Goal: Task Accomplishment & Management: Use online tool/utility

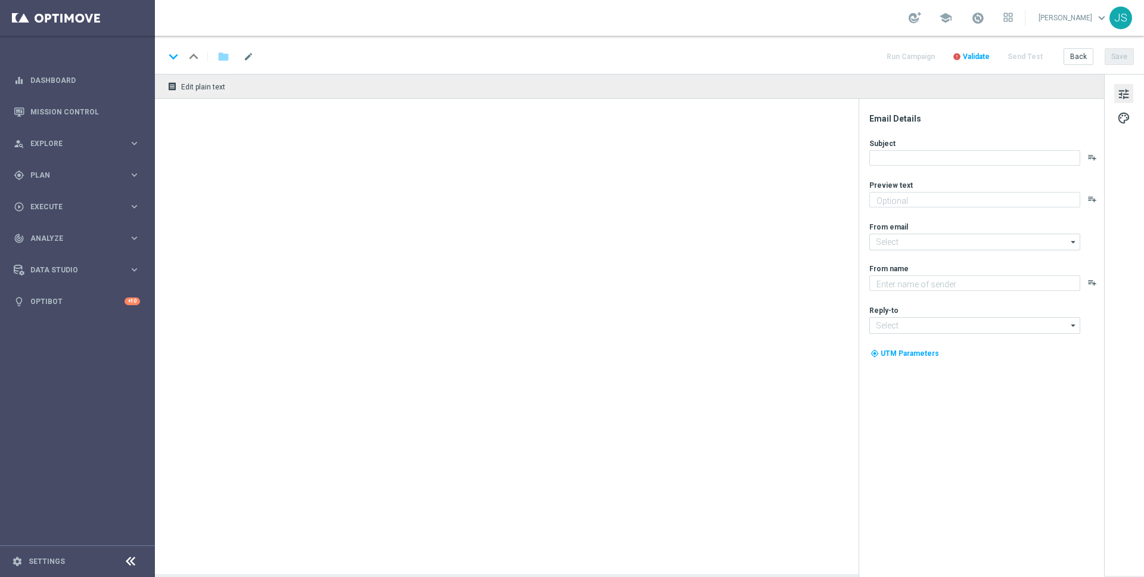
type textarea "Oans, zwoa, drei, gwunna."
type textarea "Millionaires' Club"
type input "mail@crm.lottoland.com"
type input "[EMAIL_ADDRESS][DOMAIN_NAME]"
type textarea "Starte ins Spiel und feiere mit deinem Extra VIP-Bonus."
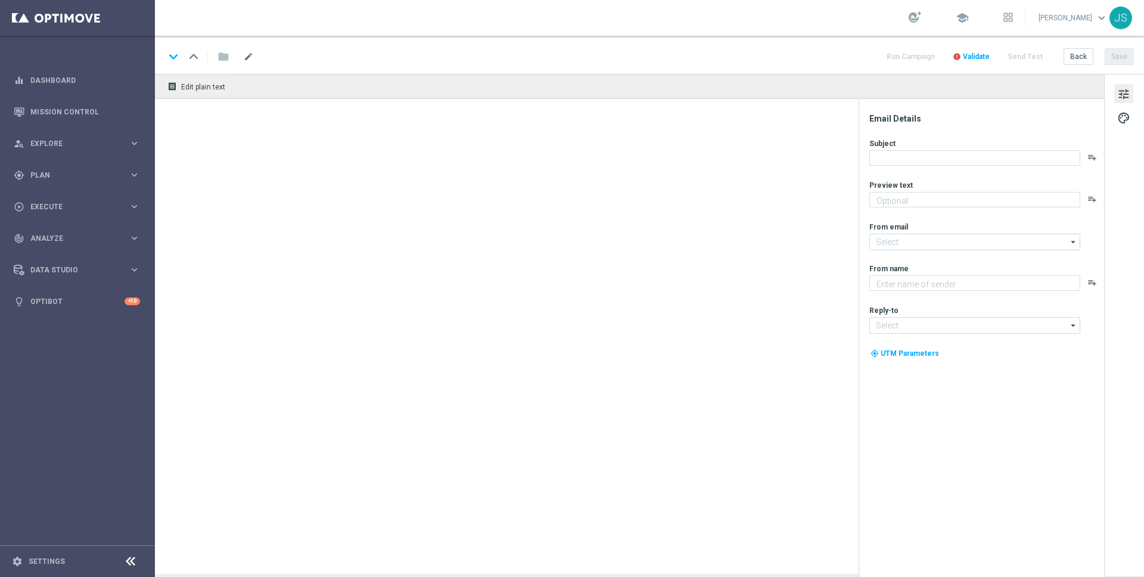
type input "[EMAIL_ADDRESS][DOMAIN_NAME]"
type textarea "Millionaires' Club"
type input "[EMAIL_ADDRESS][DOMAIN_NAME]"
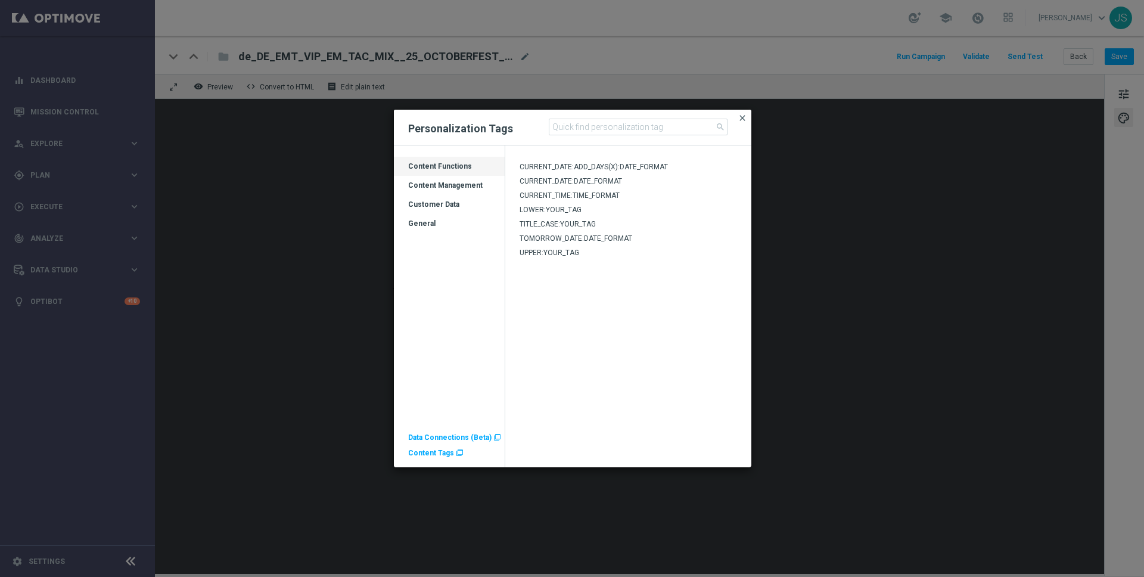
click at [742, 122] on span "close" at bounding box center [742, 118] width 10 height 10
click at [597, 133] on input at bounding box center [638, 127] width 179 height 17
click at [429, 452] on span "Content Tags" at bounding box center [431, 453] width 46 height 8
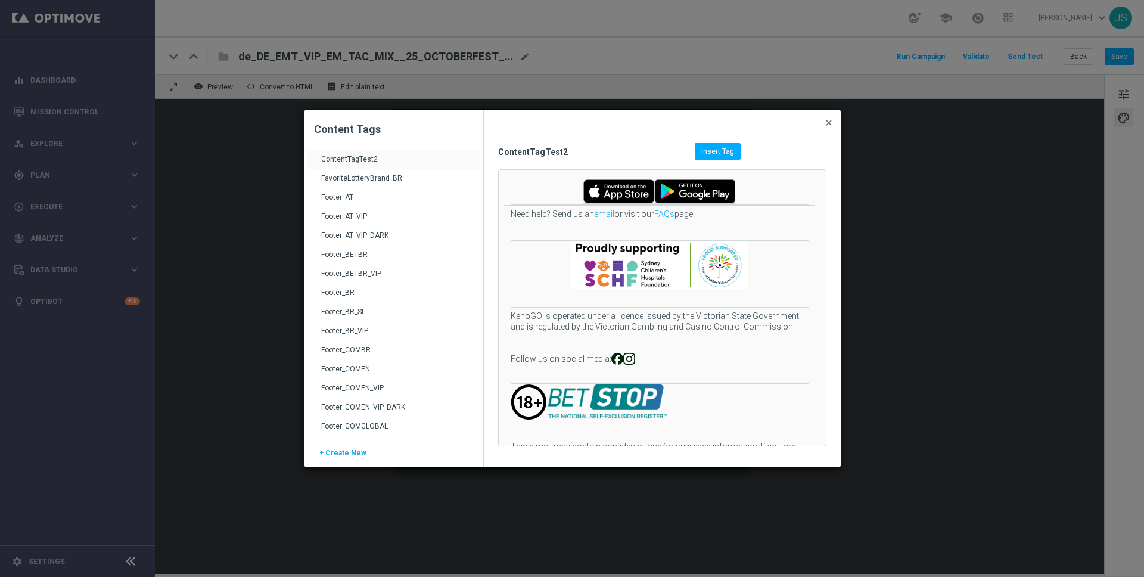
click at [832, 121] on span "close" at bounding box center [829, 123] width 10 height 10
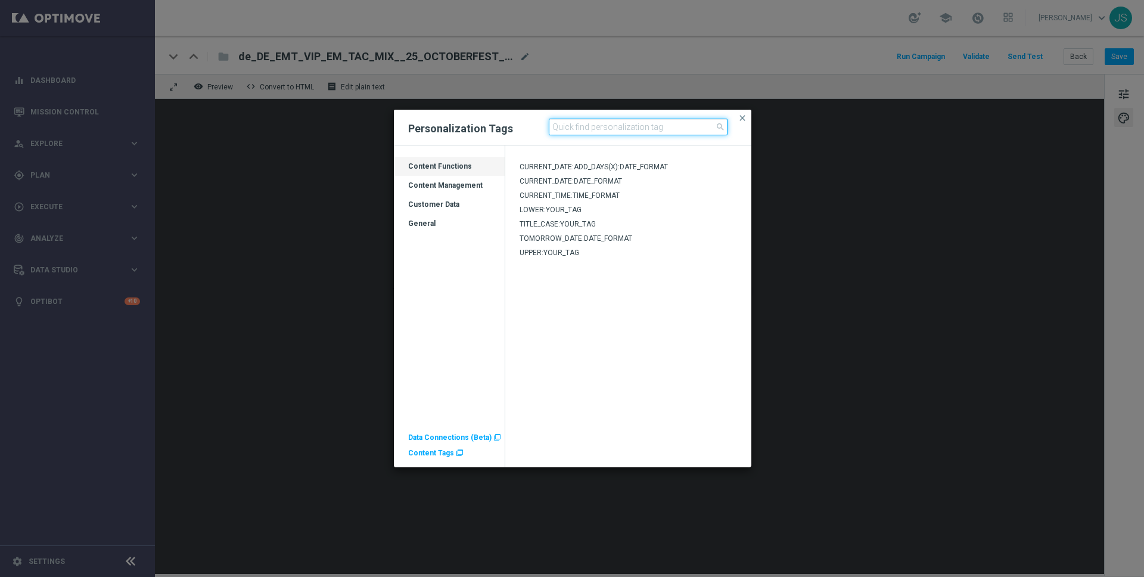
click at [578, 130] on input at bounding box center [638, 127] width 179 height 17
click at [746, 116] on span "close" at bounding box center [742, 118] width 10 height 10
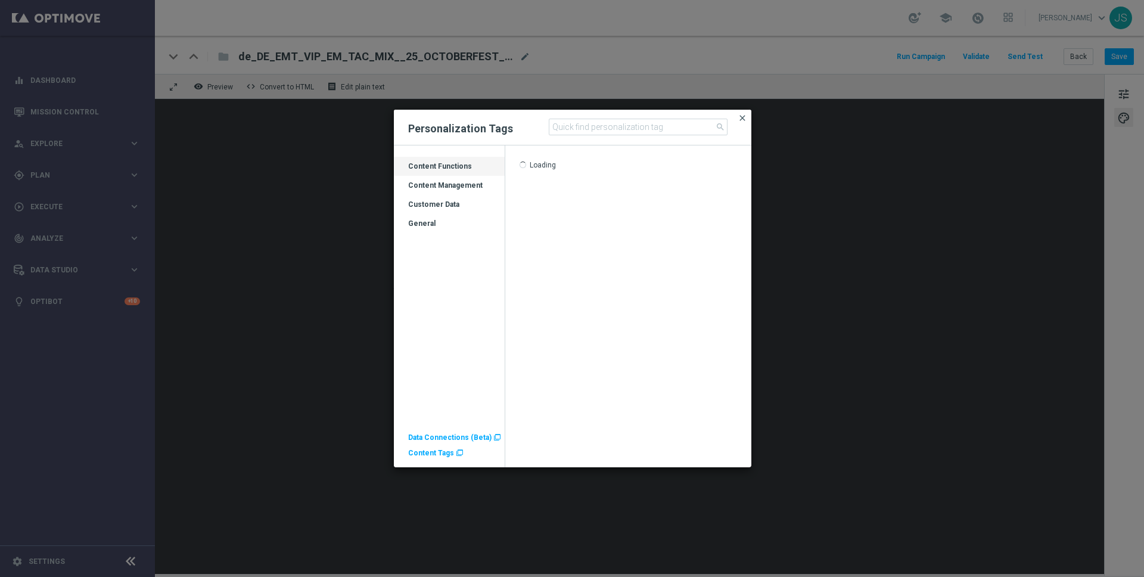
click at [743, 116] on span "close" at bounding box center [742, 118] width 10 height 10
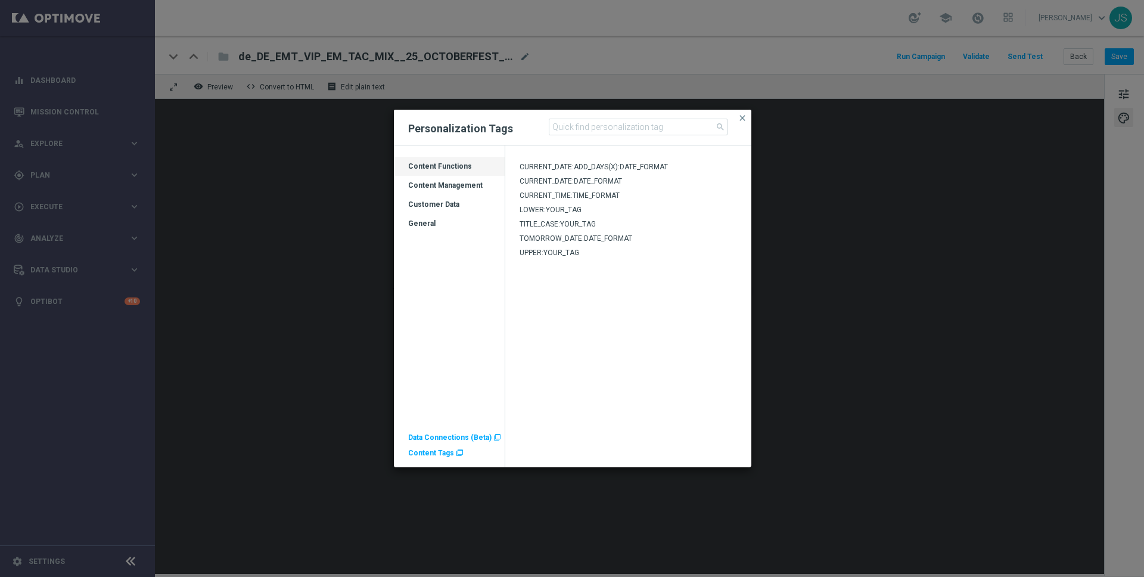
click at [450, 182] on div "Content Management" at bounding box center [449, 189] width 111 height 19
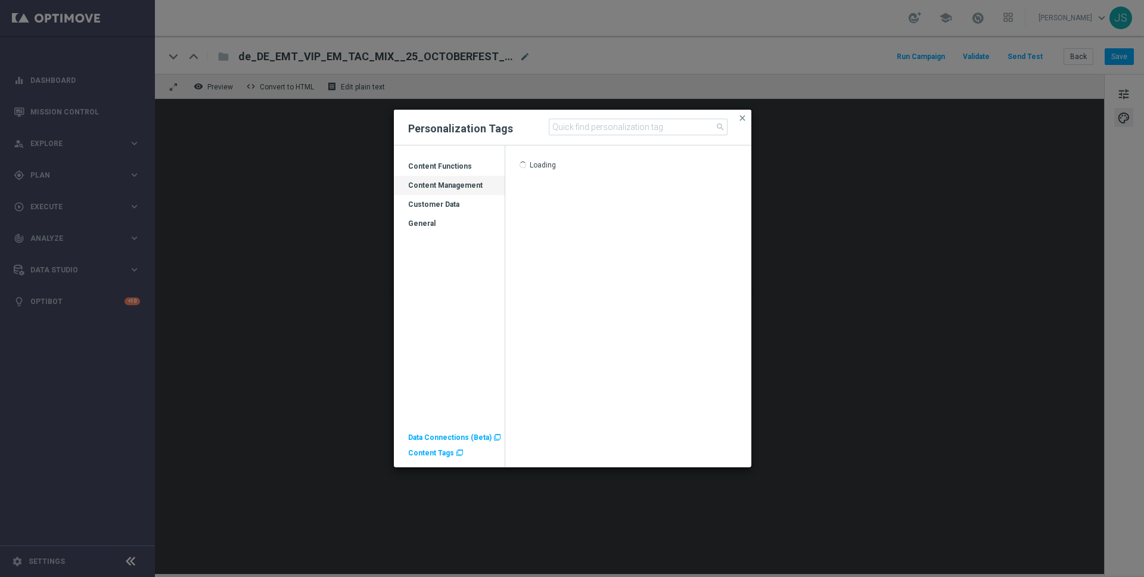
click at [448, 189] on div "Content Management" at bounding box center [449, 189] width 111 height 19
click at [440, 214] on div "General" at bounding box center [449, 223] width 111 height 19
click at [423, 225] on div "General" at bounding box center [449, 228] width 111 height 19
click at [436, 203] on div "Customer Data" at bounding box center [449, 209] width 111 height 19
click at [441, 188] on div "Content Management" at bounding box center [449, 189] width 111 height 19
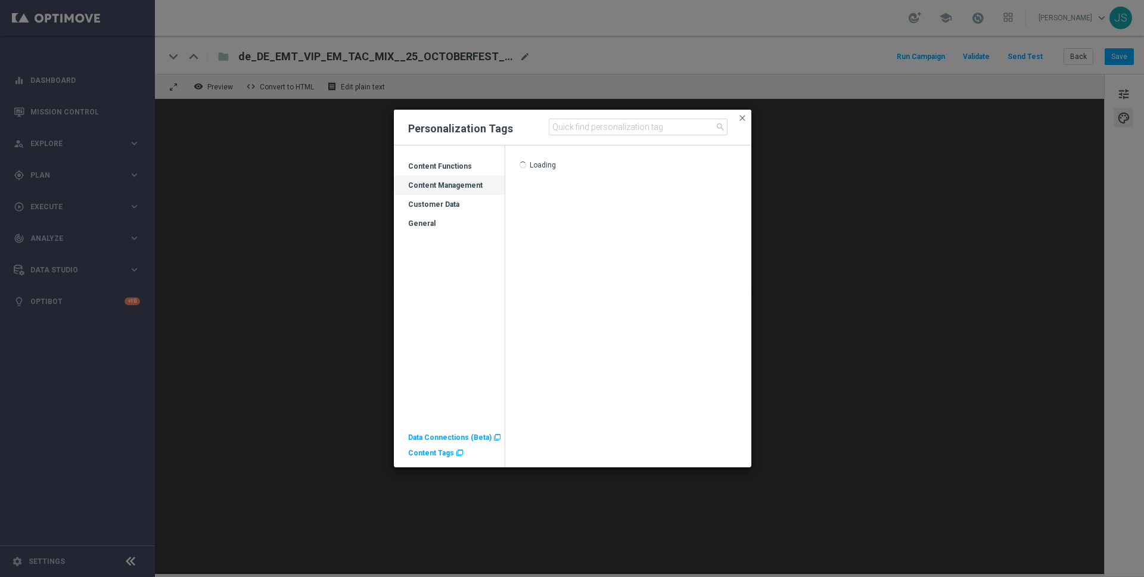
click at [447, 166] on div "Content Functions" at bounding box center [449, 170] width 111 height 19
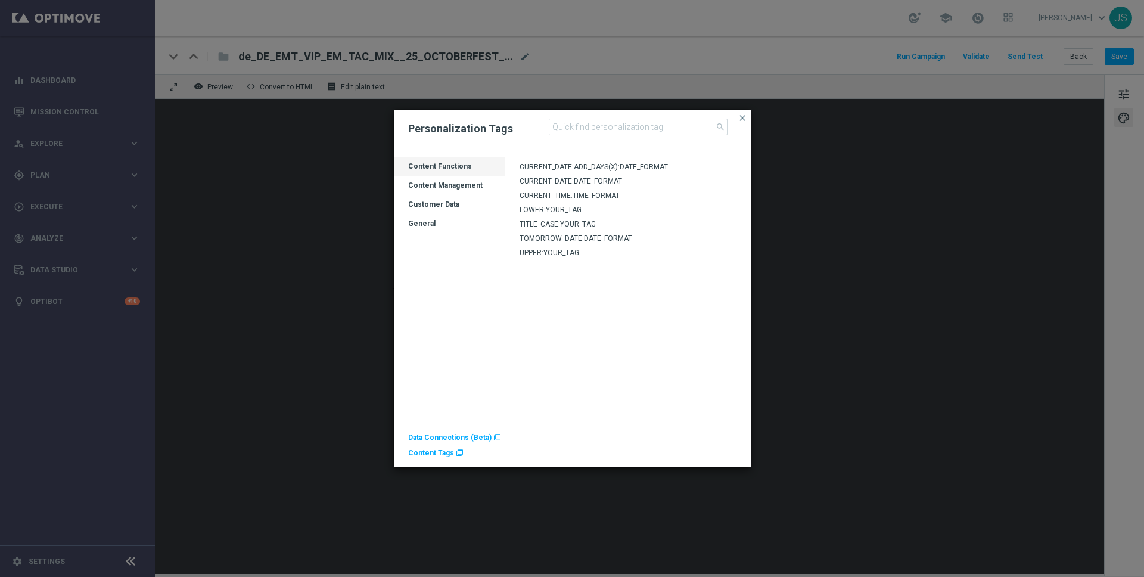
click at [427, 453] on span "Content Tags" at bounding box center [431, 453] width 46 height 8
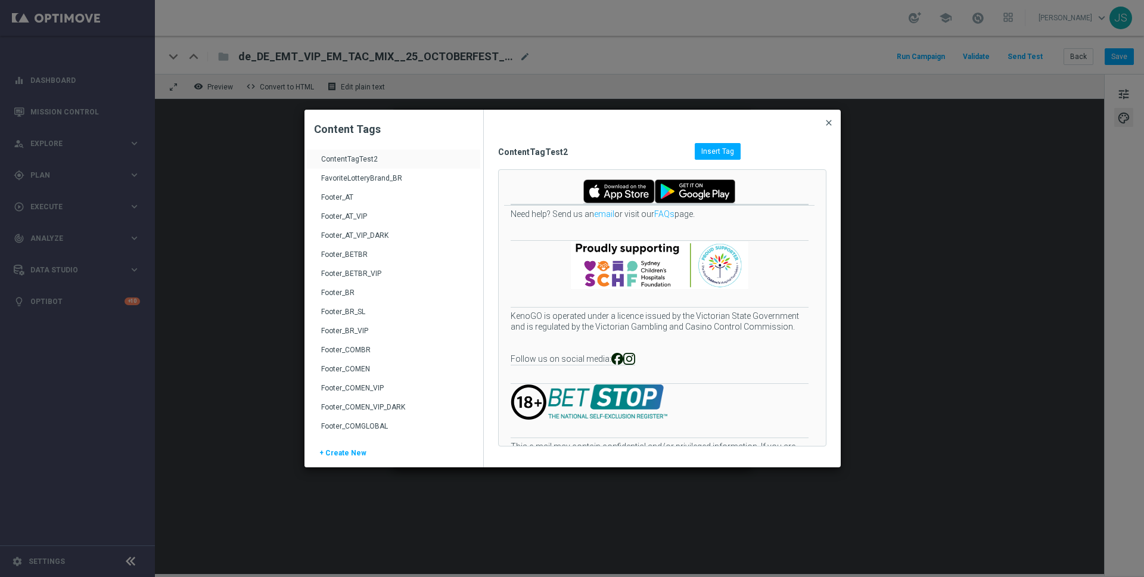
click at [829, 121] on span "close" at bounding box center [829, 123] width 10 height 10
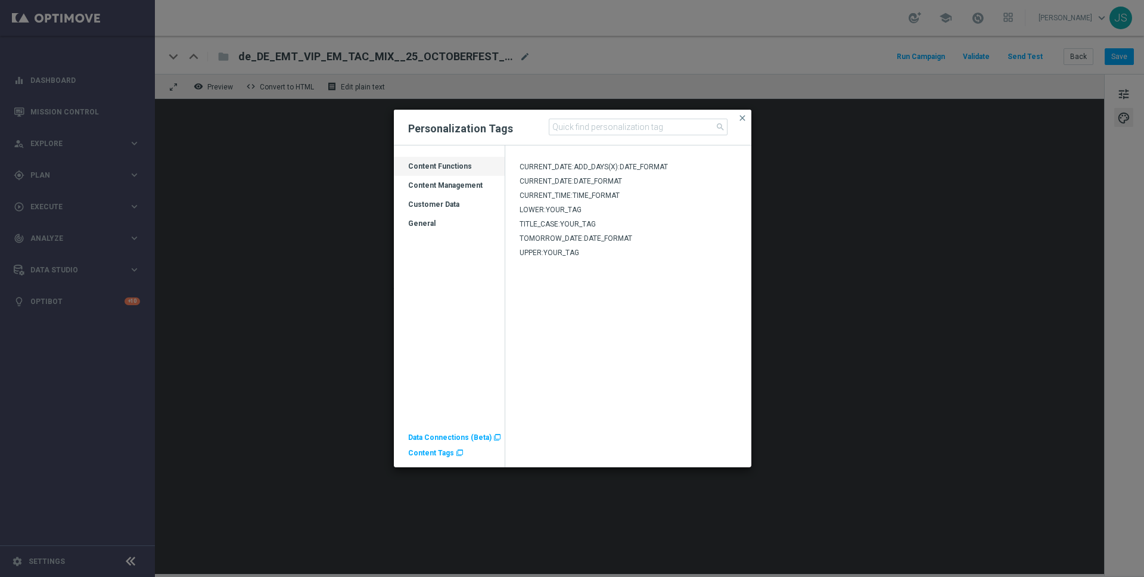
click at [449, 180] on div "Content Management" at bounding box center [449, 189] width 111 height 19
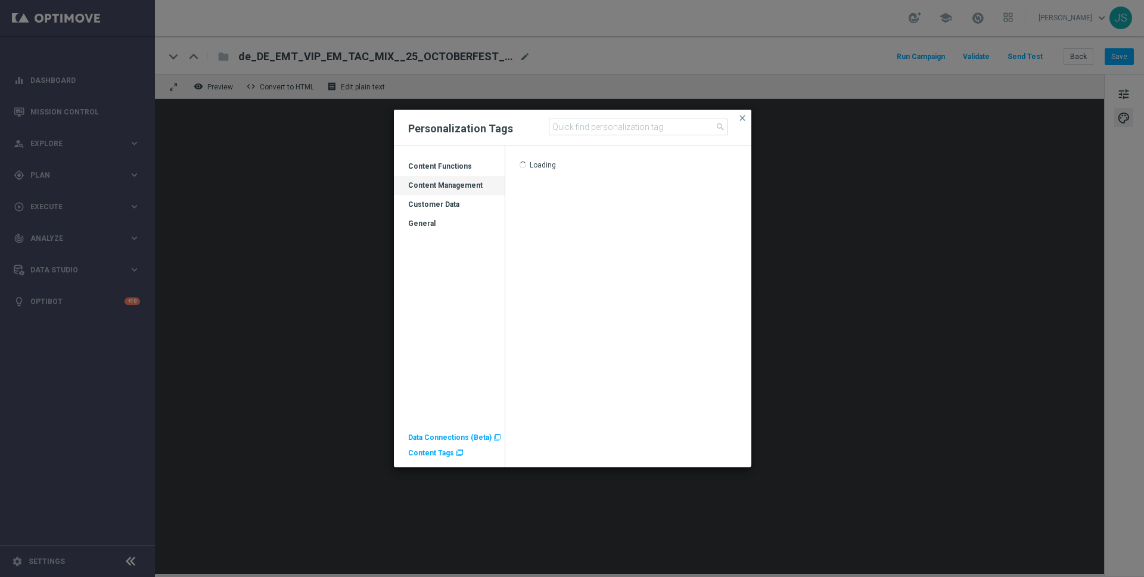
click at [444, 202] on div "Customer Data" at bounding box center [449, 209] width 111 height 19
click at [444, 160] on div "Content Functions" at bounding box center [449, 166] width 111 height 19
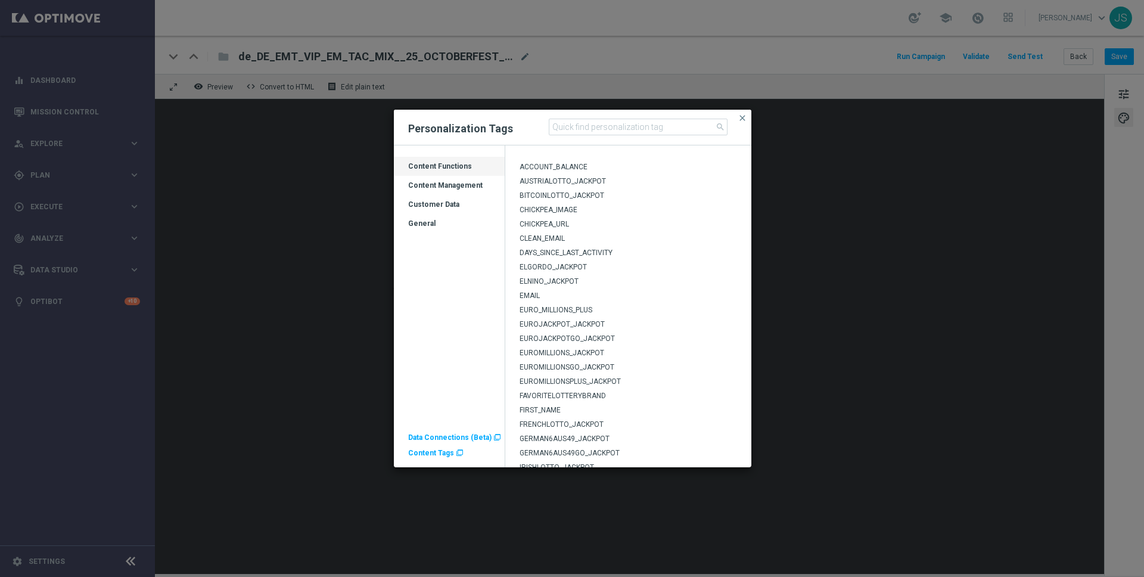
click at [447, 191] on div "Content Management" at bounding box center [449, 189] width 111 height 19
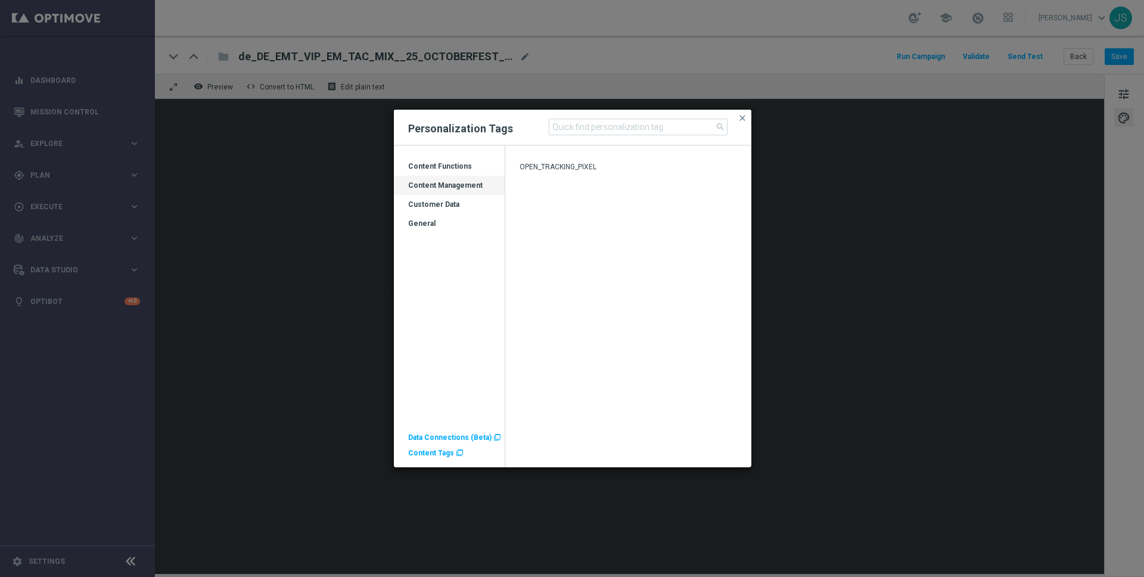
click at [447, 212] on div "Customer Data" at bounding box center [449, 209] width 111 height 19
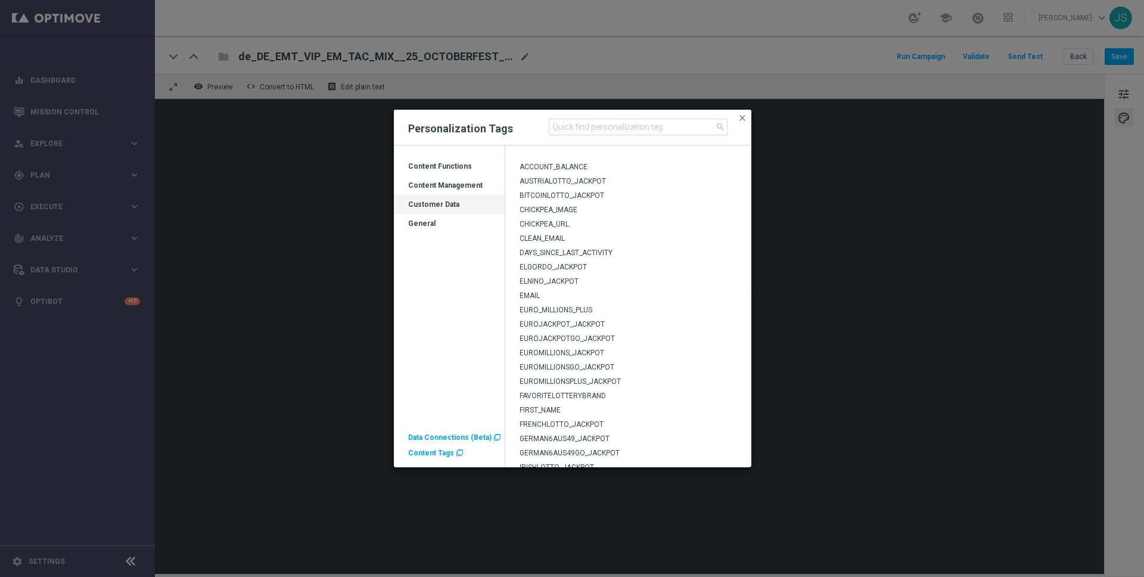
click at [447, 220] on div "General" at bounding box center [449, 228] width 111 height 19
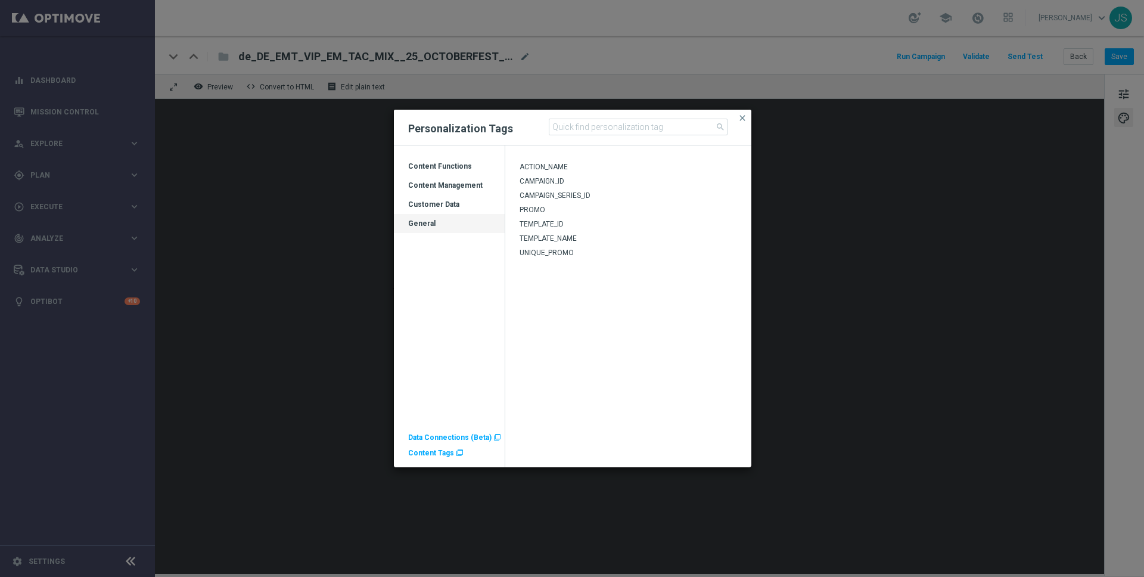
click at [449, 200] on div "Customer Data" at bounding box center [449, 209] width 111 height 19
click at [450, 179] on div "Content Management" at bounding box center [449, 185] width 111 height 19
click at [447, 170] on div "Content Functions" at bounding box center [449, 170] width 111 height 19
click at [447, 167] on div "Content Functions" at bounding box center [449, 170] width 111 height 19
click at [453, 197] on div "Customer Data" at bounding box center [449, 204] width 111 height 19
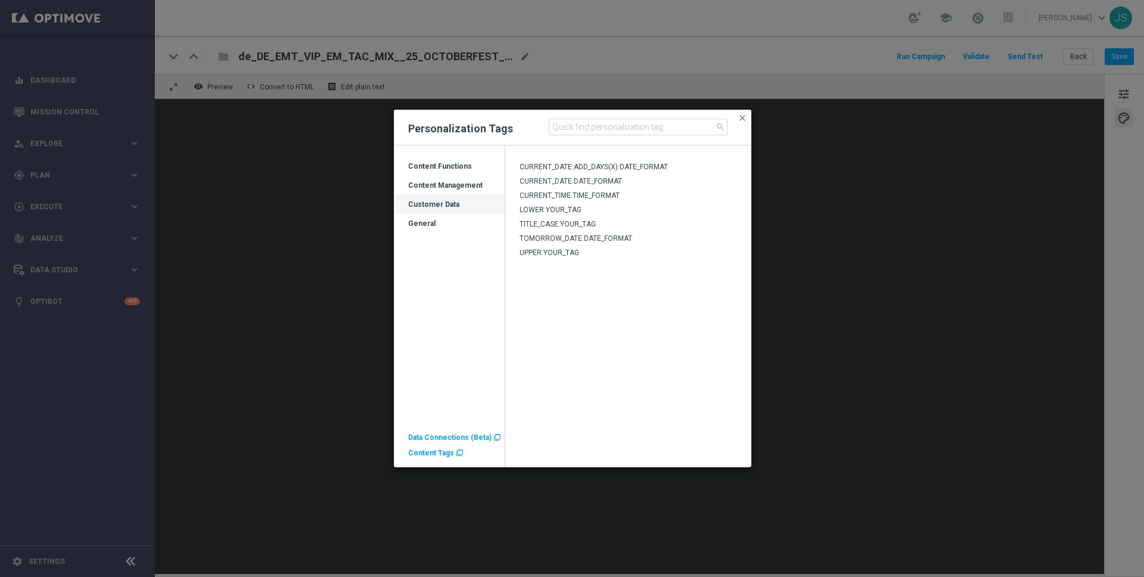
click at [453, 180] on div "Content Management" at bounding box center [449, 189] width 111 height 19
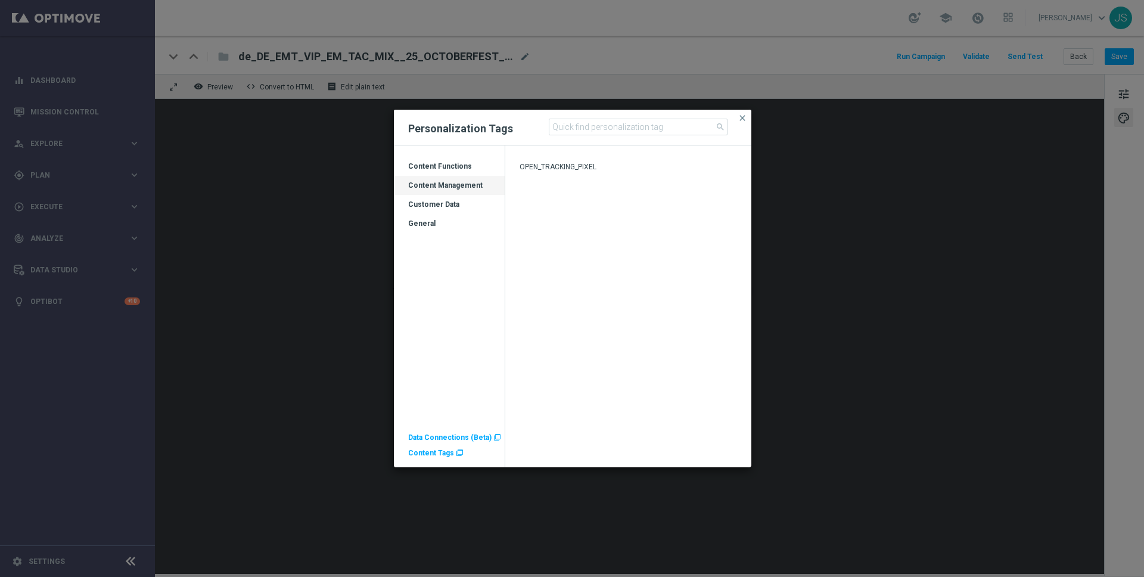
click at [454, 206] on div "Customer Data" at bounding box center [449, 209] width 111 height 19
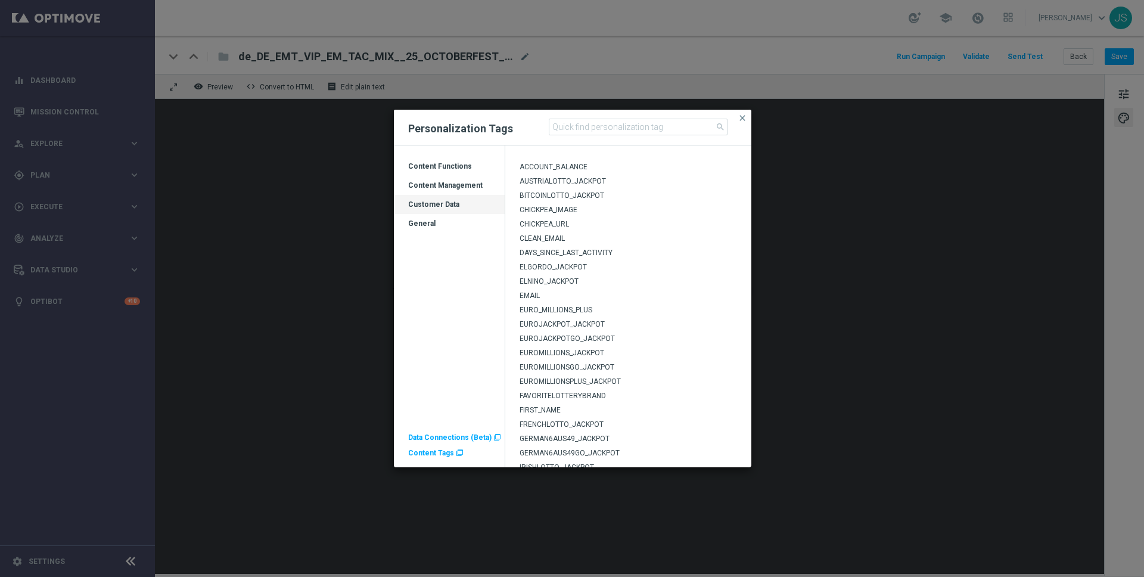
click at [479, 157] on div "Content Functions" at bounding box center [449, 166] width 111 height 19
click at [474, 164] on div "Content Functions" at bounding box center [449, 170] width 111 height 19
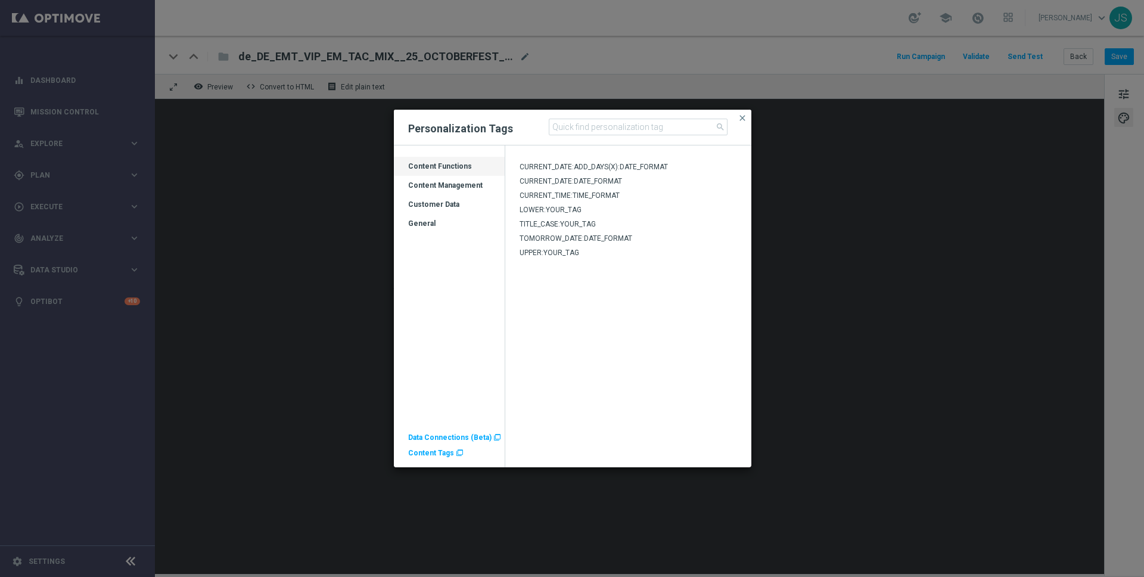
click at [436, 452] on span "Content Tags" at bounding box center [431, 453] width 46 height 8
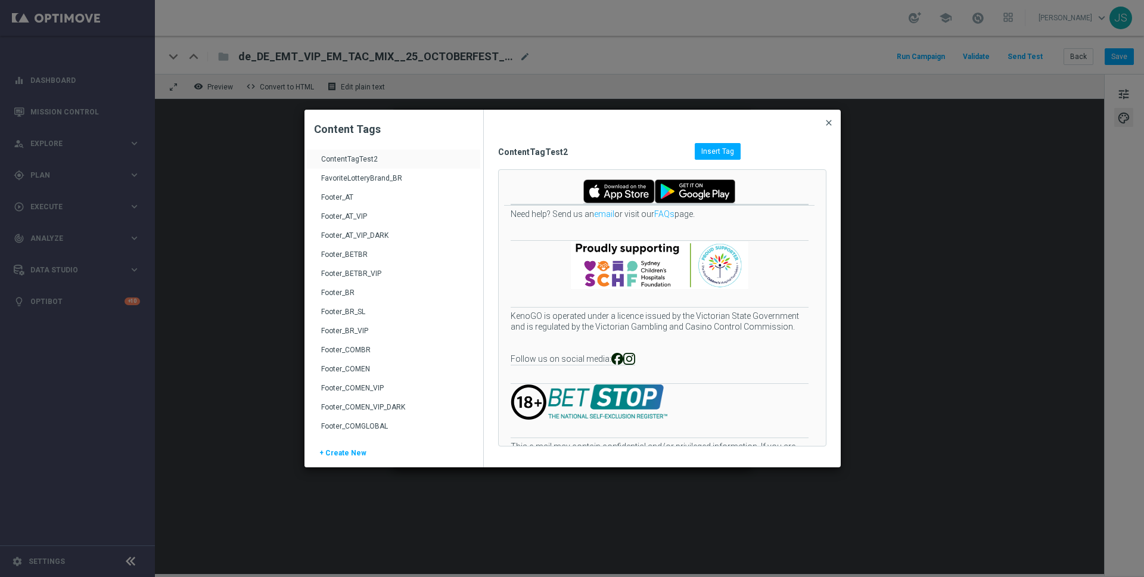
click at [831, 122] on span "close" at bounding box center [829, 123] width 10 height 10
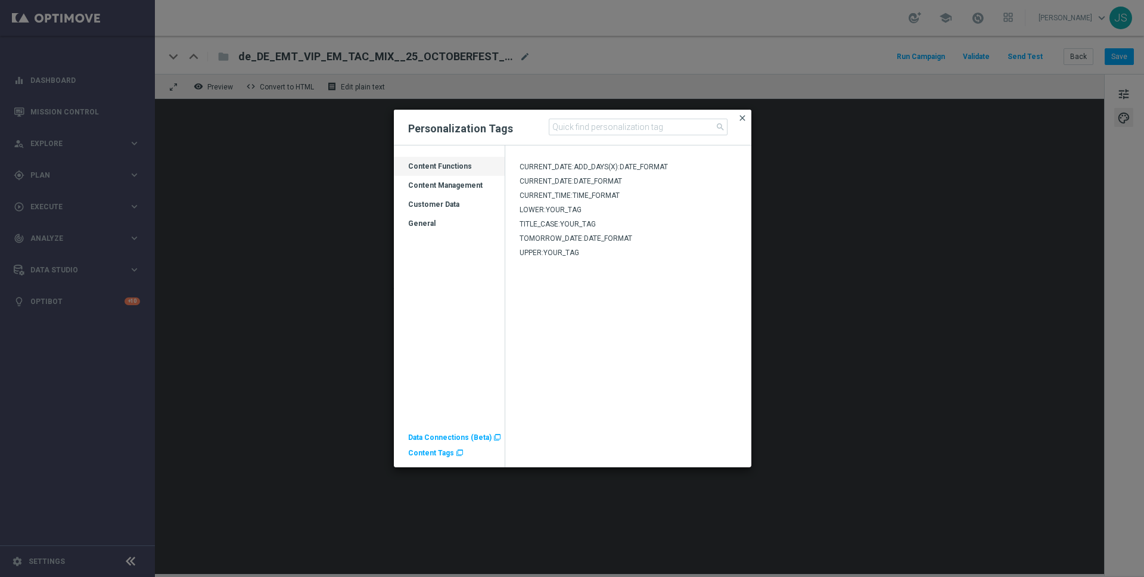
click at [746, 117] on span "close" at bounding box center [742, 118] width 10 height 10
click at [748, 118] on button "close" at bounding box center [742, 118] width 12 height 14
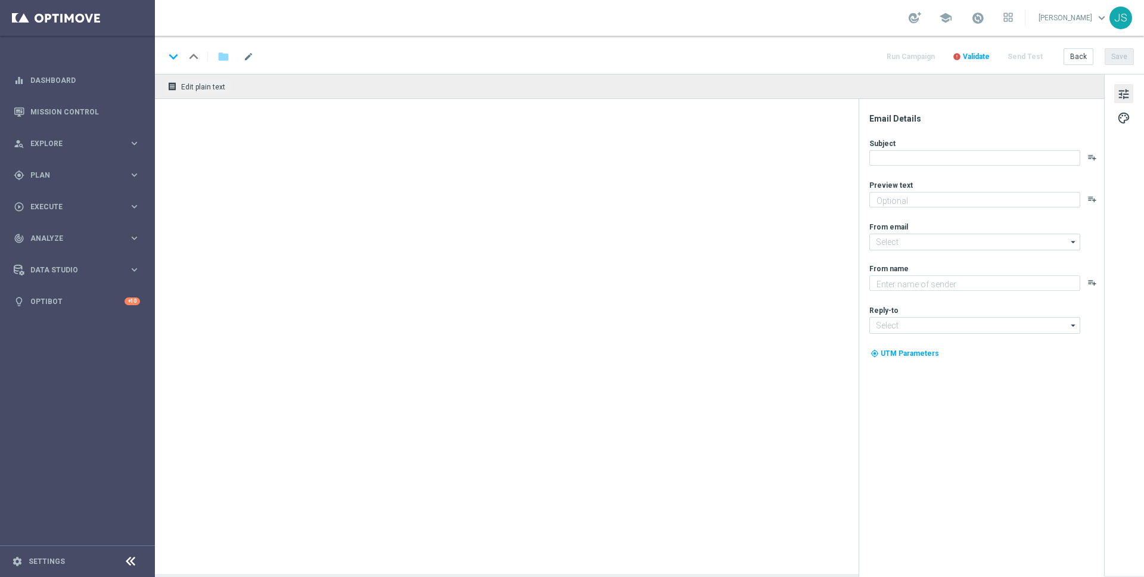
type textarea "Oans, zwoa, drei, gwunna."
type textarea "Millionaires' Club"
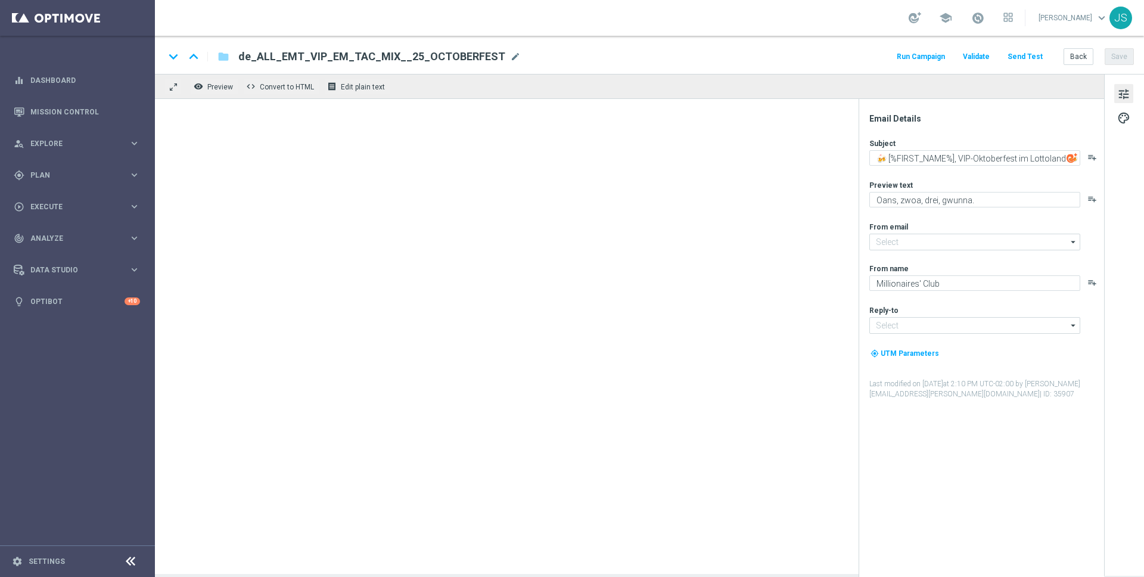
type input "[EMAIL_ADDRESS][DOMAIN_NAME]"
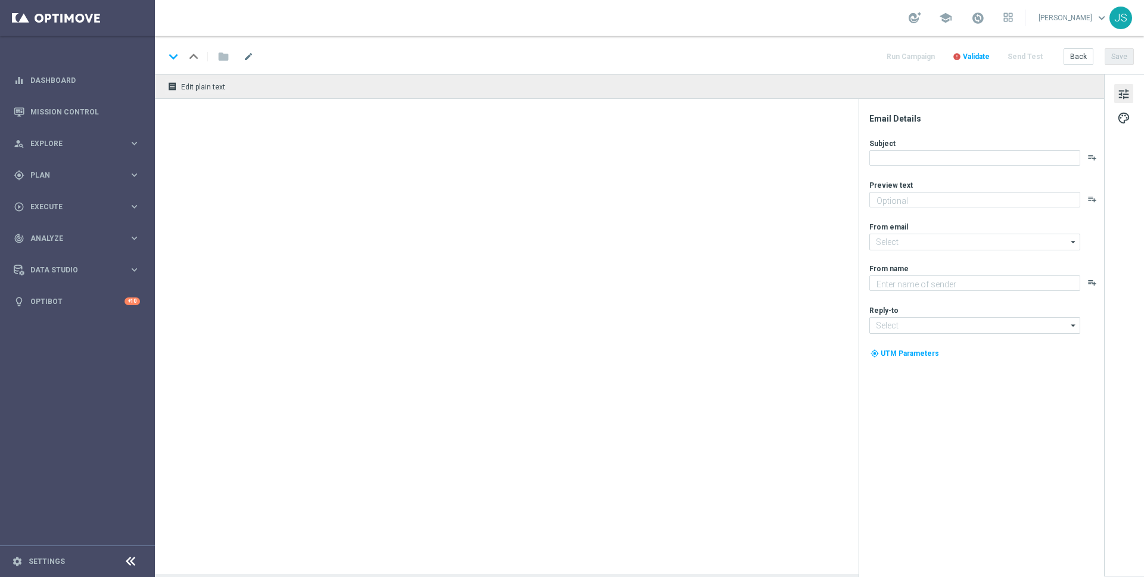
type textarea "Oans, zwoa, drei, gwunna."
type input "[EMAIL_ADDRESS][DOMAIN_NAME]"
type textarea "Millionaires' Club"
type input "[EMAIL_ADDRESS][DOMAIN_NAME]"
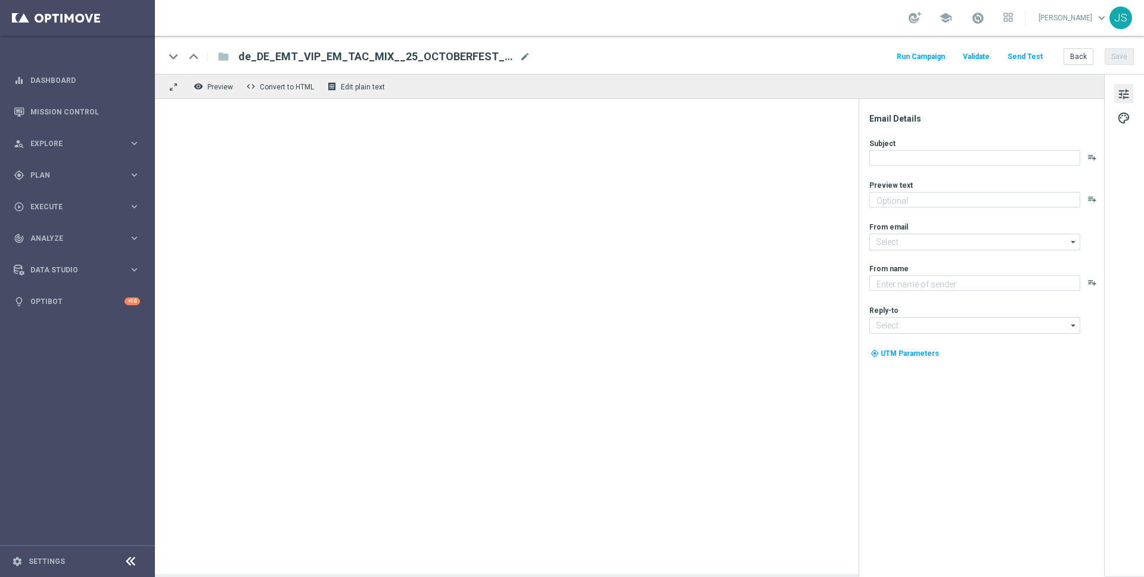
type textarea "Prosit der Gemütlichkeit – dein VIP-Lotto Highlight wartet."
type textarea "Millionaires' Club"
type input "[EMAIL_ADDRESS][DOMAIN_NAME]"
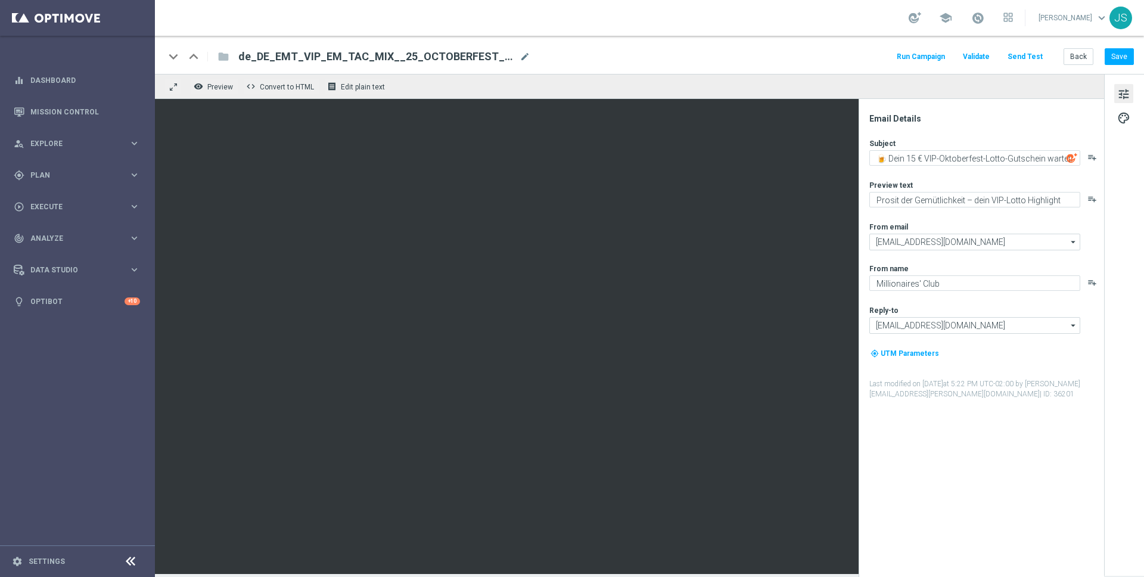
click at [453, 53] on span "de_DE_EMT_VIP_EM_TAC_MIX__25_OCTOBERFEST_250928" at bounding box center [376, 56] width 276 height 14
click at [654, 74] on div "remove_red_eye Preview code Convert to HTML receipt Edit plain text" at bounding box center [629, 86] width 949 height 25
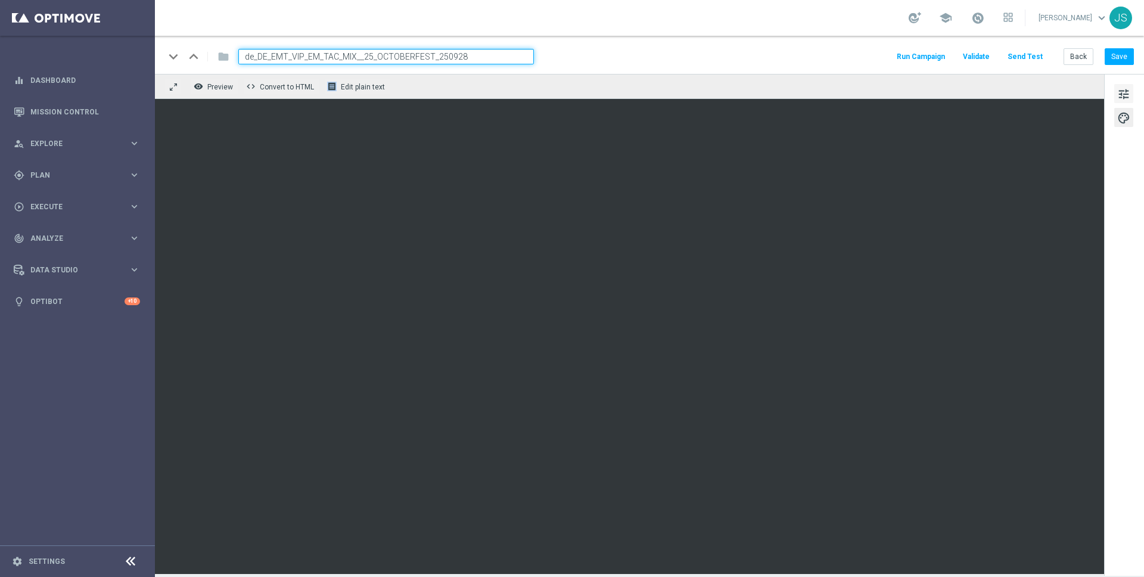
click at [1129, 88] on span "tune" at bounding box center [1123, 93] width 13 height 15
click at [488, 56] on input "de_DE_EMT_VIP_EM_TAC_MIX__25_OCTOBERFEST_250928" at bounding box center [385, 56] width 295 height 15
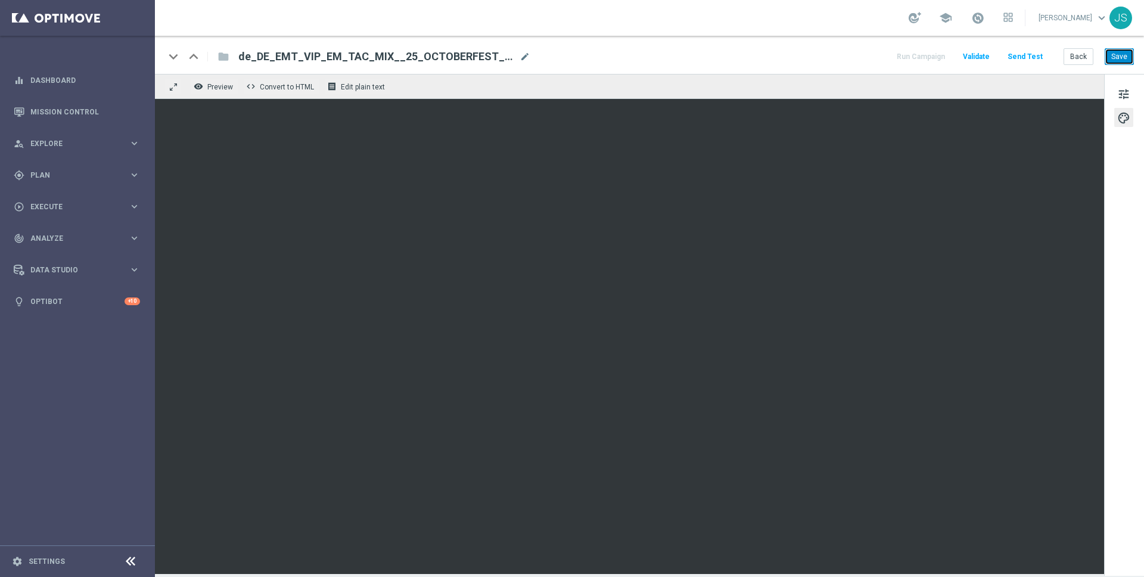
click at [1124, 58] on button "Save" at bounding box center [1118, 56] width 29 height 17
click at [1022, 57] on button "Send Test" at bounding box center [1024, 57] width 39 height 16
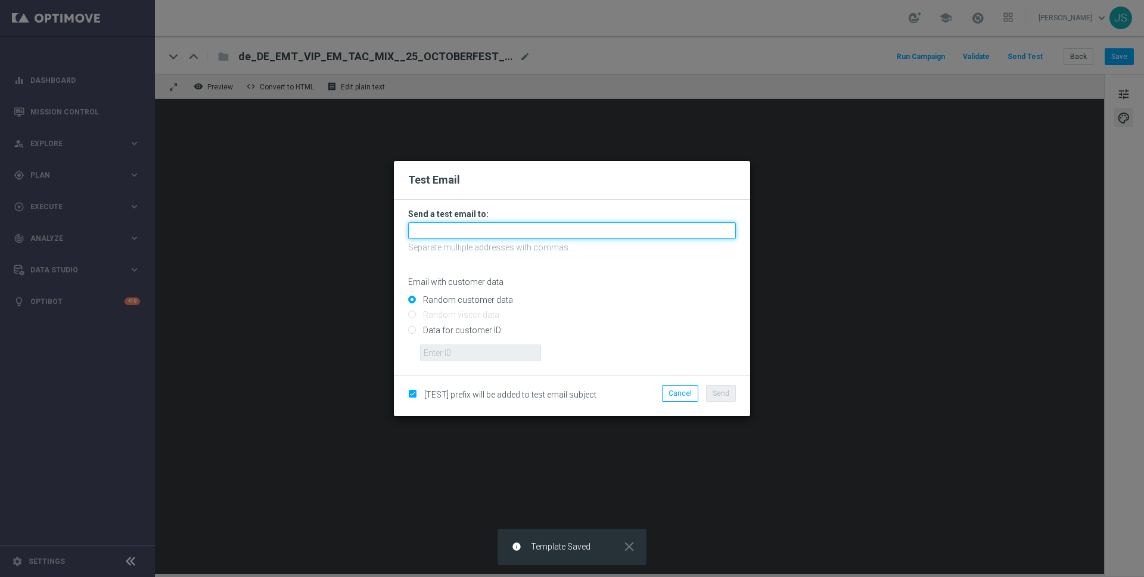
click at [476, 222] on input "text" at bounding box center [572, 230] width 328 height 17
type input "jessica.schmitt@lottoland.com"
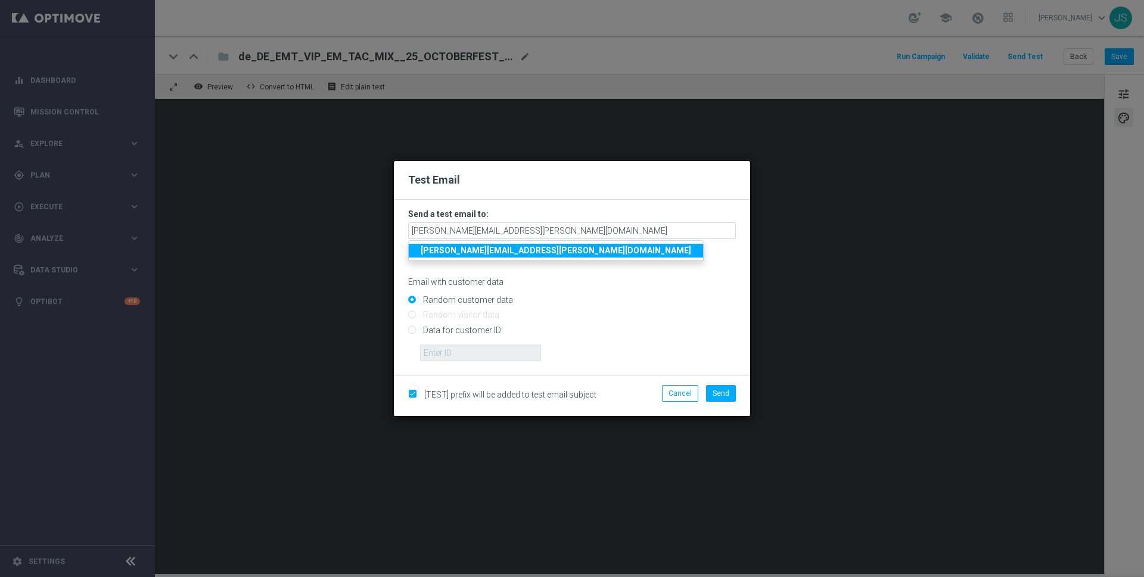
click at [483, 253] on strong "jessica.schmitt@lottoland.com" at bounding box center [556, 250] width 270 height 10
click at [706, 388] on button "Send" at bounding box center [721, 393] width 30 height 17
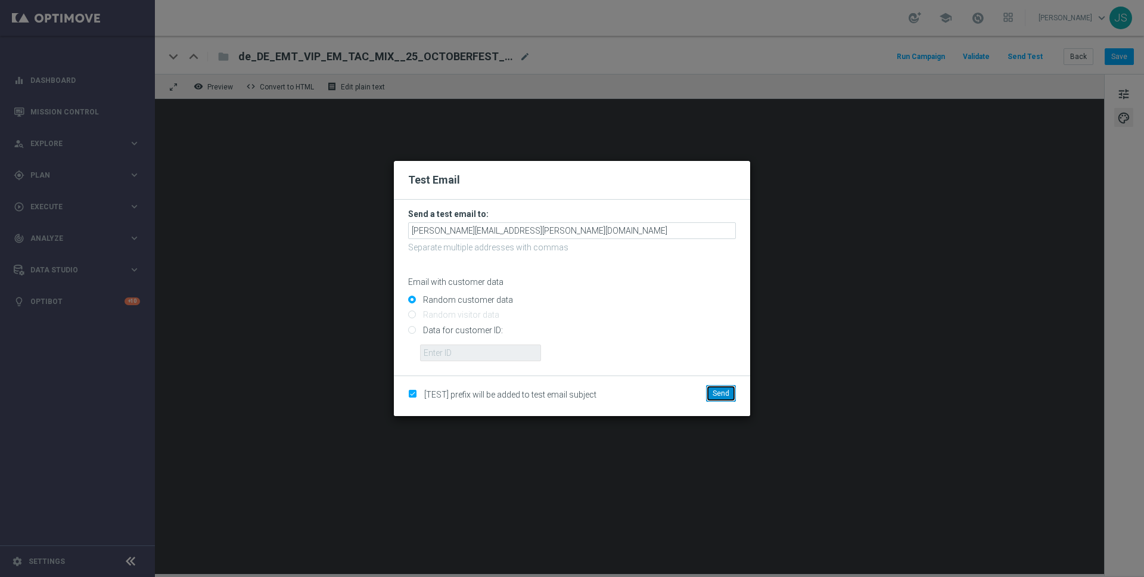
click at [721, 394] on span "Send" at bounding box center [720, 393] width 17 height 8
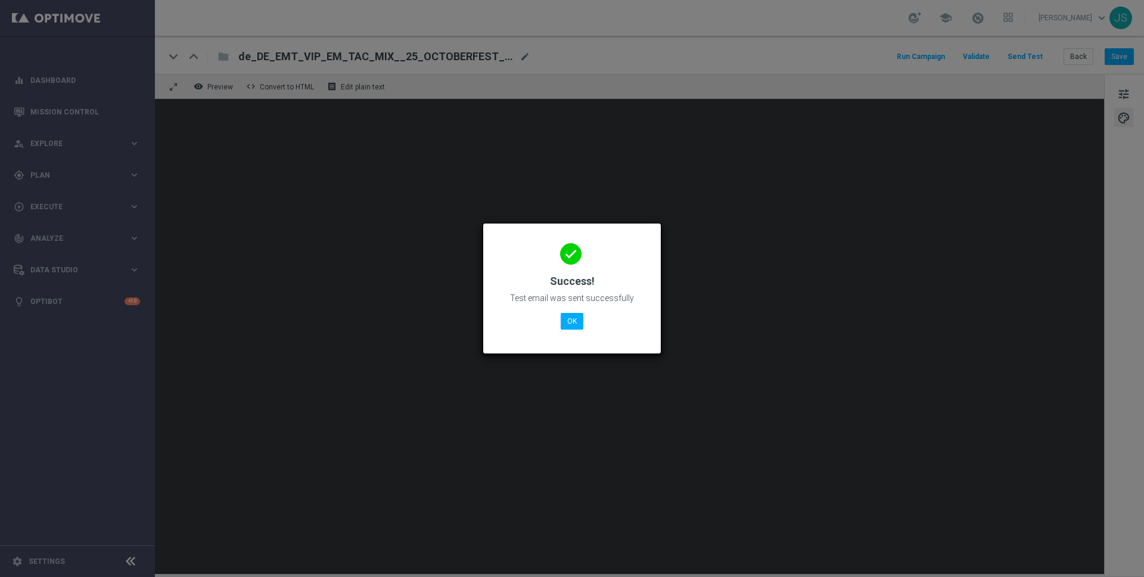
click at [562, 317] on button "OK" at bounding box center [571, 321] width 23 height 17
click at [565, 324] on button "OK" at bounding box center [571, 321] width 23 height 17
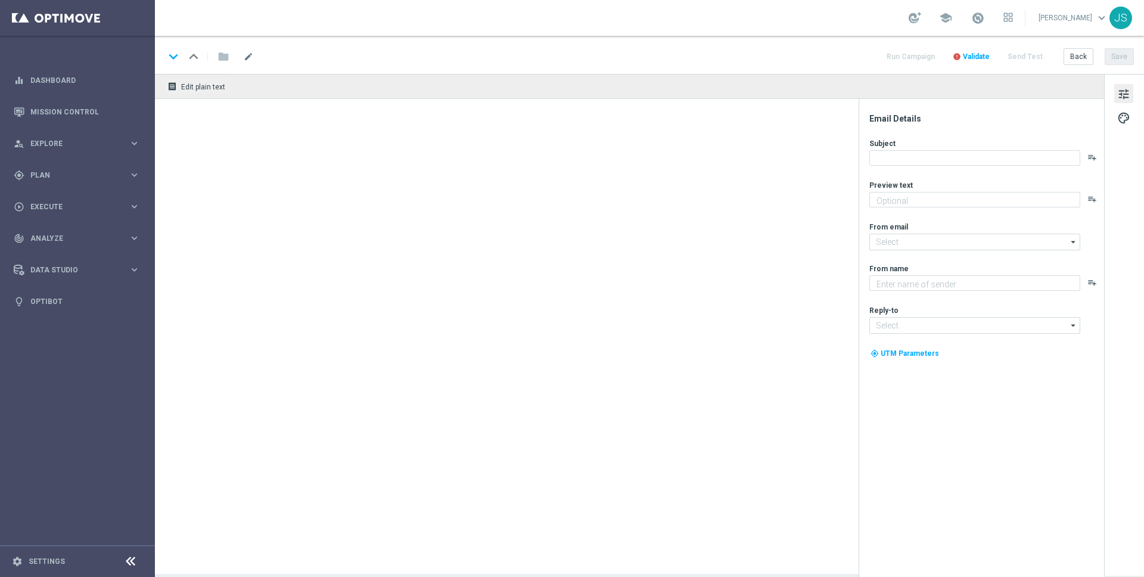
type textarea "Starte ins Spiel und feiere mit deinem Extra VIP-Bonus."
type textarea "Millionaires' Club"
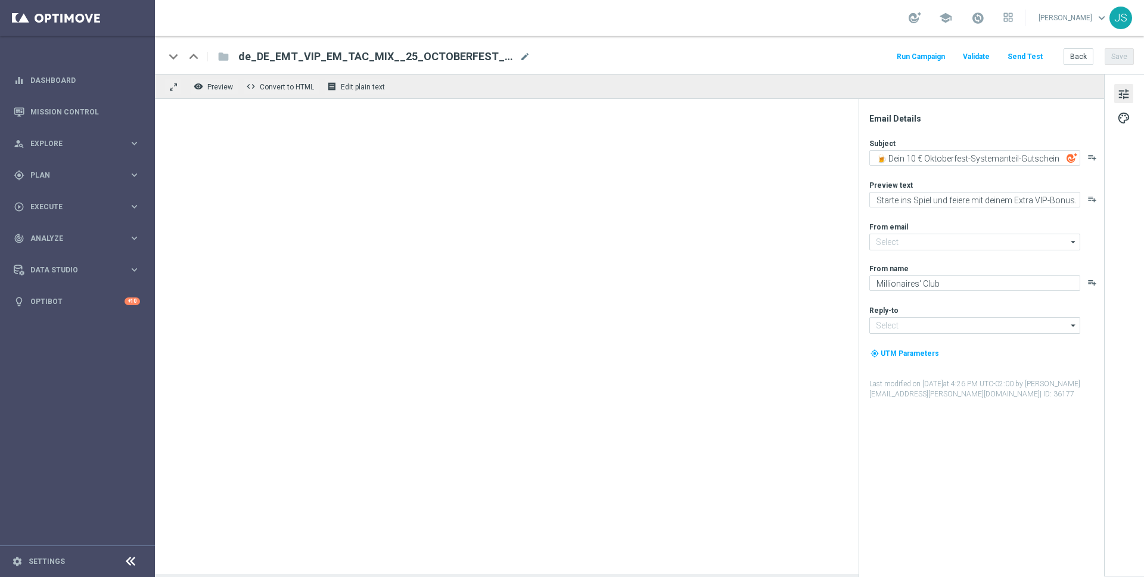
type input "[EMAIL_ADDRESS][DOMAIN_NAME]"
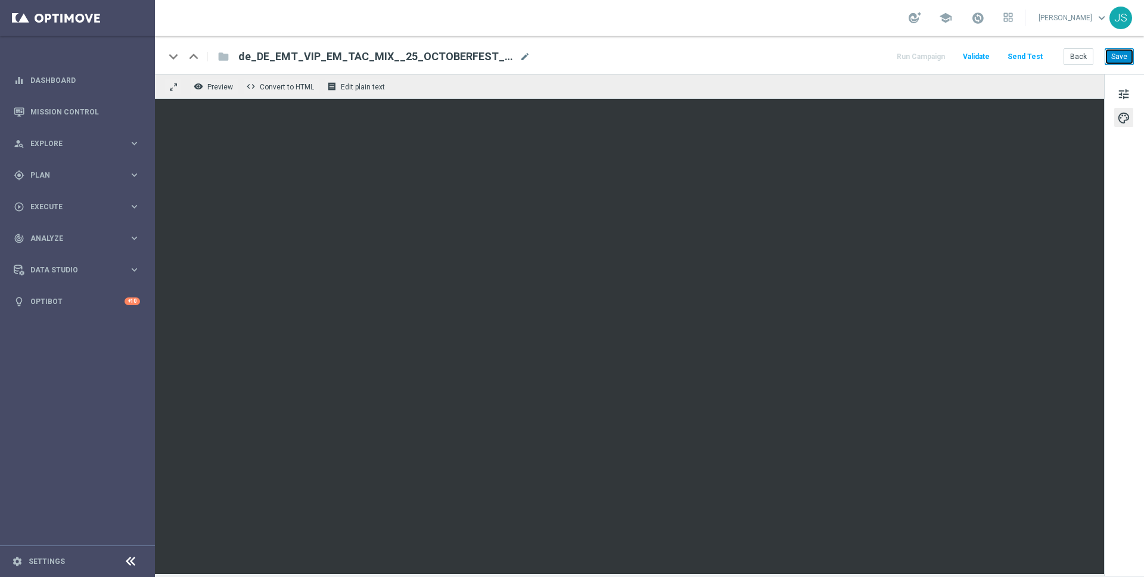
click at [1114, 60] on button "Save" at bounding box center [1118, 56] width 29 height 17
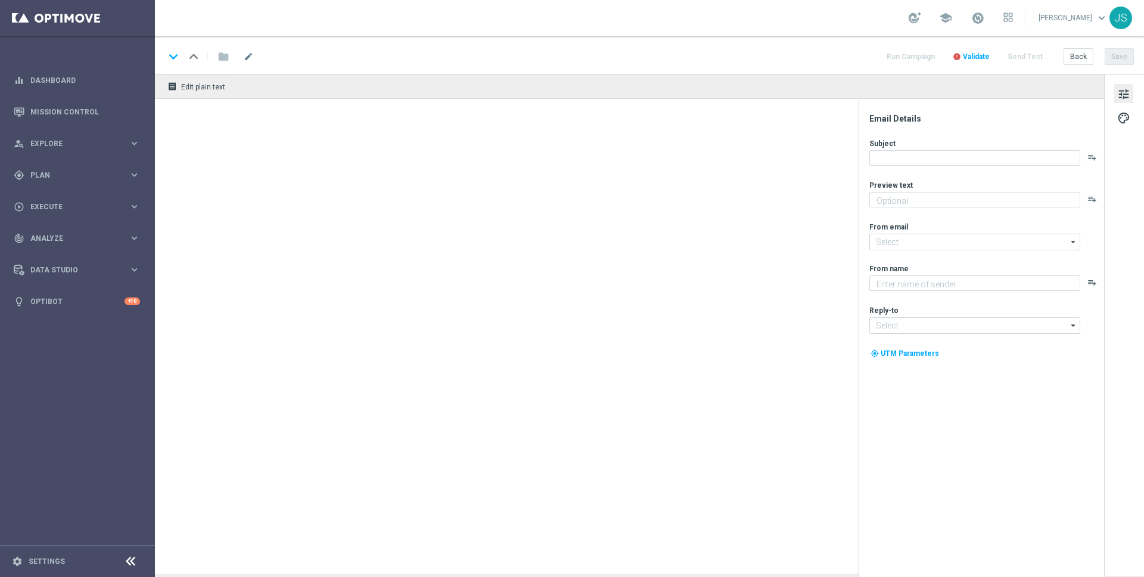
type textarea "Starte ins Spiel und feiere mit deinem Extra VIP-Bonus."
type textarea "Millionaires' Club"
type input "mail@crm.lottoland.com"
type input "vip@lottoland.com"
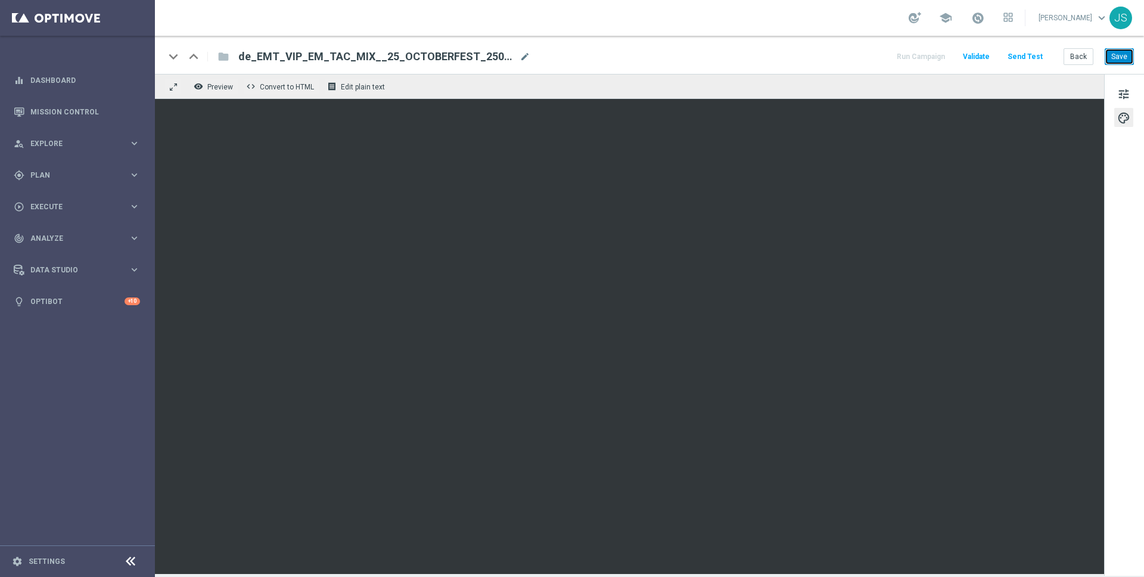
click at [1121, 58] on button "Save" at bounding box center [1118, 56] width 29 height 17
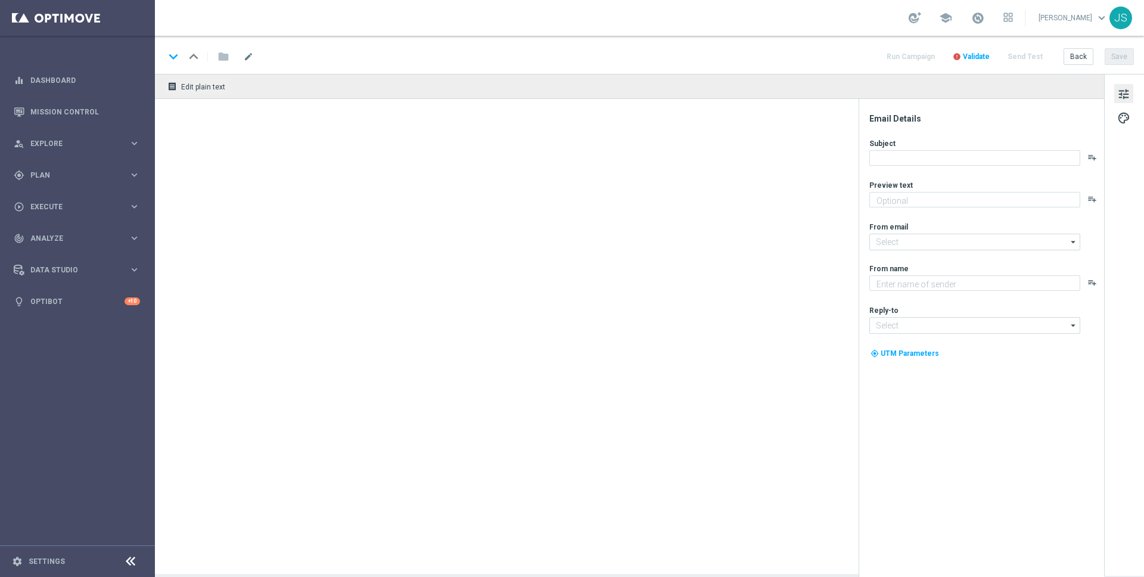
type textarea "Starte ins Spiel und feiere mit deinem Extra VIP-Bonus."
type input "[EMAIL_ADDRESS][DOMAIN_NAME]"
type textarea "Millionaires' Club"
type input "[EMAIL_ADDRESS][DOMAIN_NAME]"
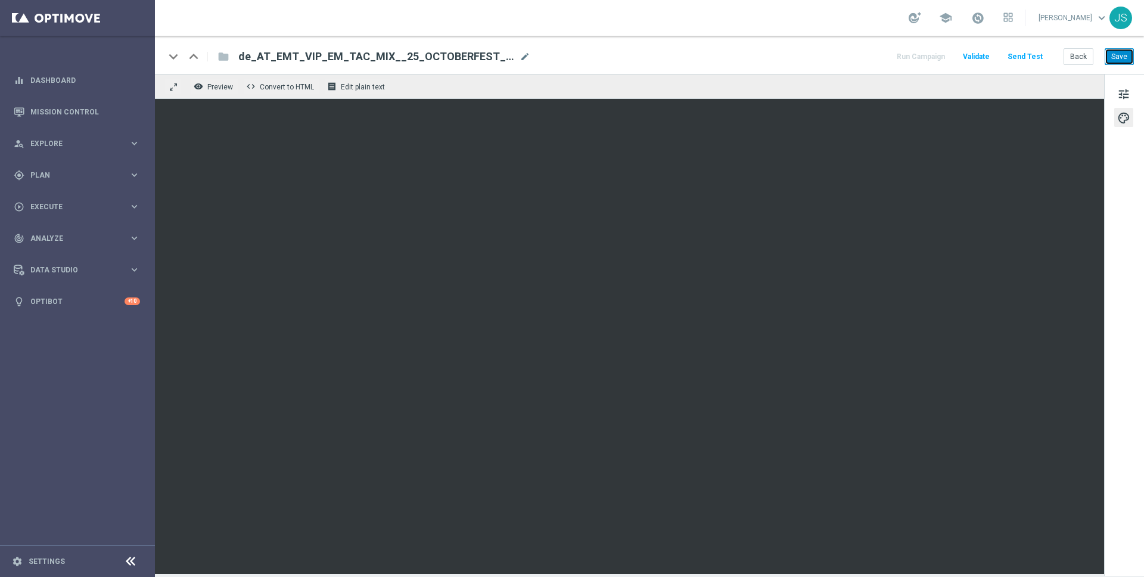
click at [1119, 56] on button "Save" at bounding box center [1118, 56] width 29 height 17
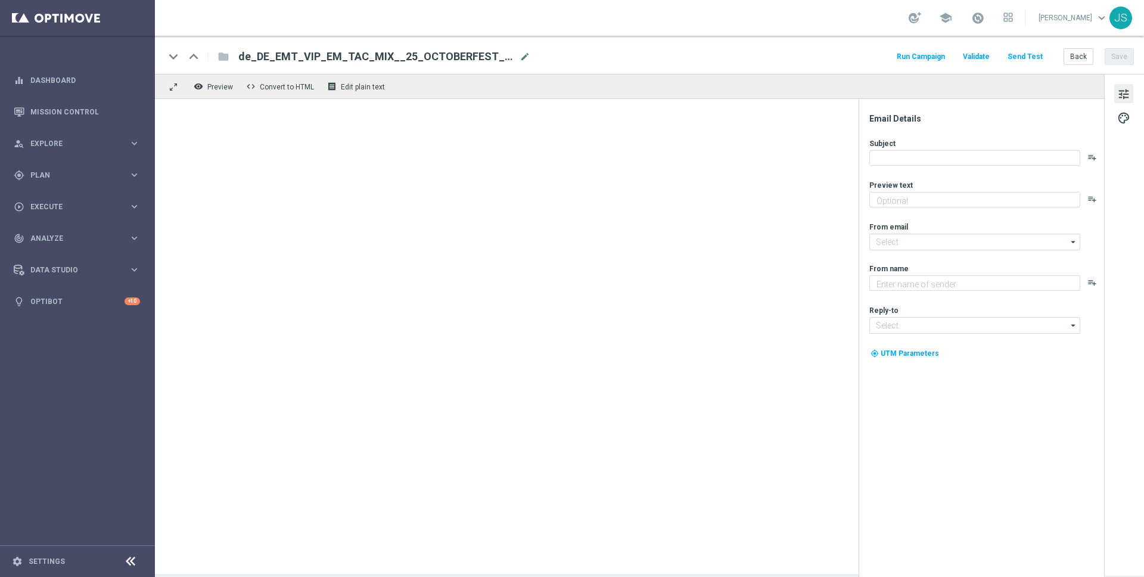
type textarea "Starte ins Spiel und feiere mit deinem Extra VIP-Bonus."
type textarea "Millionaires' Club"
type input "[EMAIL_ADDRESS][DOMAIN_NAME]"
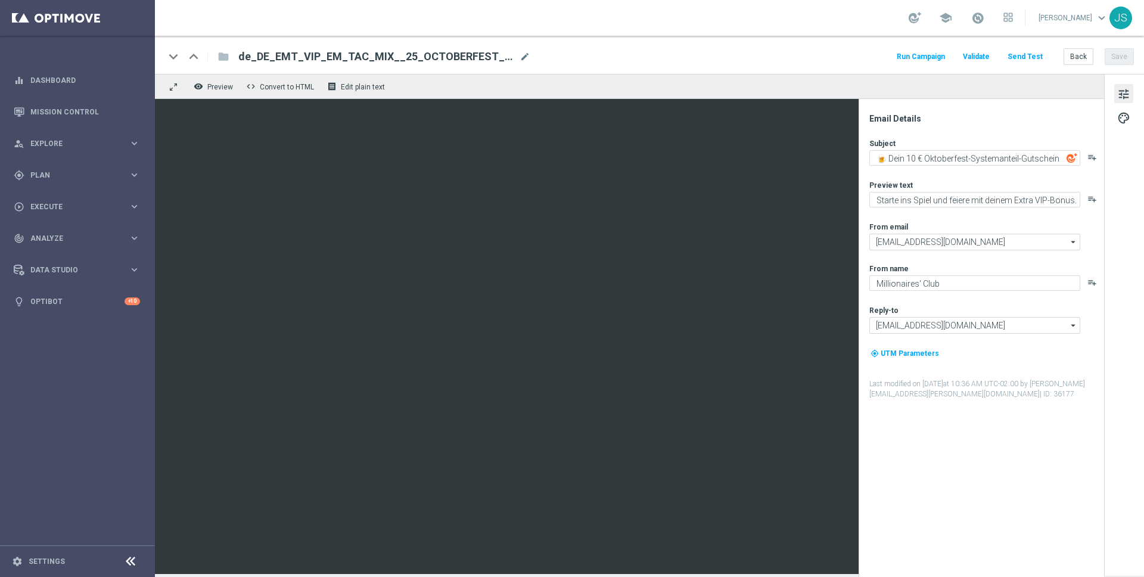
click at [1029, 54] on button "Send Test" at bounding box center [1024, 57] width 39 height 16
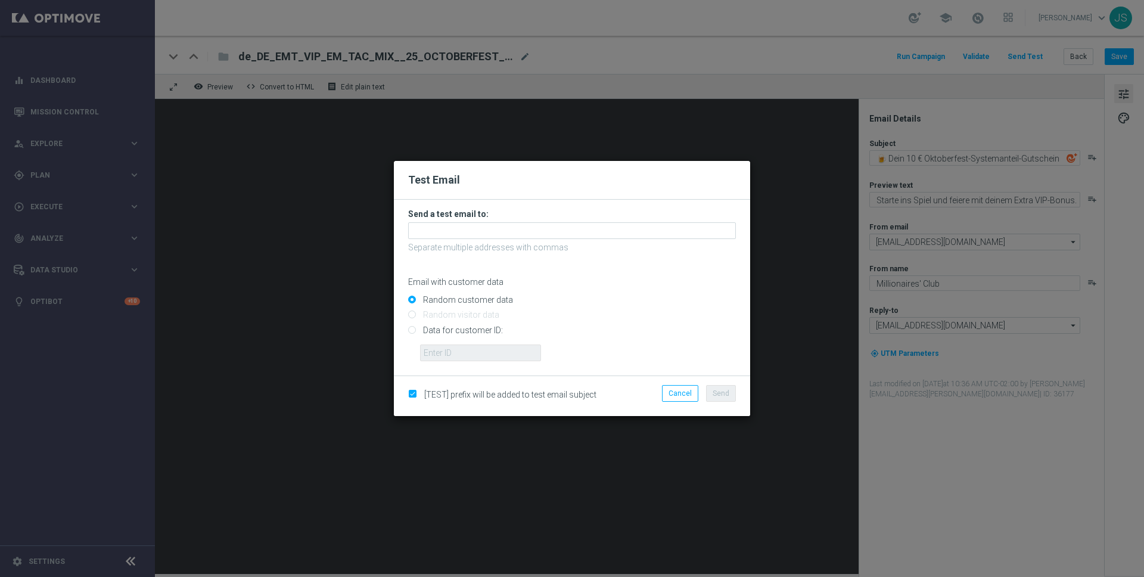
click at [469, 239] on form "Send a test email to: Separate multiple addresses with commas Email with custom…" at bounding box center [572, 284] width 328 height 152
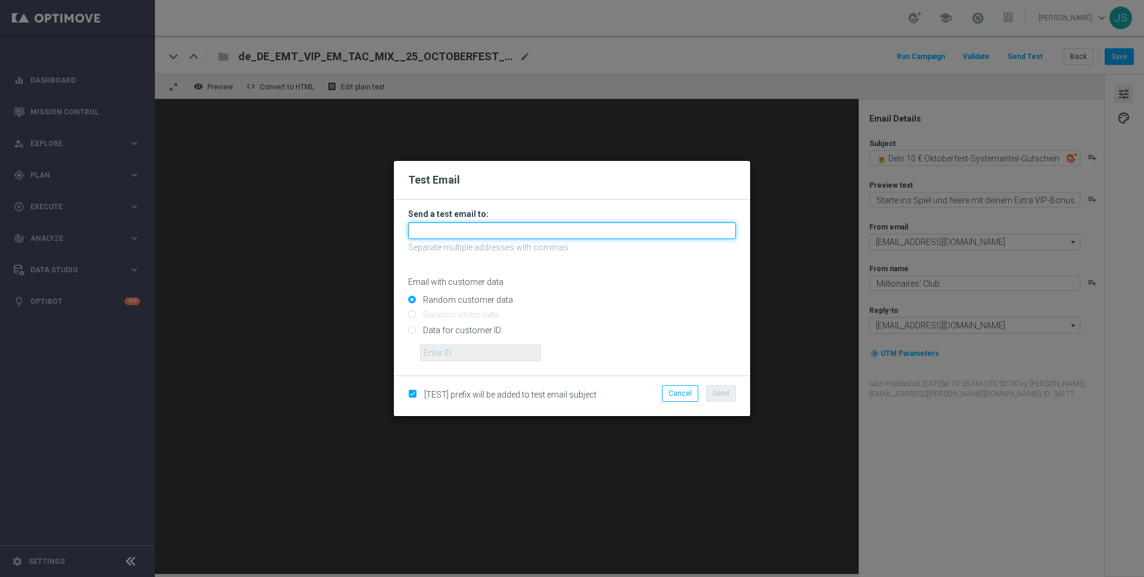
click at [469, 236] on input "text" at bounding box center [572, 230] width 328 height 17
type input "jessica.schmitt@lottoland.com"
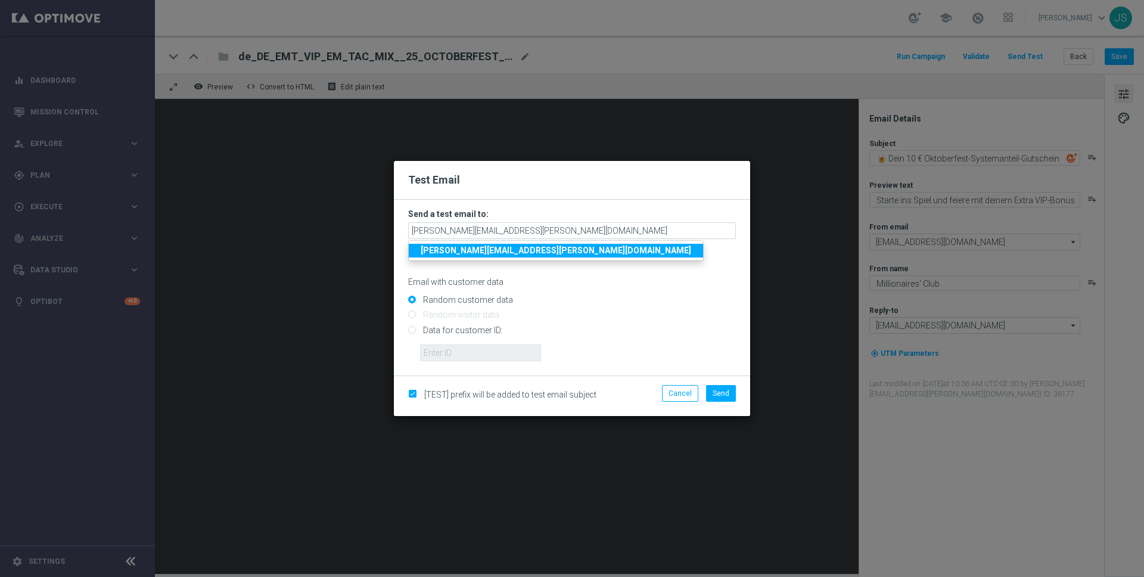
click at [481, 250] on strong "jessica.schmitt@lottoland.com" at bounding box center [556, 250] width 270 height 10
click at [724, 387] on button "Send" at bounding box center [721, 393] width 30 height 17
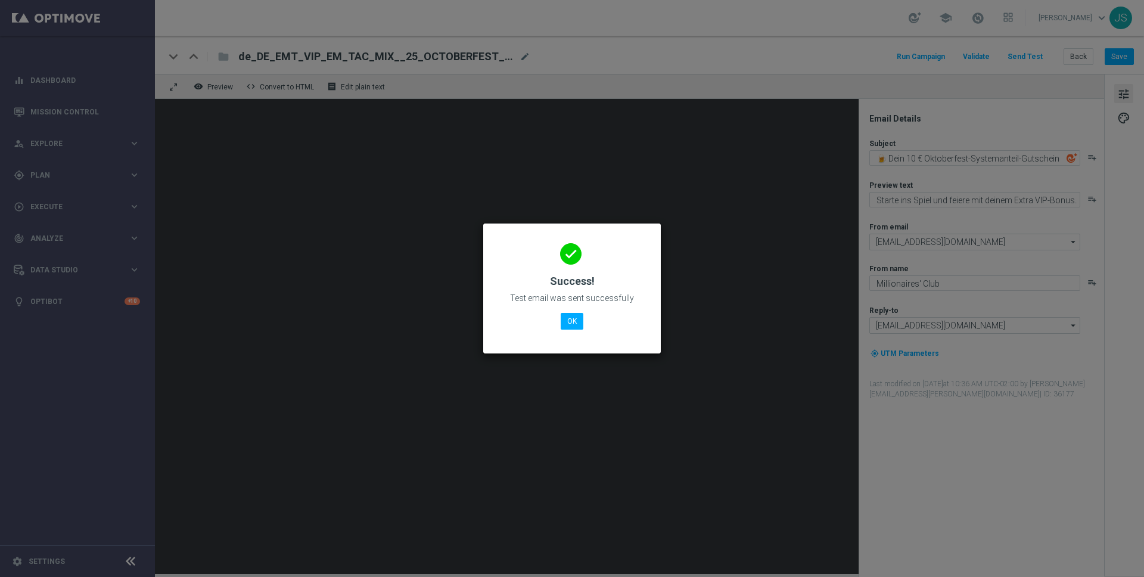
click at [580, 310] on div "done Success! Test email was sent successfully OK" at bounding box center [571, 287] width 149 height 104
click at [571, 328] on button "OK" at bounding box center [571, 321] width 23 height 17
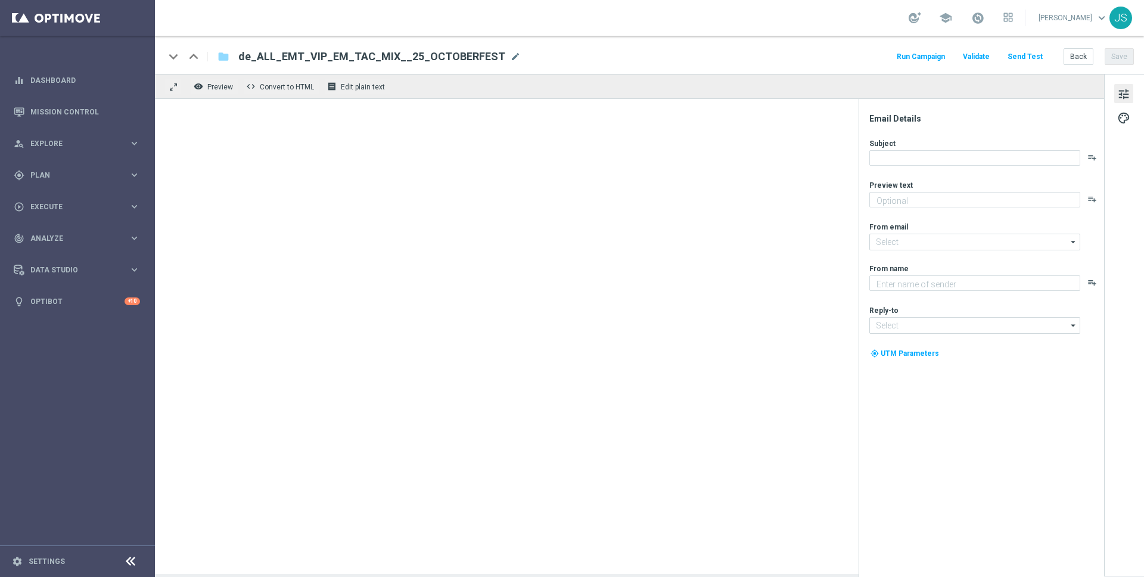
type textarea "Oans, zwoa, drei, gwunna."
type textarea "Millionaires' Club"
type input "[EMAIL_ADDRESS][DOMAIN_NAME]"
type textarea "Oans, zwoa, drei, gwunna."
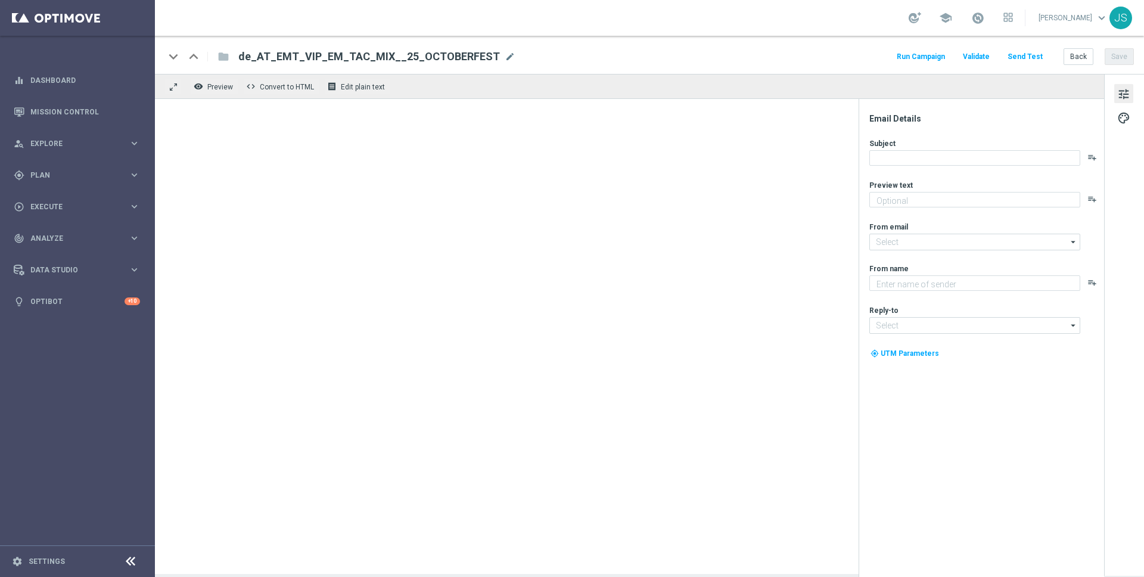
type textarea "Millionaires' Club"
type input "[EMAIL_ADDRESS][DOMAIN_NAME]"
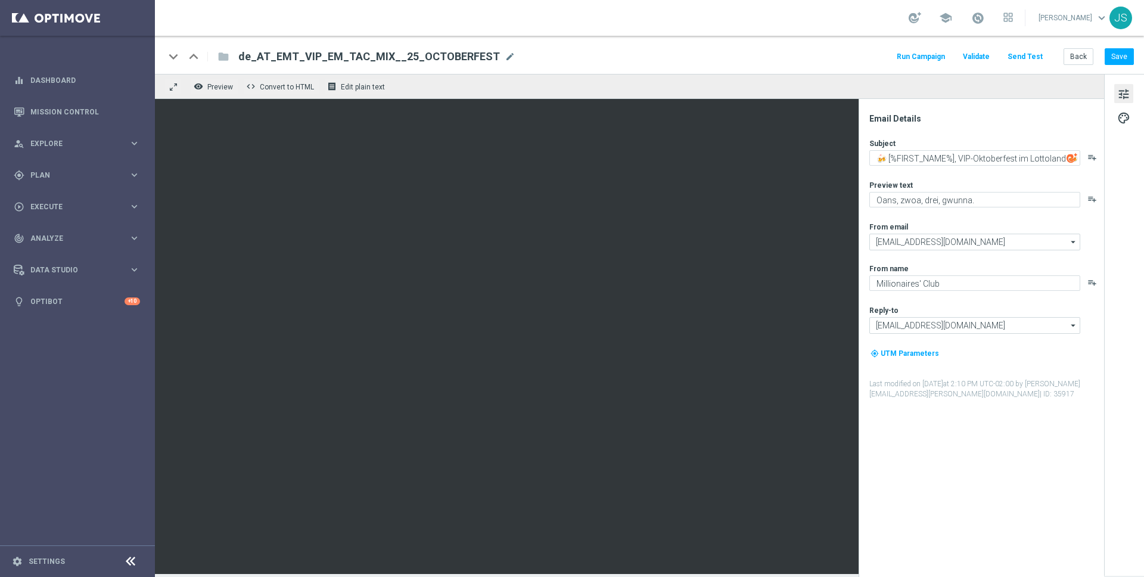
click at [338, 51] on span "de_AT_EMT_VIP_EM_TAC_MIX__25_OCTOBERFEST" at bounding box center [368, 56] width 261 height 14
click at [0, 0] on input "de_AT_EMT_VIP_EM_TAC_MIX__25_OCTOBERFEST" at bounding box center [0, 0] width 0 height 0
click at [338, 51] on input "de_AT_EMT_VIP_EM_TAC_MIX__25_OCTOBERFEST" at bounding box center [385, 56] width 295 height 15
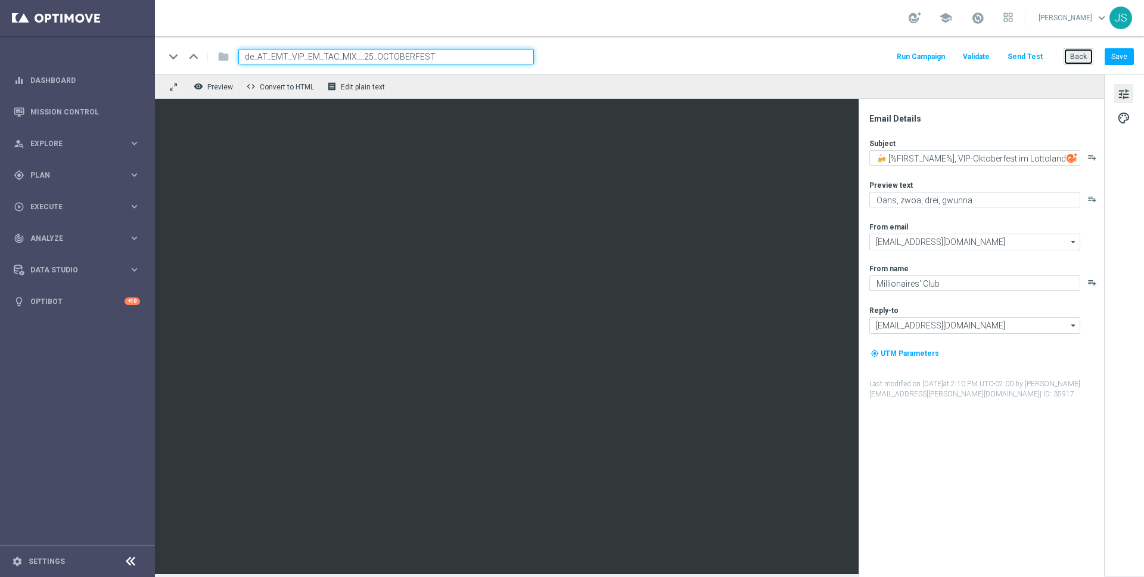
click at [1078, 56] on button "Back" at bounding box center [1078, 56] width 30 height 17
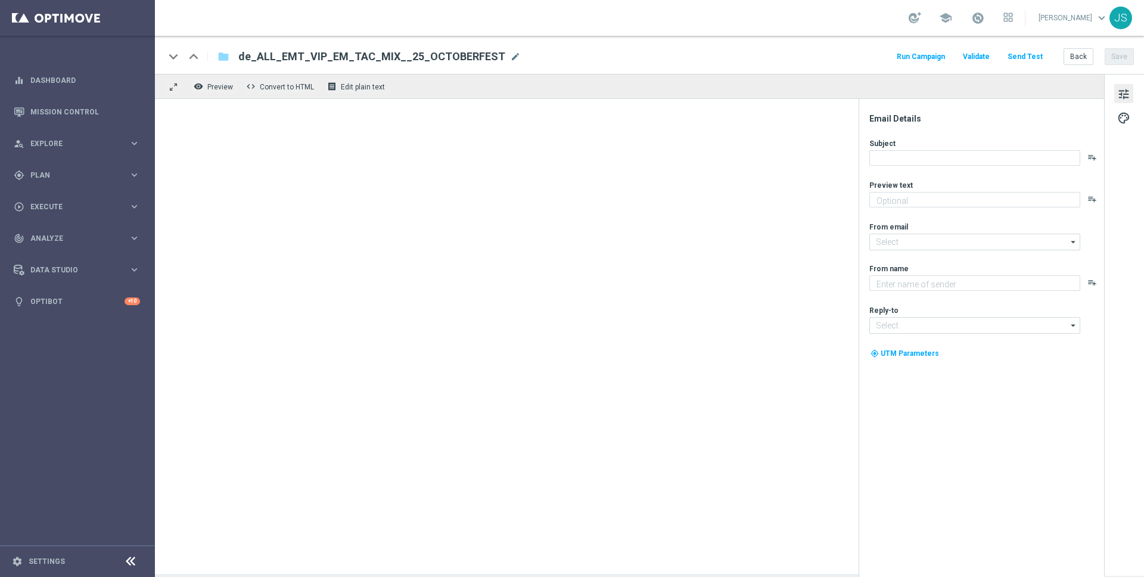
type textarea "Oans, zwoa, drei, gwunna."
type input "mail@crm.lottoland.com"
type textarea "Millionaires' Club"
type input "vip@lottoland.com"
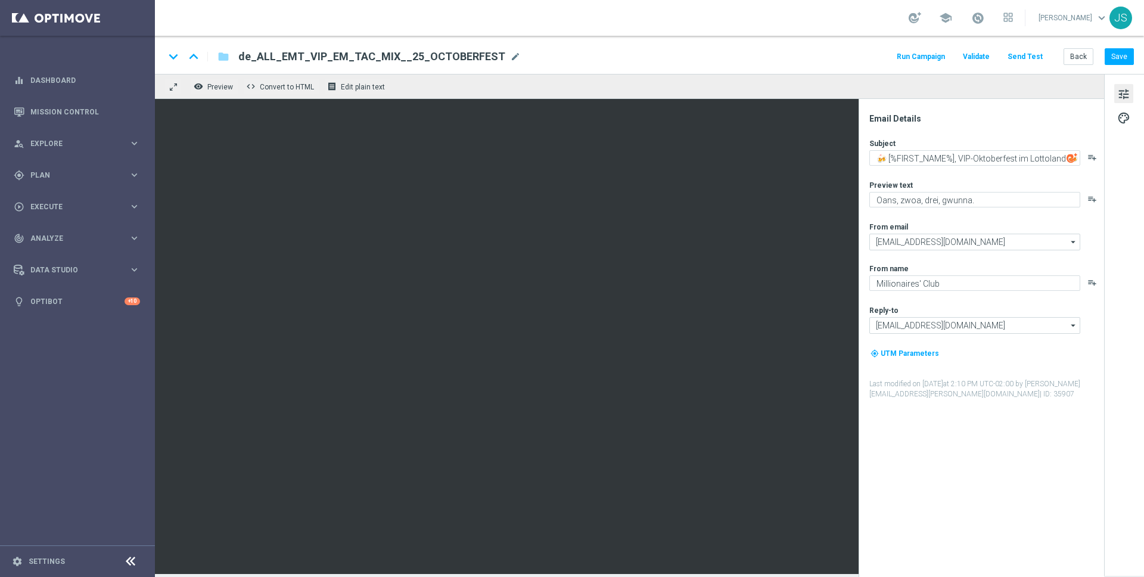
click at [451, 58] on span "de_ALL_EMT_VIP_EM_TAC_MIX__25_OCTOBERFEST" at bounding box center [371, 56] width 267 height 14
click at [451, 58] on input "de_ALL_EMT_VIP_EM_TAC_MIX__25_OCTOBERFEST" at bounding box center [385, 56] width 295 height 15
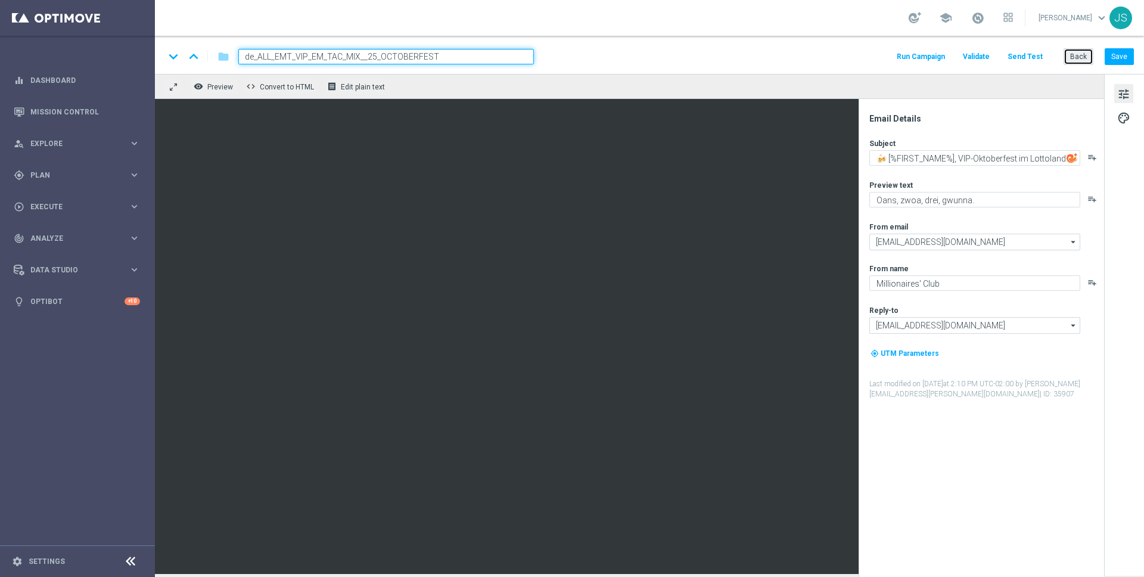
click at [1083, 53] on button "Back" at bounding box center [1078, 56] width 30 height 17
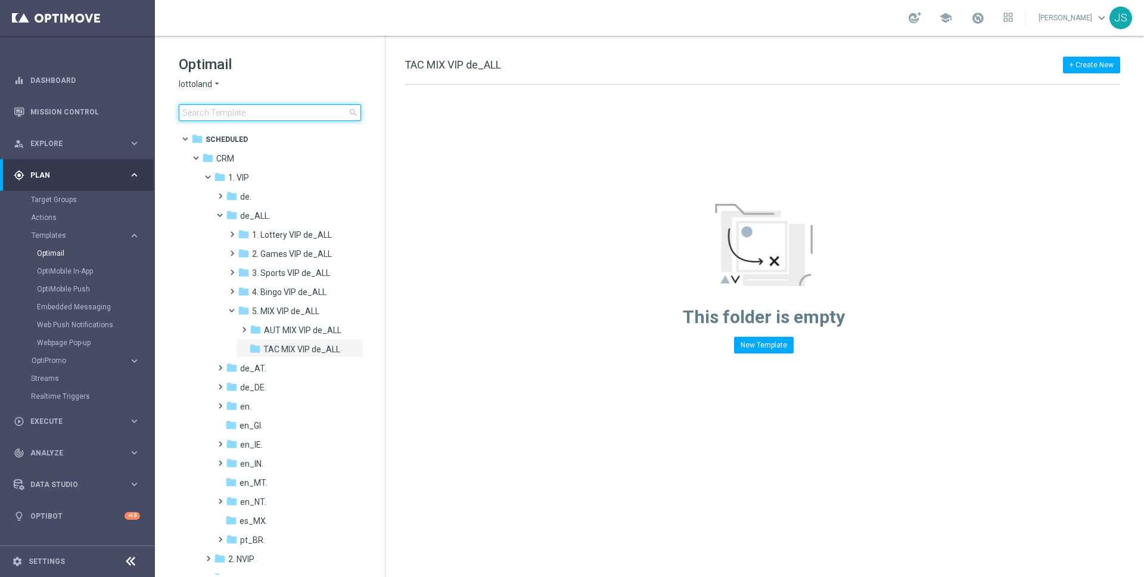
click at [256, 113] on input at bounding box center [270, 112] width 182 height 17
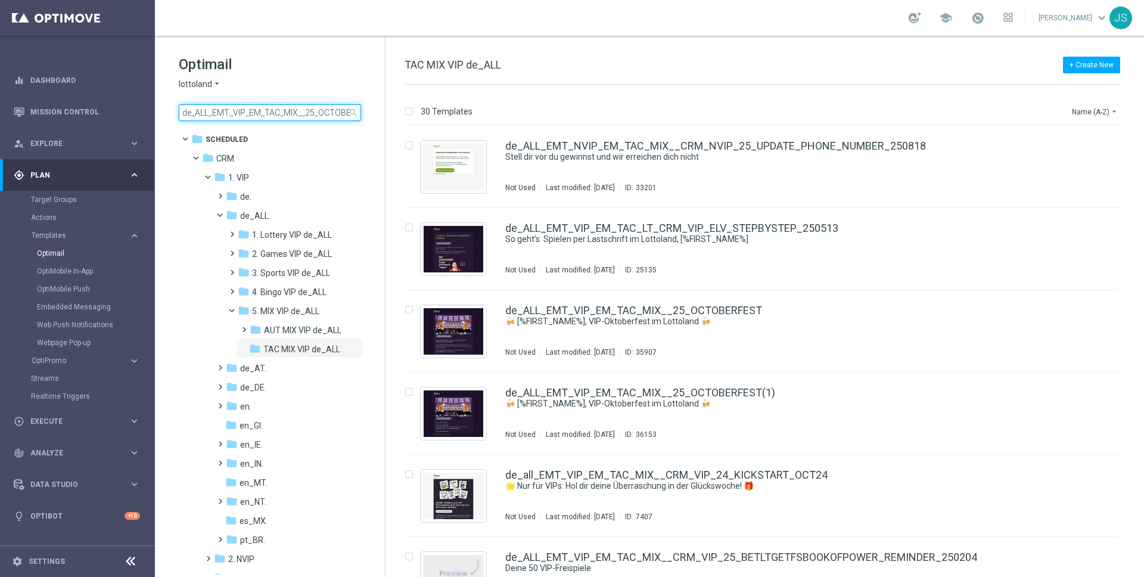
scroll to position [0, 22]
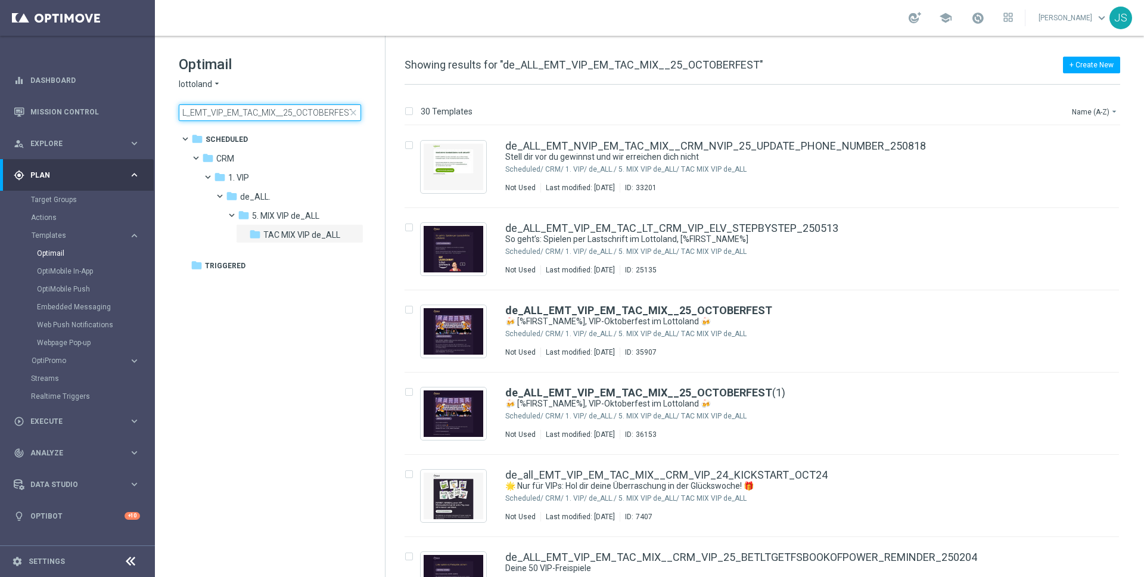
type input "de_ALL_EMT_VIP_EM_TAC_MIX__25_OCTOBERFEST"
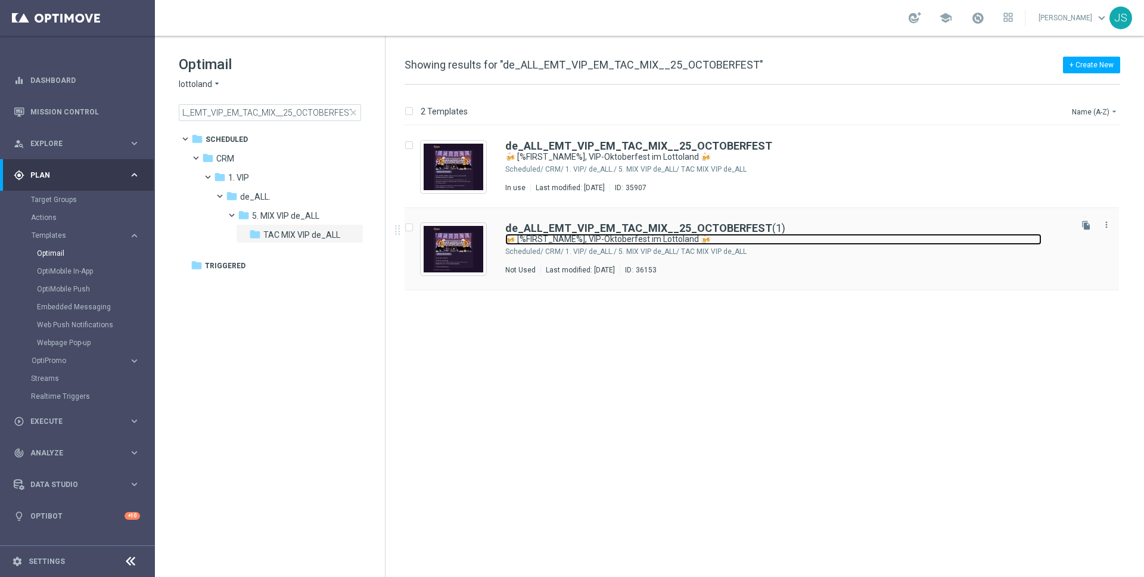
click at [639, 235] on link "🍻 [%FIRST_NAME%], VIP-Oktoberfest im Lottoland 🍻" at bounding box center [773, 238] width 536 height 11
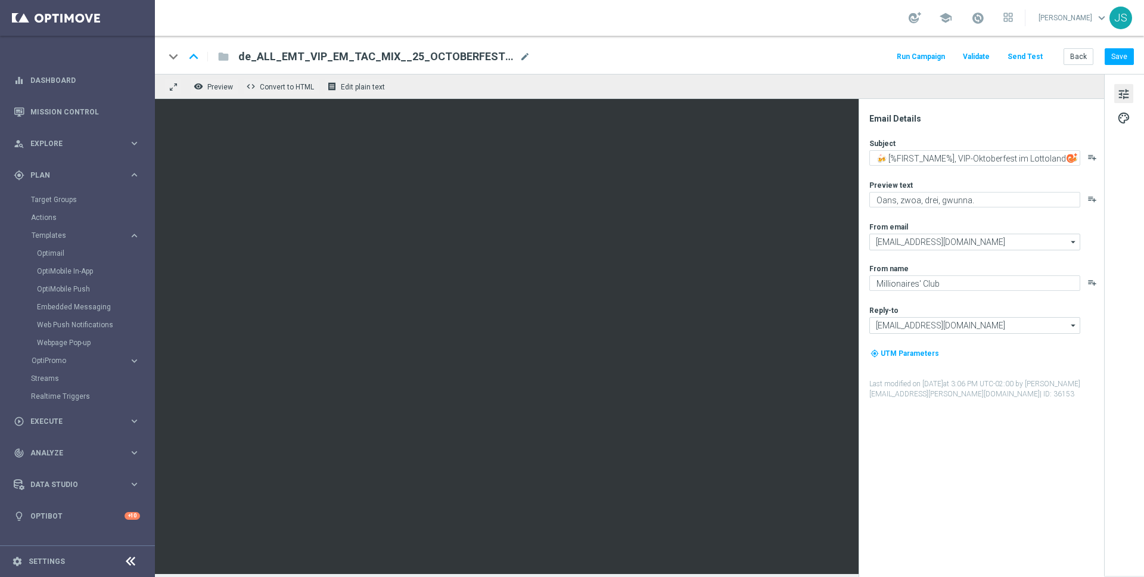
click at [474, 60] on span "de_ALL_EMT_VIP_EM_TAC_MIX__25_OCTOBERFEST(1)" at bounding box center [376, 56] width 276 height 14
click at [474, 60] on input "de_ALL_EMT_VIP_EM_TAC_MIX__25_OCTOBERFEST(1)" at bounding box center [385, 56] width 295 height 15
click at [488, 57] on input "de_ALL_EMT_VIP_EM_TAC_MIX__25_OCTOBERFEST(1)" at bounding box center [385, 56] width 295 height 15
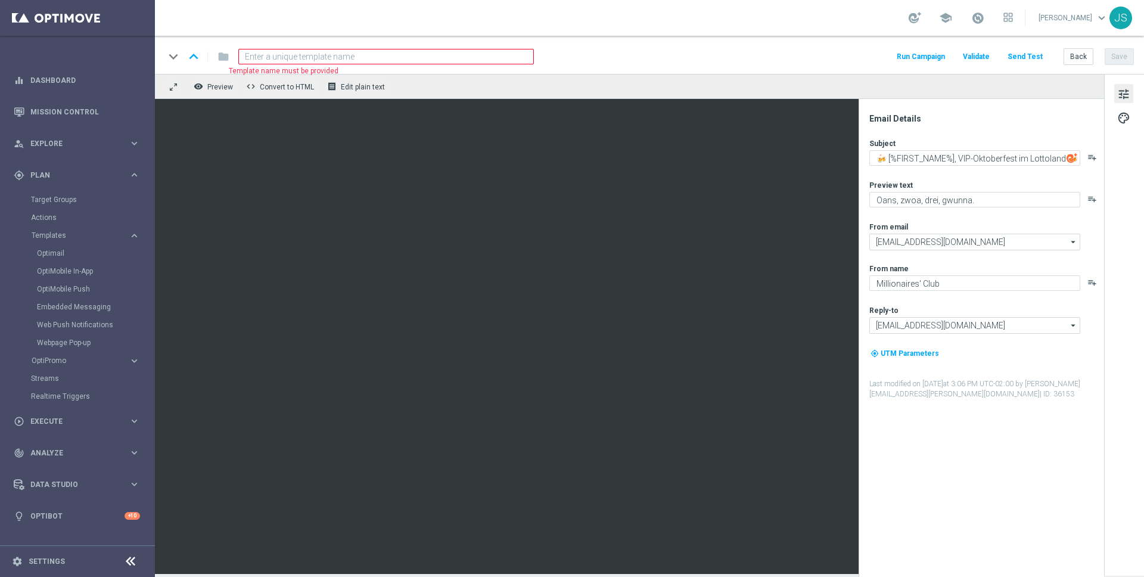
paste input "de_EMT_VIP_EM_TAC_MIX__25_OCTOBERFEST_250928"
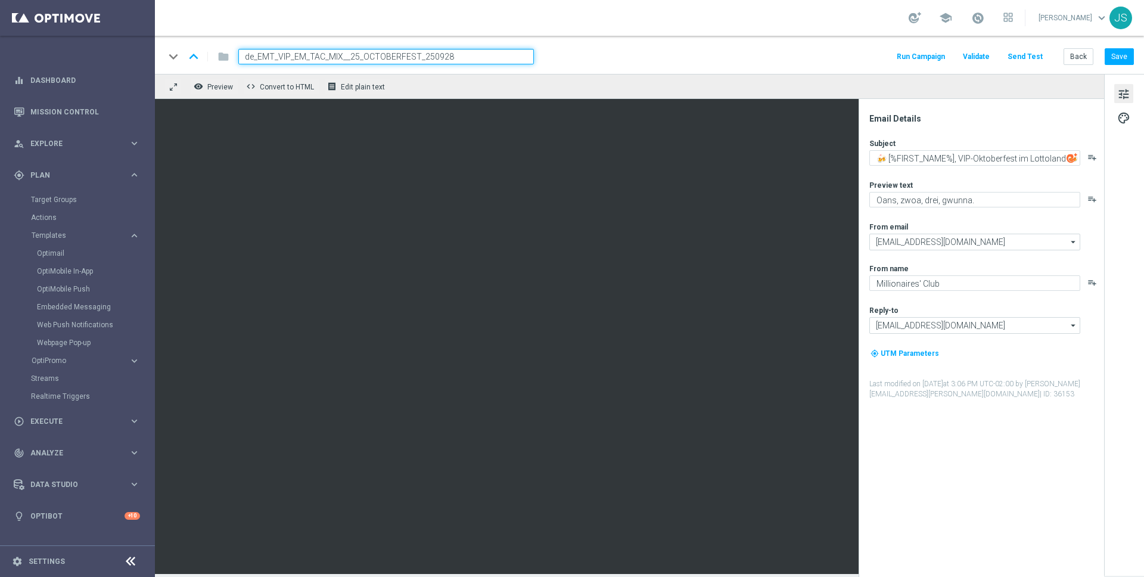
type input "de_EMT_VIP_EM_TAC_MIX__25_OCTOBERFEST_250928"
click at [672, 74] on div "remove_red_eye Preview code Convert to HTML receipt Edit plain text" at bounding box center [629, 86] width 949 height 25
click at [522, 39] on div "keyboard_arrow_down keyboard_arrow_up folder de_EMT_VIP_EM_TAC_MIX__25_OCTOBERF…" at bounding box center [649, 55] width 989 height 38
click at [531, 56] on input "de_EMT_VIP_EM_TAC_MIX__25_OCTOBERFEST_250928" at bounding box center [385, 56] width 295 height 15
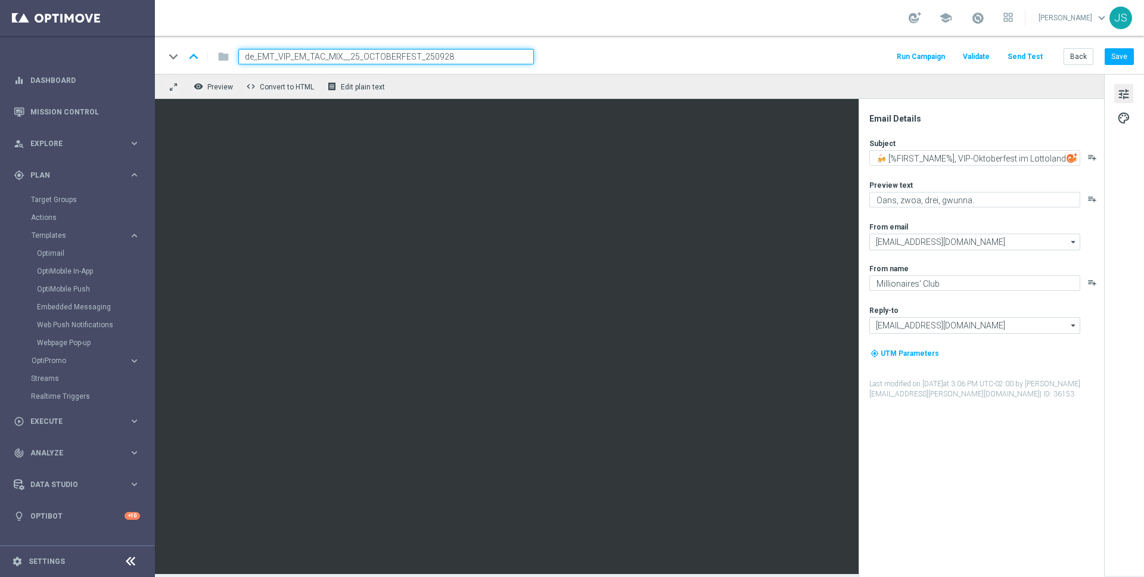
click at [569, 67] on div "keyboard_arrow_down keyboard_arrow_up folder de_EMT_VIP_EM_TAC_MIX__25_OCTOBERF…" at bounding box center [649, 55] width 989 height 38
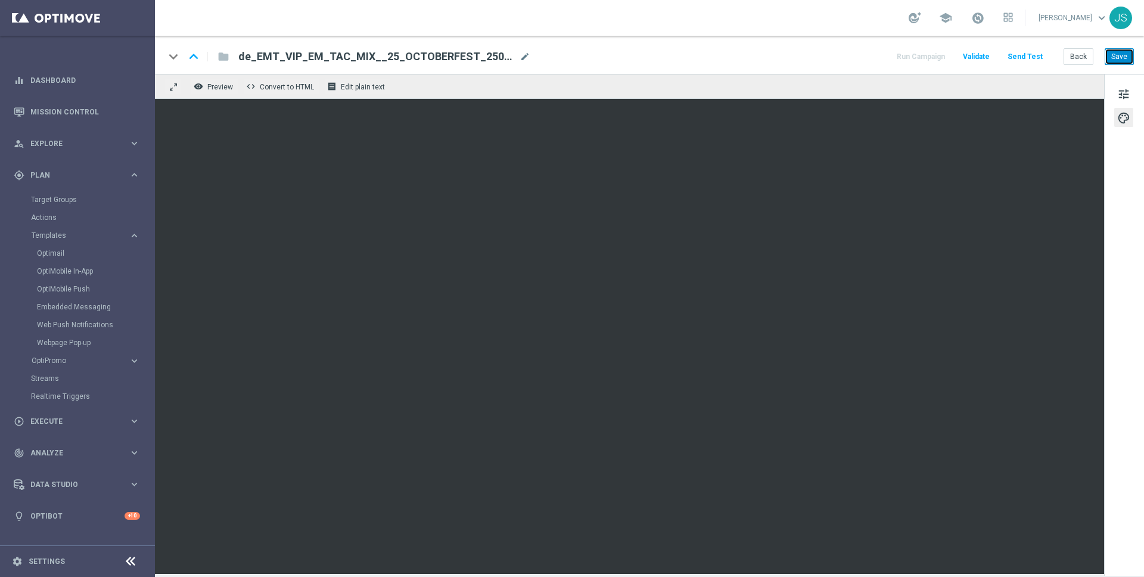
click at [1128, 55] on button "Save" at bounding box center [1118, 56] width 29 height 17
click at [1123, 57] on button "Save" at bounding box center [1118, 56] width 29 height 17
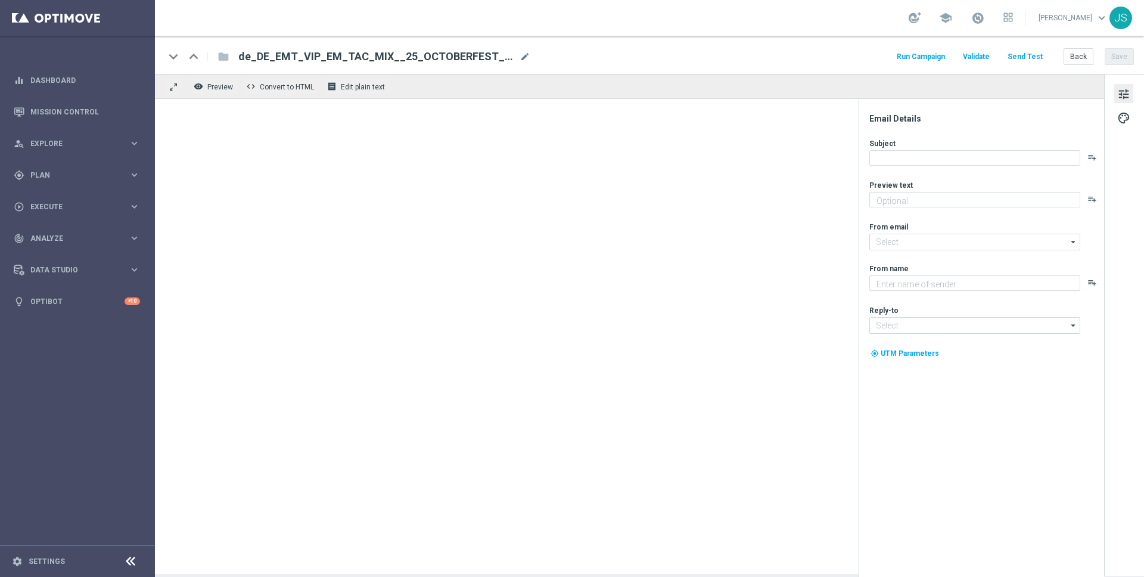
type textarea "Prosit der Gemütlichkeit – dein VIP-Lotto Highlight wartet."
type textarea "Millionaires' Club"
type input "[EMAIL_ADDRESS][DOMAIN_NAME]"
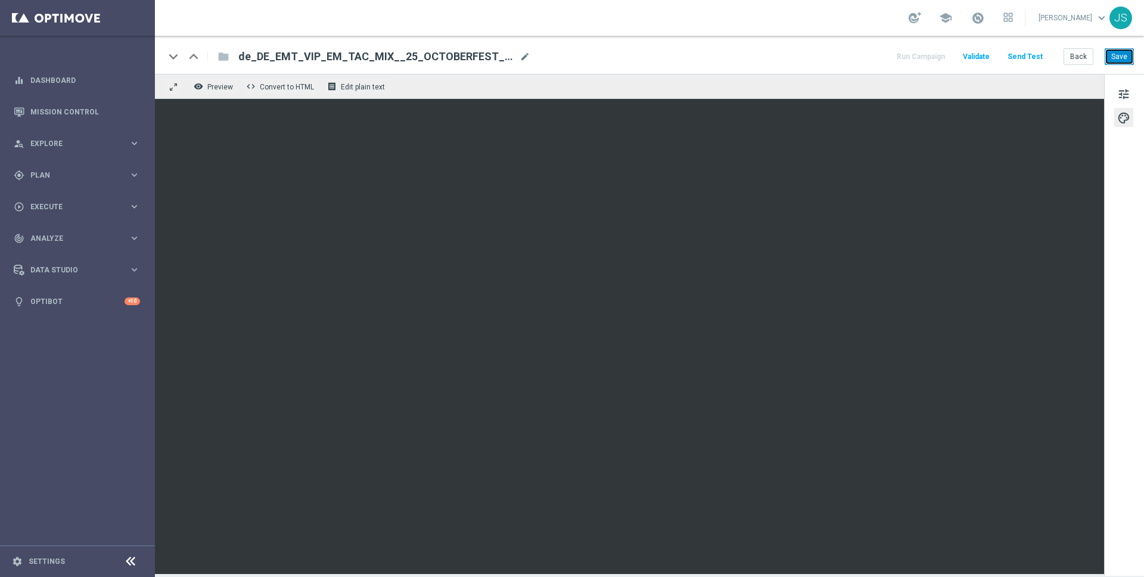
click at [1113, 63] on button "Save" at bounding box center [1118, 56] width 29 height 17
click at [1129, 66] on div "keyboard_arrow_down keyboard_arrow_up folder de_DE_EMT_VIP_EM_TAC_MIX__25_OCTOB…" at bounding box center [649, 55] width 989 height 38
click at [1123, 59] on button "Save" at bounding box center [1118, 56] width 29 height 17
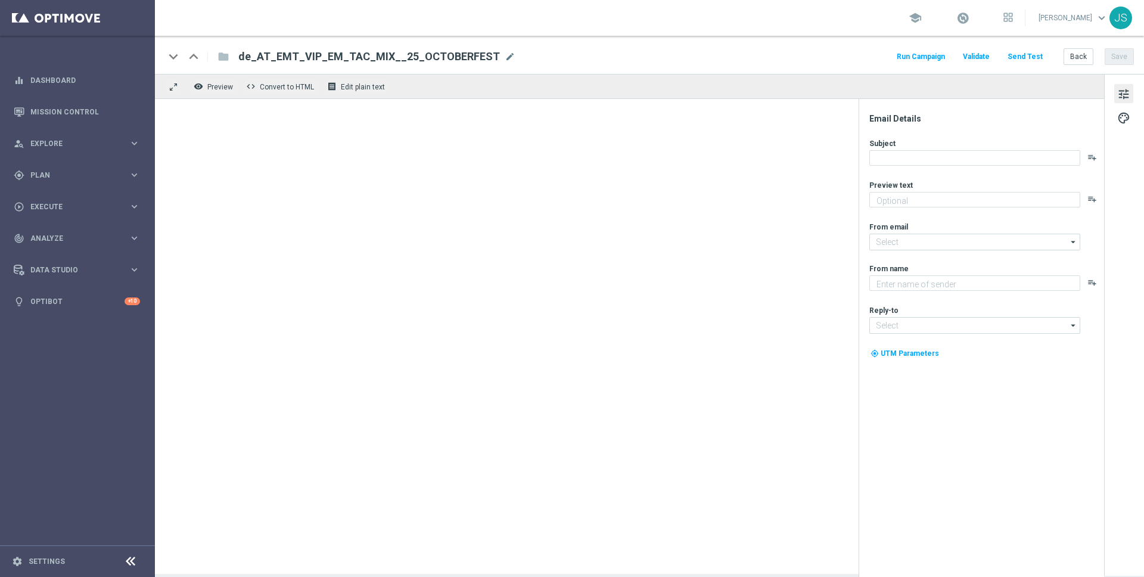
type textarea "Oans, zwoa, drei, gwunna."
type input "[EMAIL_ADDRESS][DOMAIN_NAME]"
type textarea "Millionaires' Club"
type input "[EMAIL_ADDRESS][DOMAIN_NAME]"
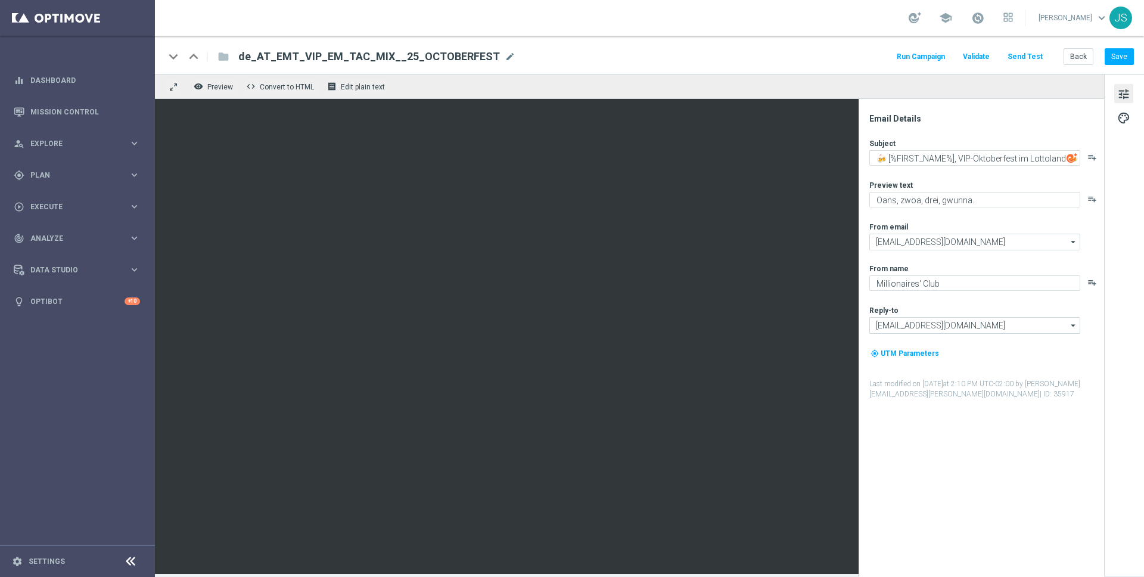
click at [355, 50] on span "de_AT_EMT_VIP_EM_TAC_MIX__25_OCTOBERFEST" at bounding box center [368, 56] width 261 height 14
click at [355, 50] on input "de_AT_EMT_VIP_EM_TAC_MIX__25_OCTOBERFEST" at bounding box center [385, 56] width 295 height 15
click at [354, 50] on input "de_AT_EMT_VIP_EM_TAC_MIX__25_OCTOBERFEST" at bounding box center [385, 56] width 295 height 15
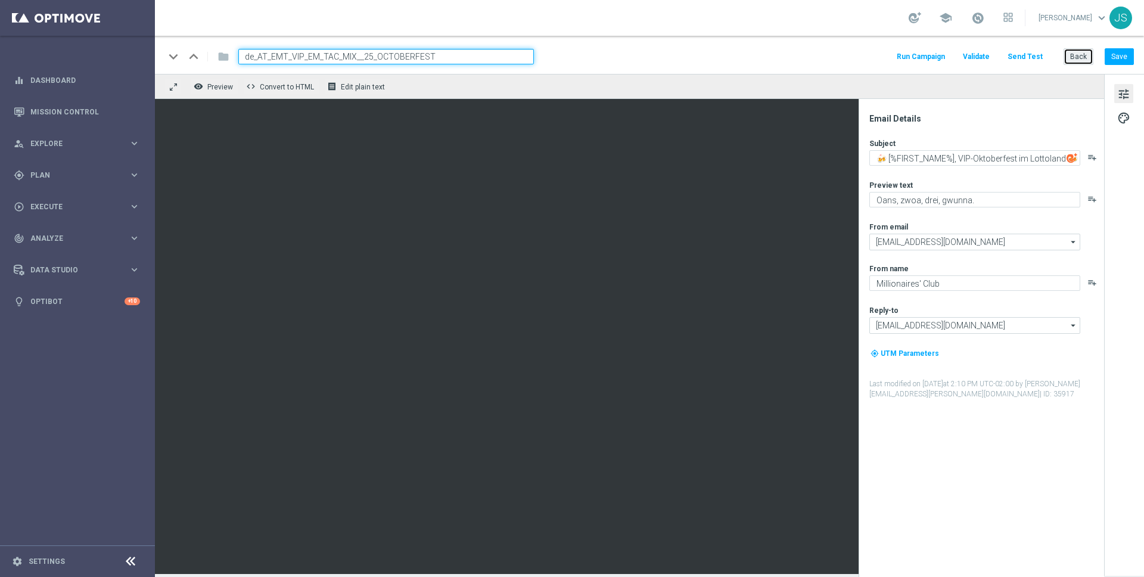
click at [1076, 52] on button "Back" at bounding box center [1078, 56] width 30 height 17
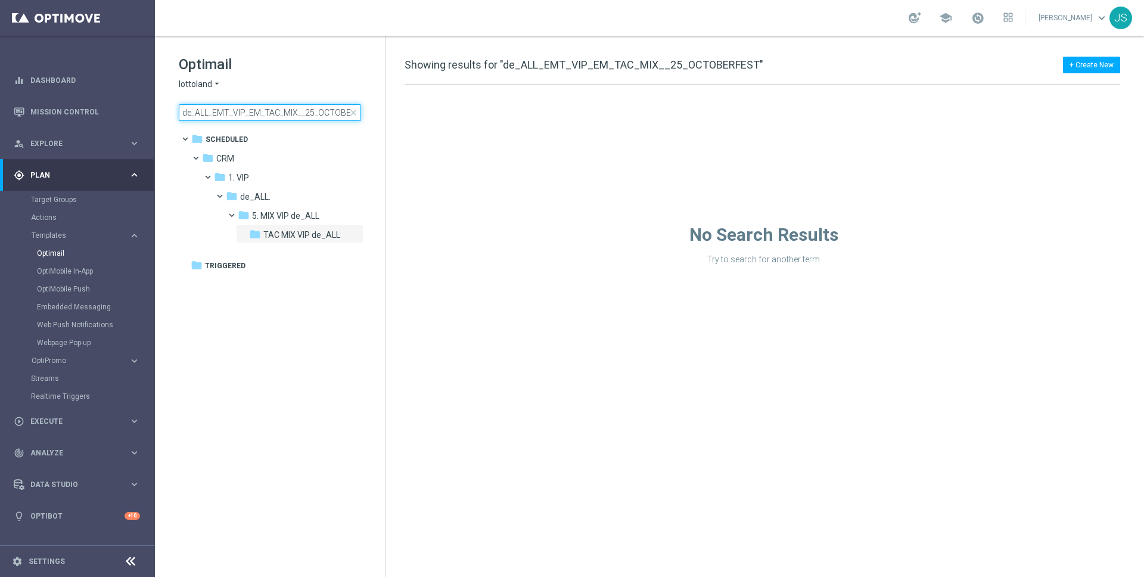
click at [325, 113] on input "de_ALL_EMT_VIP_EM_TAC_MIX__25_OCTOBERFEST" at bounding box center [270, 112] width 182 height 17
click at [324, 113] on input "de_ALL_EMT_VIP_EM_TAC_MIX__25_OCTOBERFEST" at bounding box center [270, 112] width 182 height 17
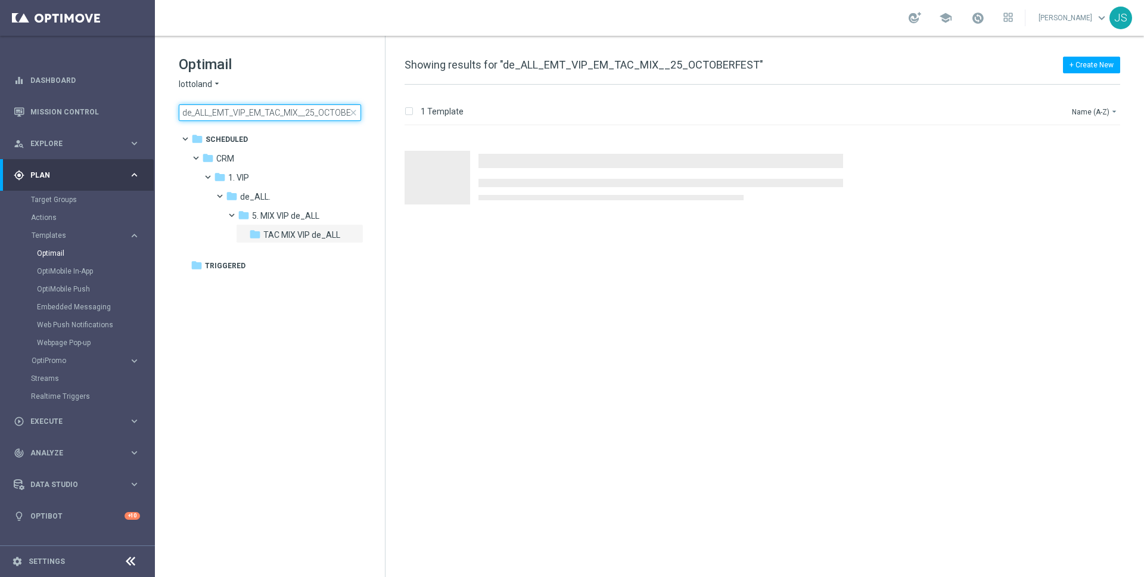
click at [323, 113] on input "de_ALL_EMT_VIP_EM_TAC_MIX__25_OCTOBERFEST" at bounding box center [270, 112] width 182 height 17
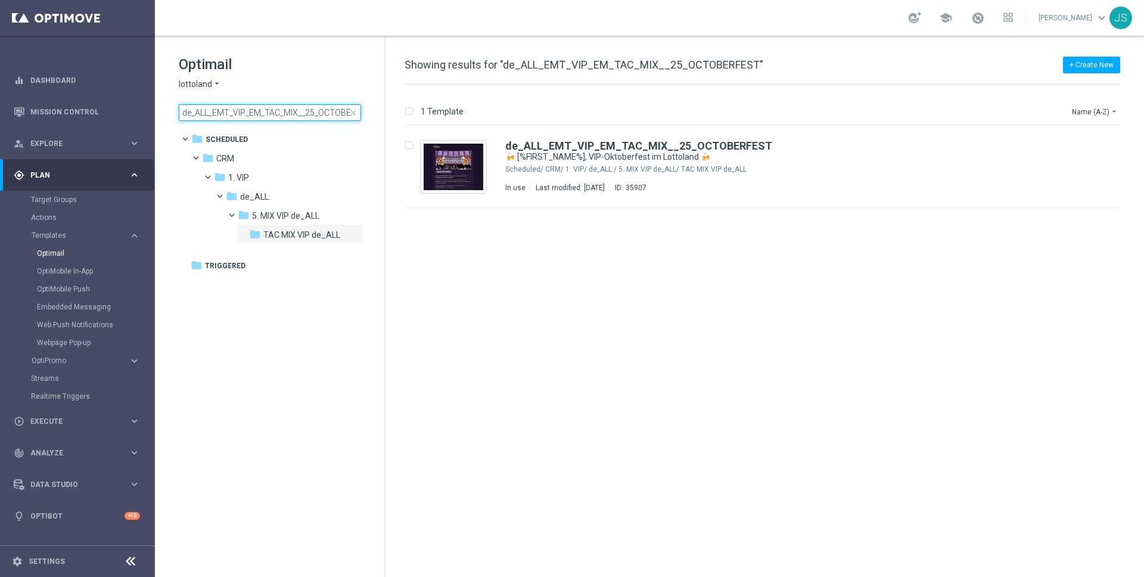
click at [278, 118] on input "de_ALL_EMT_VIP_EM_TAC_MIX__25_OCTOBERFEST" at bounding box center [270, 112] width 182 height 17
click at [278, 114] on input "de_ALL_EMT_VIP_EM_TAC_MIX__25_OCTOBERFEST" at bounding box center [270, 112] width 182 height 17
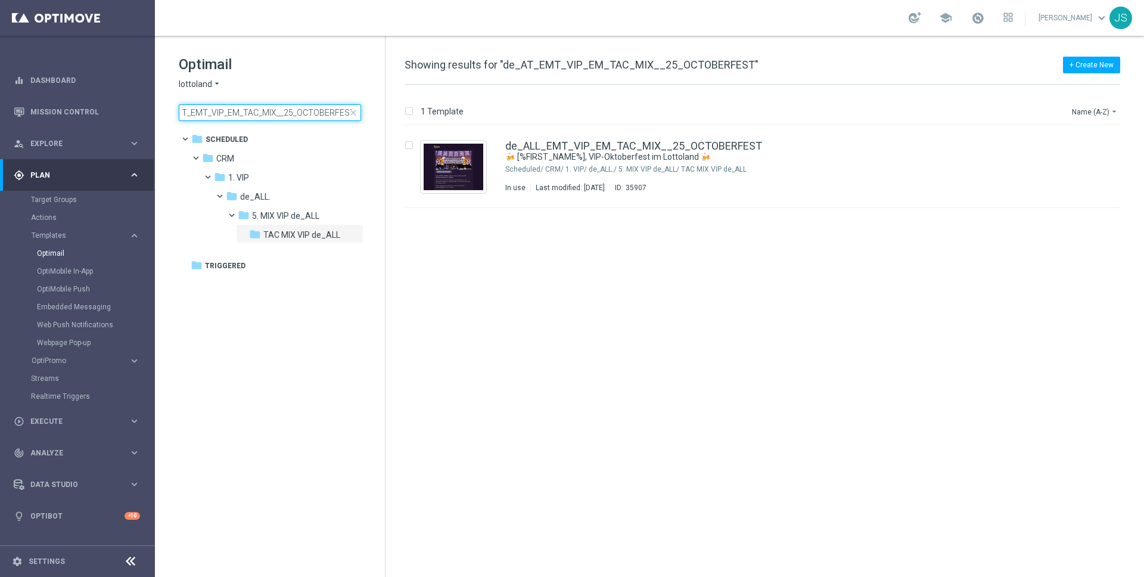
type input "de_AT_EMT_VIP_EM_TAC_MIX__25_OCTOBERFEST"
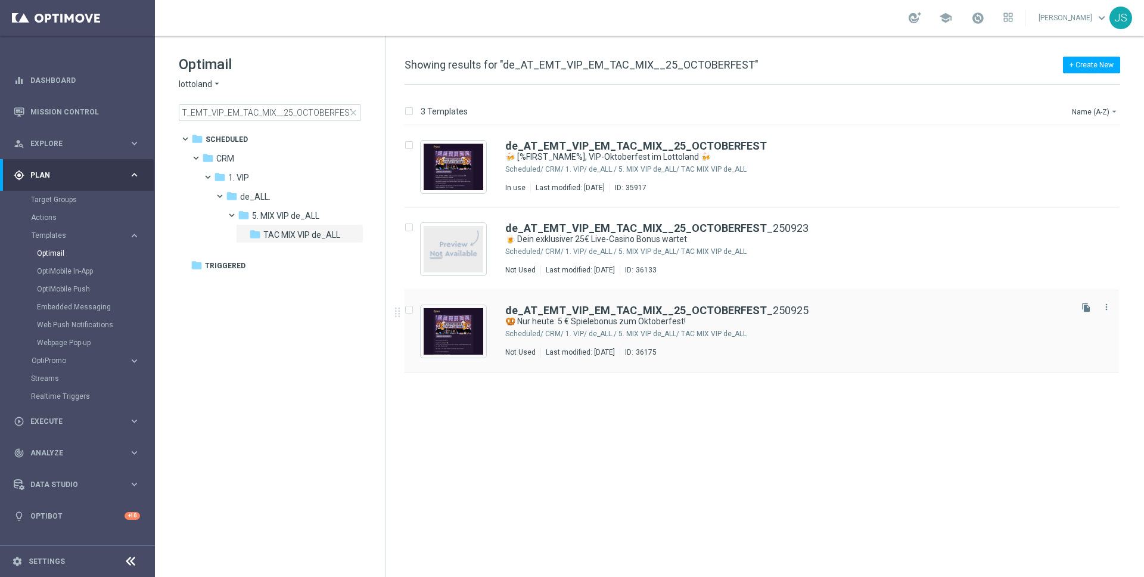
scroll to position [0, 0]
click at [1082, 142] on icon "file_copy" at bounding box center [1086, 143] width 10 height 10
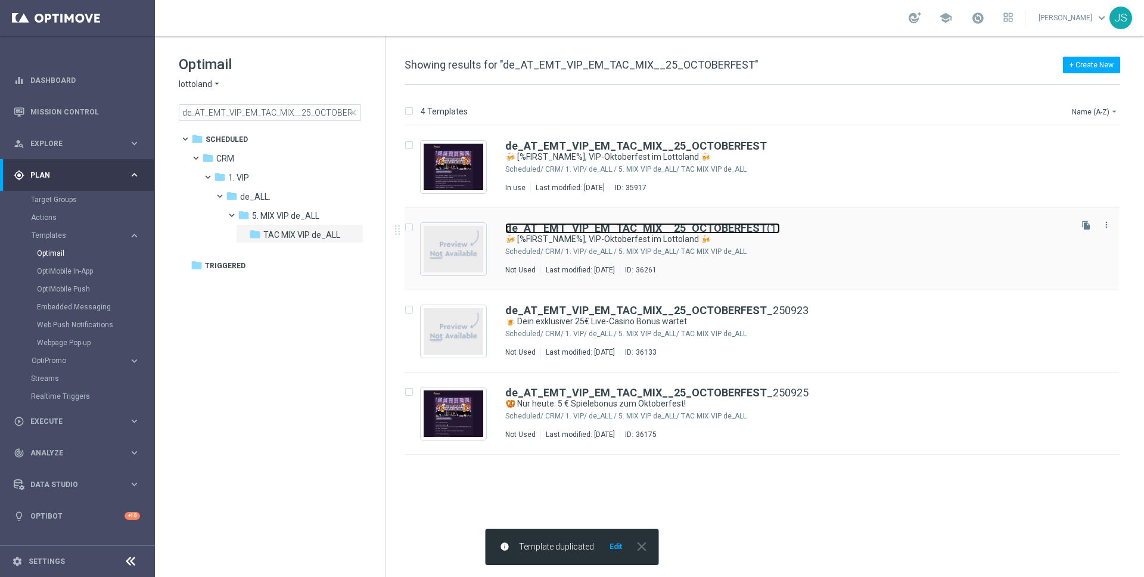
click at [628, 223] on b "de_AT_EMT_VIP_EM_TAC_MIX__25_OCTOBERFEST" at bounding box center [635, 228] width 261 height 13
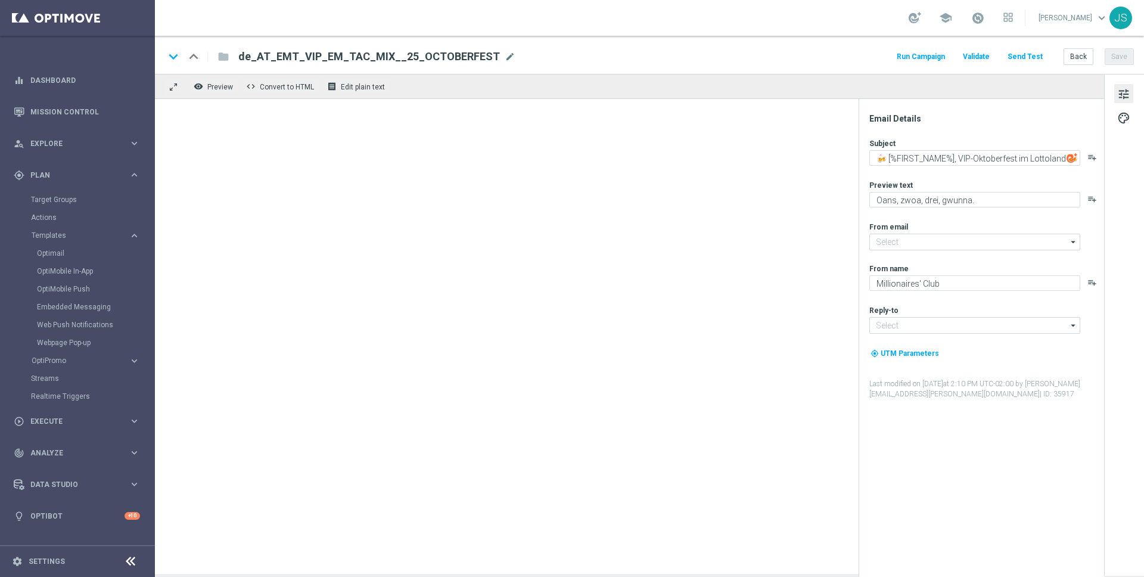
type input "[EMAIL_ADDRESS][DOMAIN_NAME]"
type input "de_AT_EMT_VIP_EM_TAC_MIX__25_OCTOBERFEST(1)"
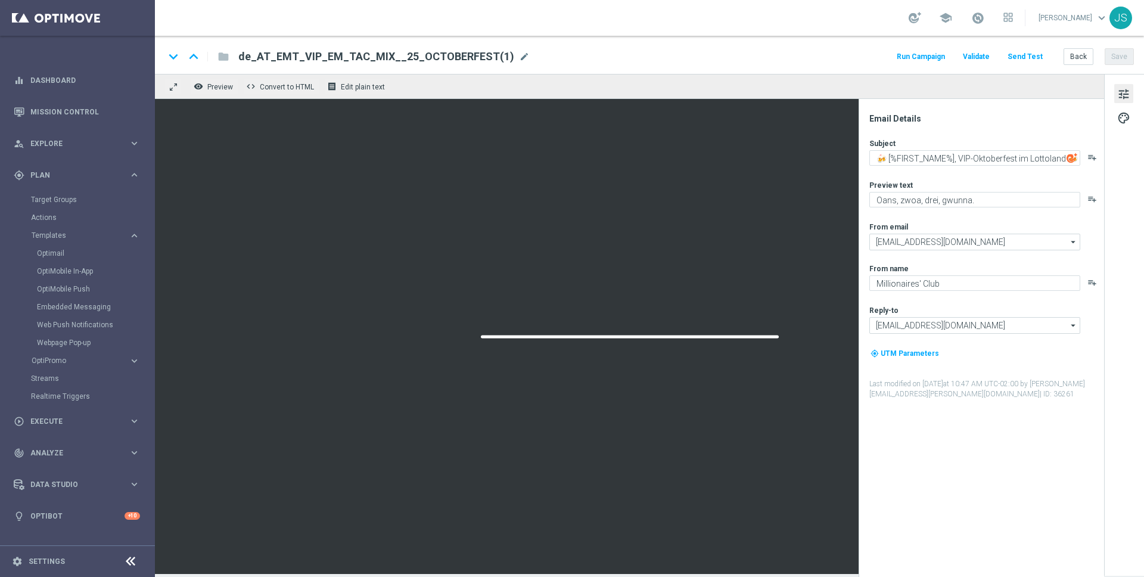
click at [379, 52] on span "de_AT_EMT_VIP_EM_TAC_MIX__25_OCTOBERFEST(1)" at bounding box center [376, 56] width 276 height 14
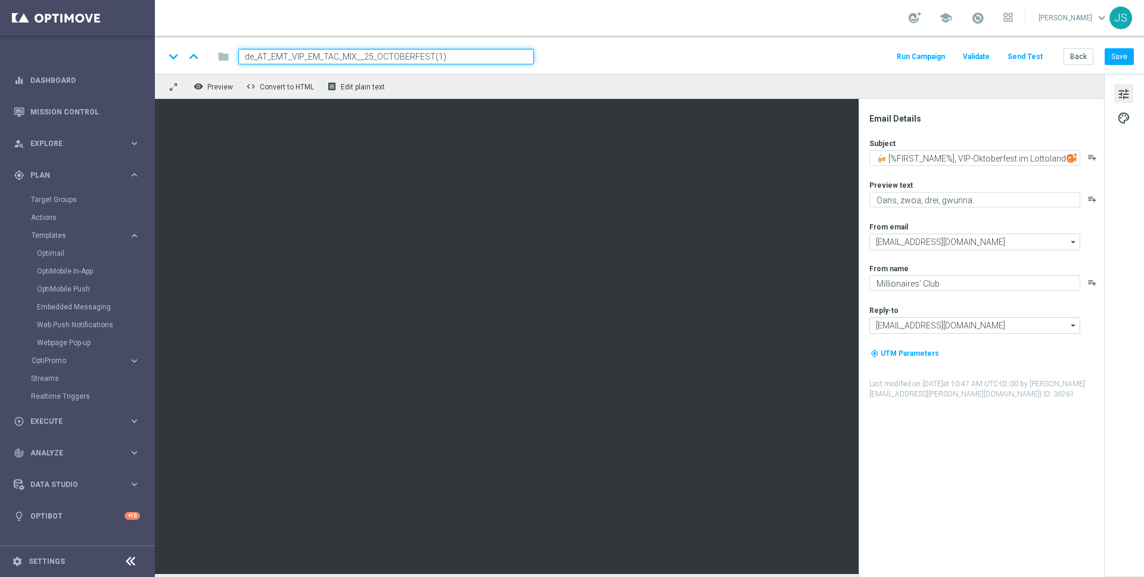
click at [450, 54] on input "de_AT_EMT_VIP_EM_TAC_MIX__25_OCTOBERFEST(1)" at bounding box center [385, 56] width 295 height 15
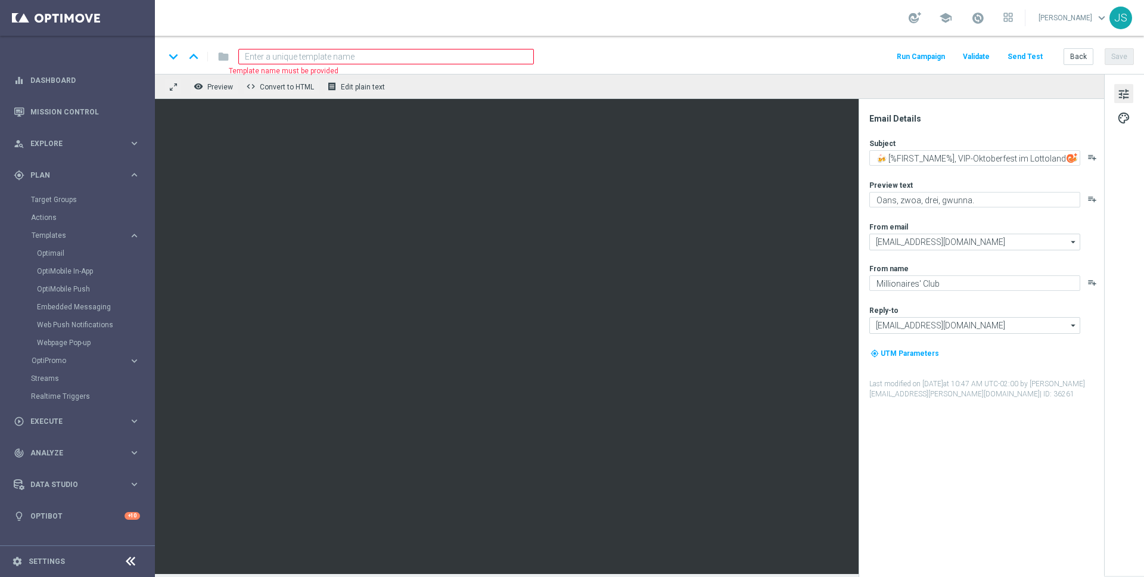
paste input "de_AT_EMT_VIP_EM_TAC_MIX__25_OCTOBERFEST_250928"
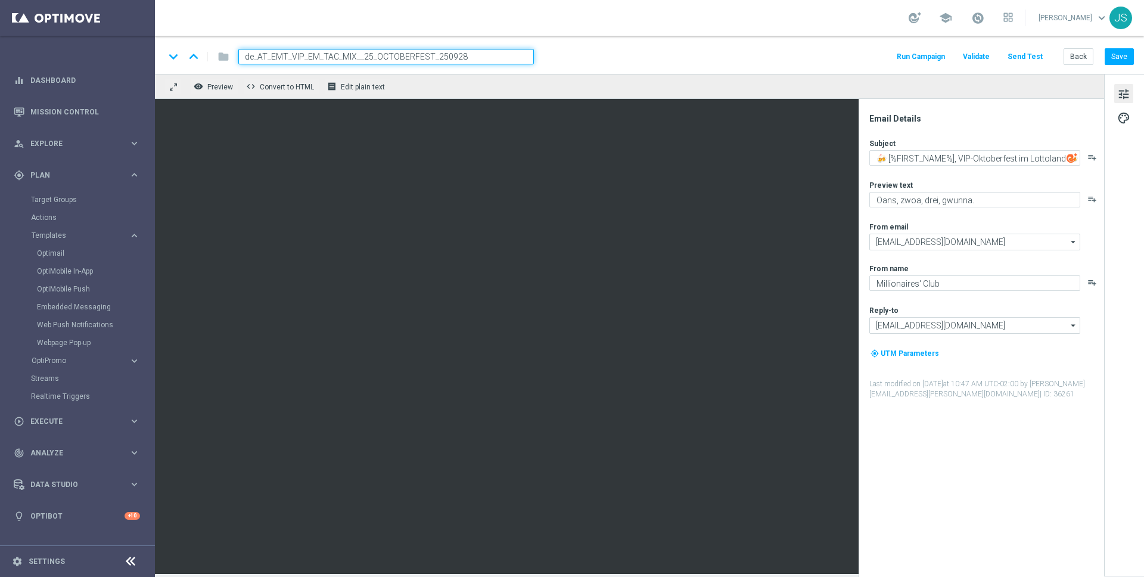
type input "de_AT_EMT_VIP_EM_TAC_MIX__25_OCTOBERFEST_250928"
click at [627, 72] on div "keyboard_arrow_down keyboard_arrow_up folder de_AT_EMT_VIP_EM_TAC_MIX__25_OCTOB…" at bounding box center [649, 55] width 989 height 38
click at [495, 53] on input "de_AT_EMT_VIP_EM_TAC_MIX__25_OCTOBERFEST_250928" at bounding box center [385, 56] width 295 height 15
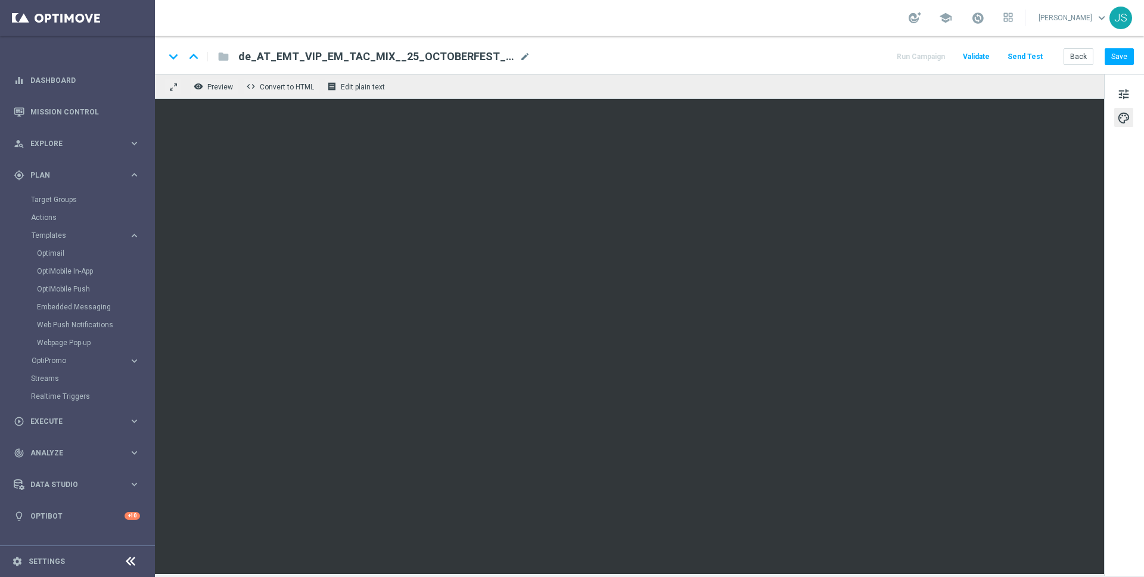
click at [1136, 59] on div "keyboard_arrow_down keyboard_arrow_up folder de_AT_EMT_VIP_EM_TAC_MIX__25_OCTOB…" at bounding box center [649, 55] width 989 height 38
click at [1128, 60] on button "Save" at bounding box center [1118, 56] width 29 height 17
click at [1116, 63] on button "Save" at bounding box center [1118, 56] width 29 height 17
click at [1121, 66] on div "keyboard_arrow_down keyboard_arrow_up folder de_AT_EMT_VIP_EM_TAC_MIX__25_OCTOB…" at bounding box center [649, 55] width 989 height 38
click at [1126, 58] on button "Save" at bounding box center [1118, 56] width 29 height 17
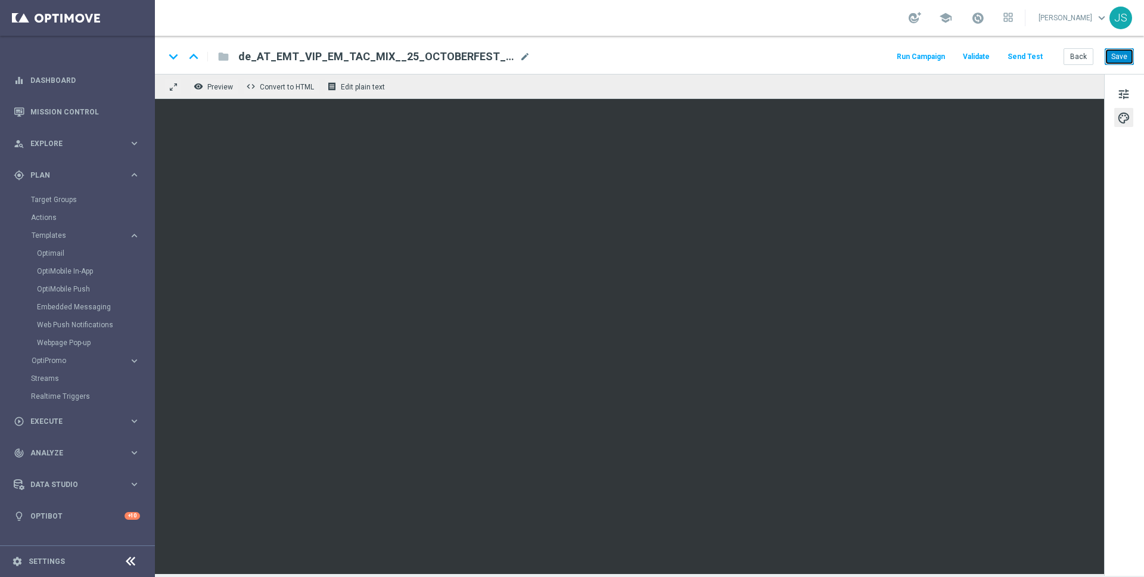
click at [1123, 55] on button "Save" at bounding box center [1118, 56] width 29 height 17
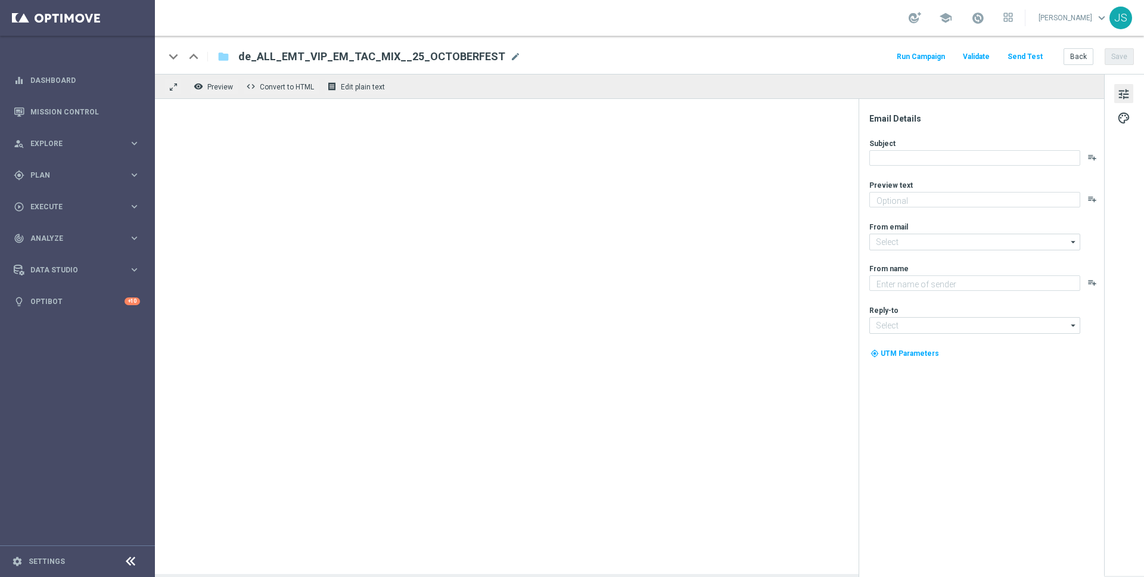
type textarea "Oans, zwoa, drei, gwunna."
type input "[EMAIL_ADDRESS][DOMAIN_NAME]"
type textarea "Millionaires' Club"
type input "[EMAIL_ADDRESS][DOMAIN_NAME]"
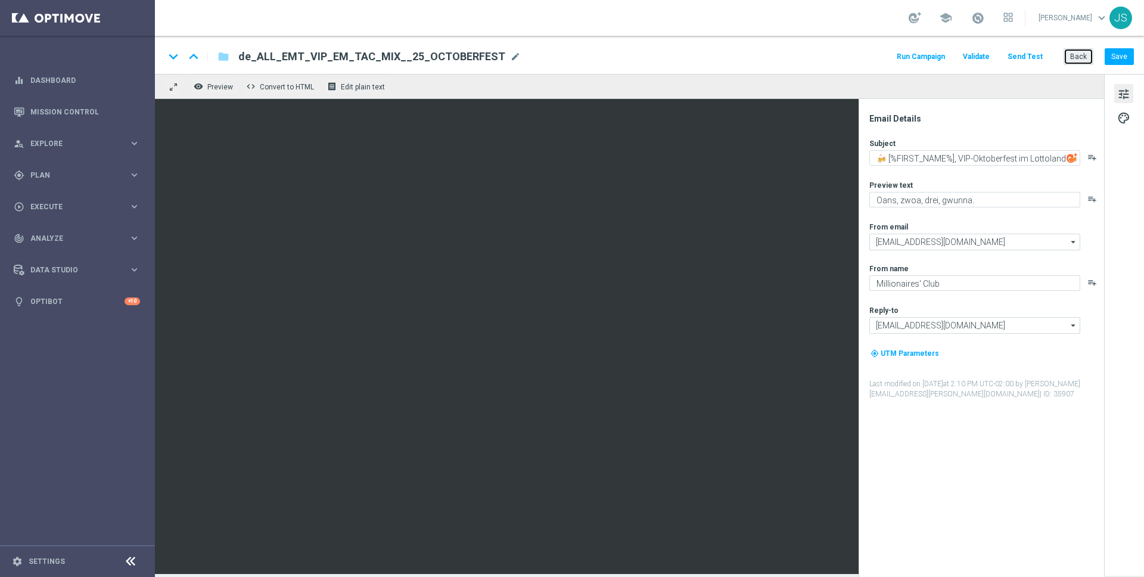
click at [1078, 64] on button "Back" at bounding box center [1078, 56] width 30 height 17
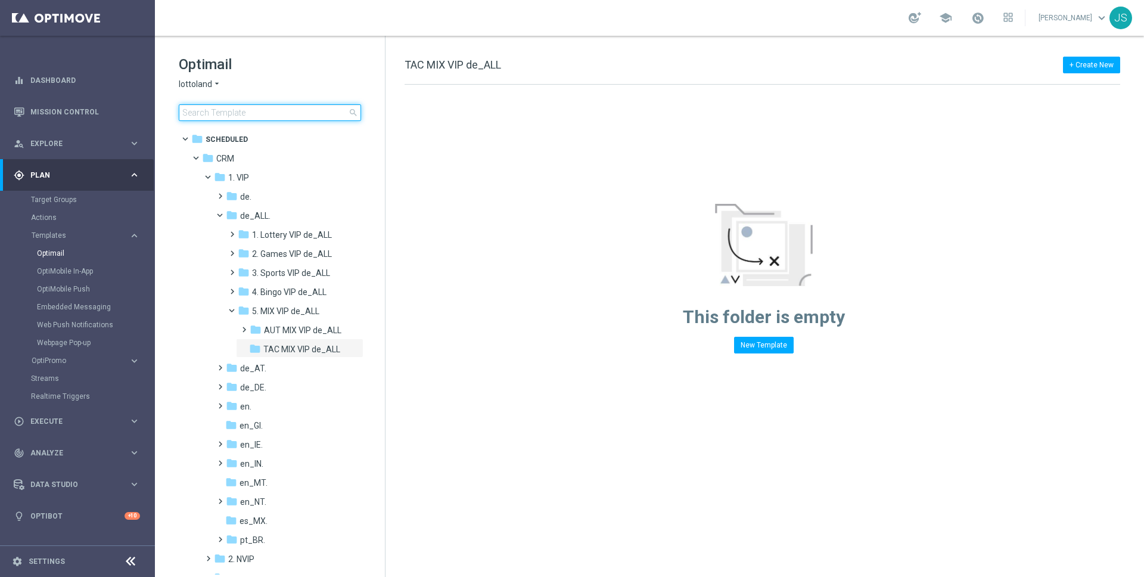
click at [264, 112] on input at bounding box center [270, 112] width 182 height 17
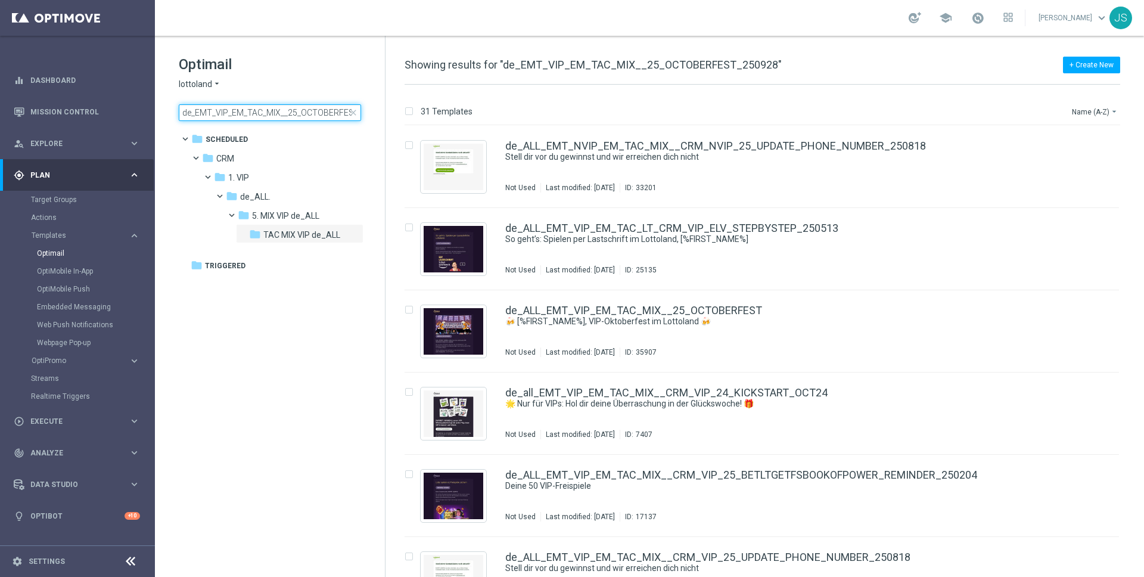
scroll to position [0, 36]
type input "de_EMT_VIP_EM_TAC_MIX__25_OCTOBERFEST_250928"
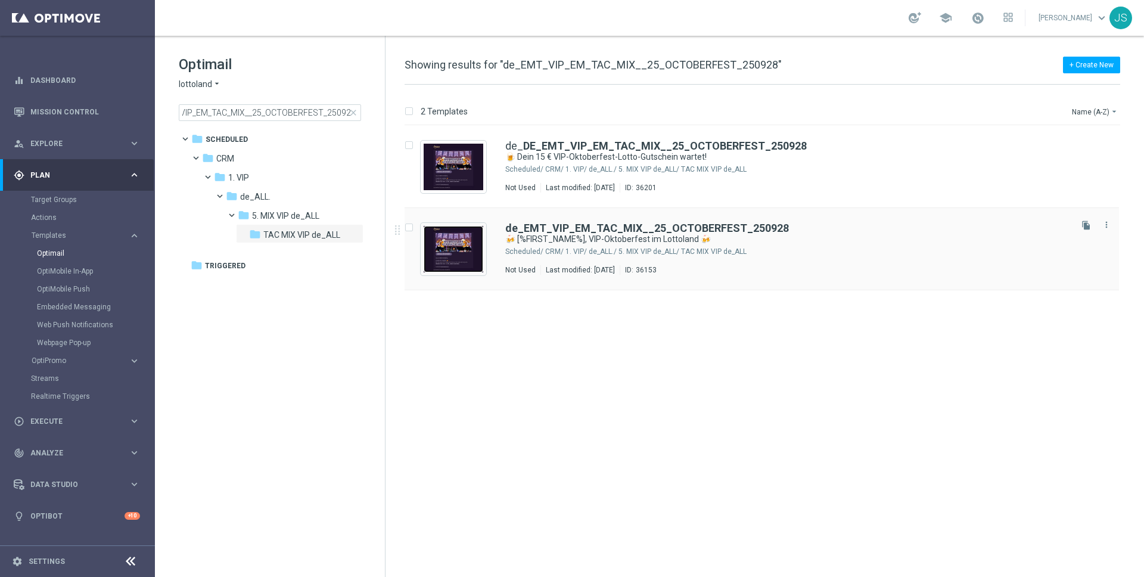
scroll to position [0, 0]
click at [462, 268] on img "Press SPACE to select this row." at bounding box center [453, 249] width 60 height 46
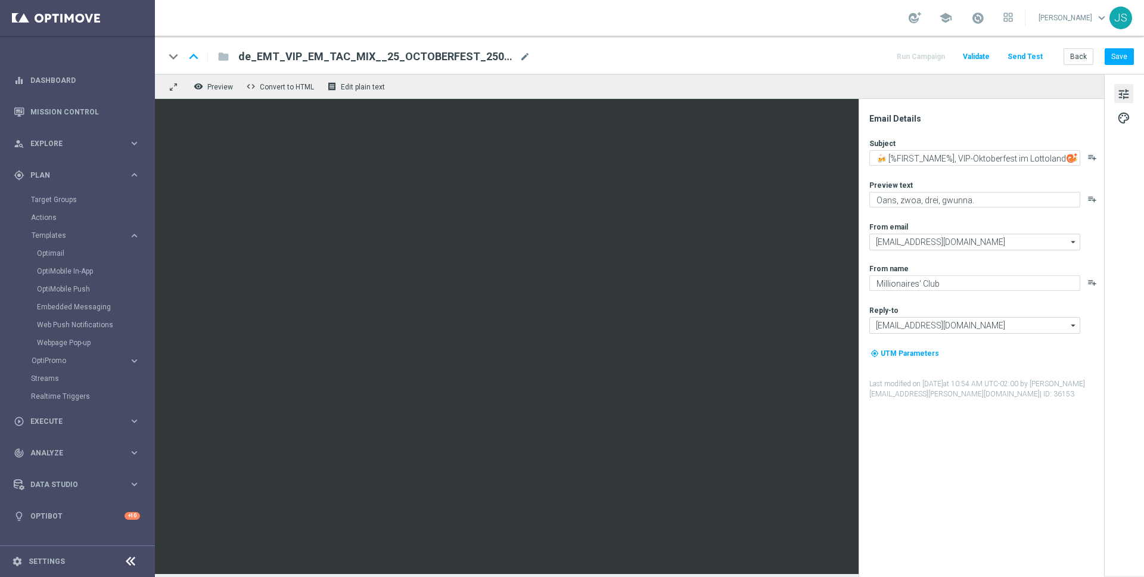
click at [1133, 98] on button "tune" at bounding box center [1123, 93] width 19 height 19
click at [1129, 120] on span "palette" at bounding box center [1123, 117] width 13 height 15
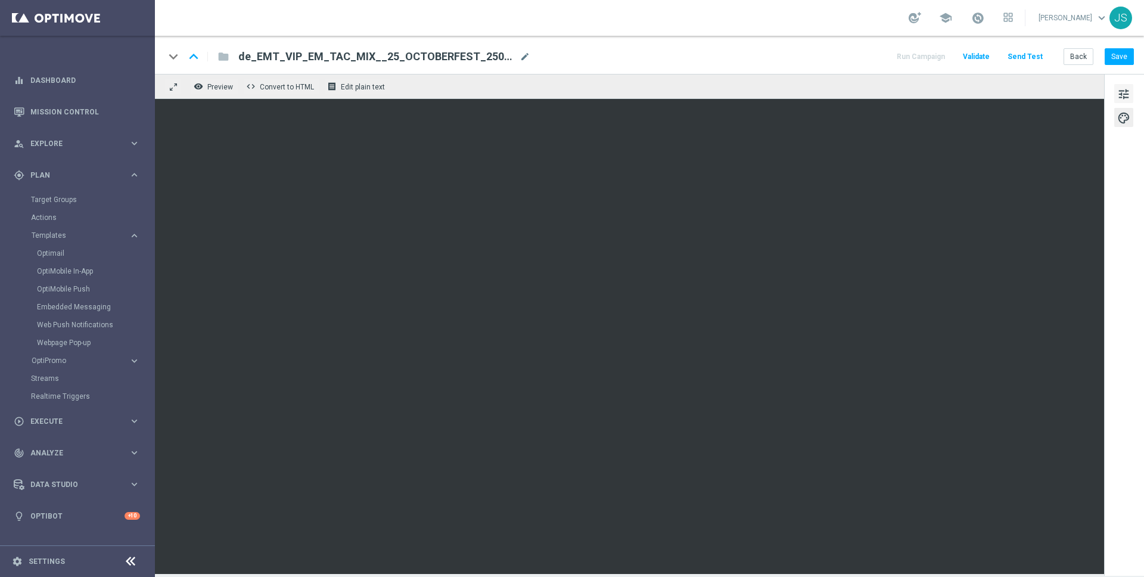
click at [1122, 91] on span "tune" at bounding box center [1123, 93] width 13 height 15
click at [1130, 54] on button "Save" at bounding box center [1118, 56] width 29 height 17
click at [1125, 91] on span "tune" at bounding box center [1123, 93] width 13 height 15
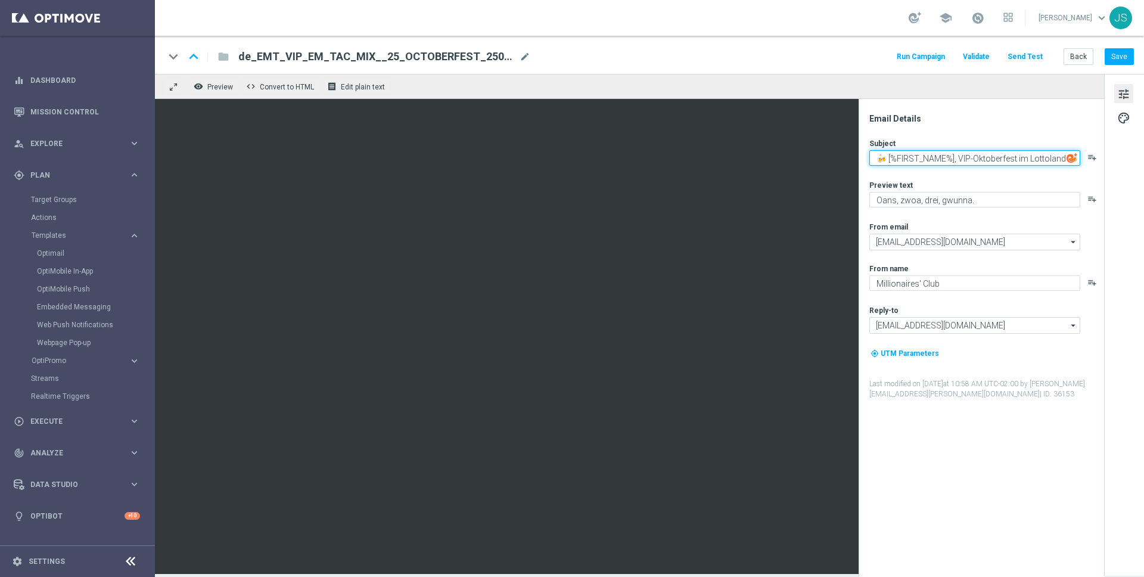
click at [1004, 161] on textarea "🍻 [%FIRST_NAME%], VIP-Oktoberfest im Lottoland 🍻" at bounding box center [974, 157] width 211 height 15
paste textarea "🎰 O’zapft is: 60 Freispiele für dich, [%FIRST_NAME%]! 🍀"
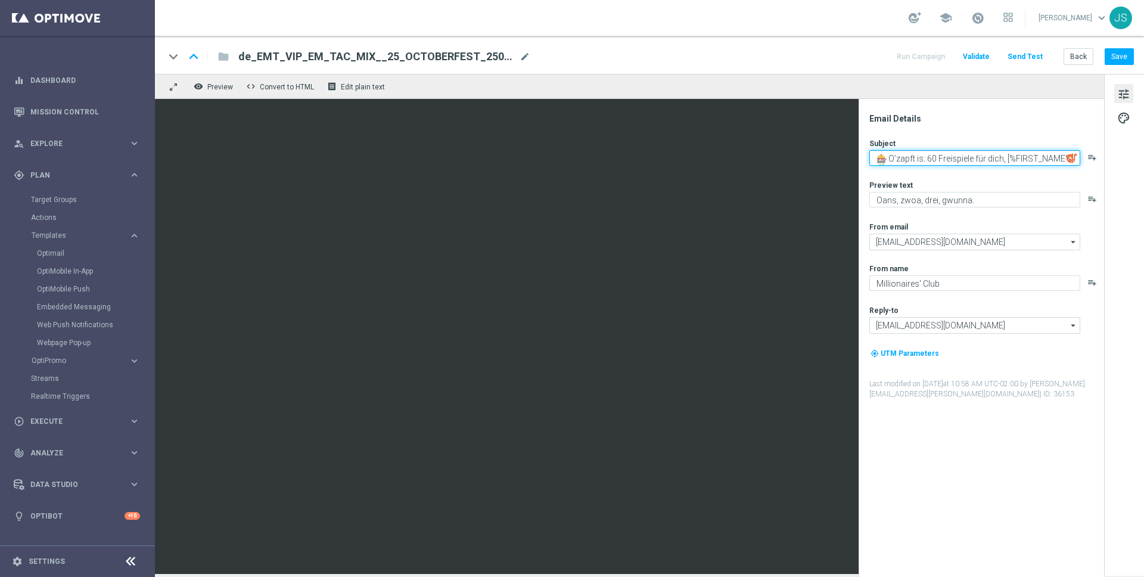
scroll to position [8, 0]
click at [913, 161] on textarea "🎰 O’zapft is: 60 Freispiele für dich, [%FIRST_NAME%]! 🍀" at bounding box center [974, 157] width 211 height 15
click at [886, 157] on textarea "🎰 O’zapft is: 60 Freispiele für dich, [%FIRST_NAME%]!" at bounding box center [974, 157] width 211 height 15
type textarea "🍻 O’zapft is: 60 Freispiele für dich, [%FIRST_NAME%]!"
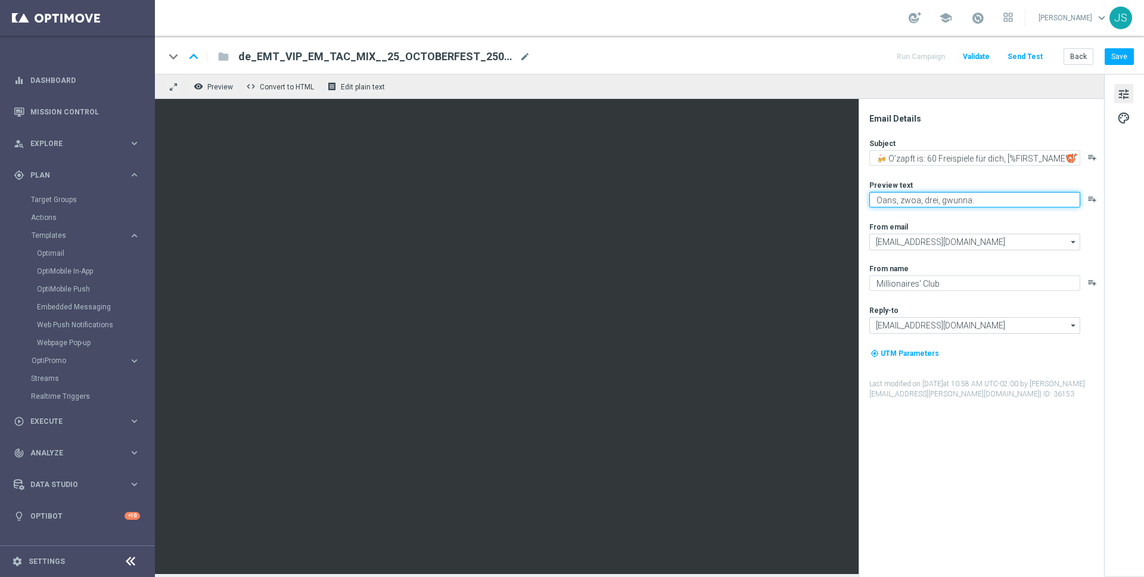
click at [970, 201] on textarea "Oans, zwoa, drei, gwunna." at bounding box center [974, 199] width 211 height 15
paste textarea "Jetzt einzahlen & bis 5. Oktober 60 Freispiele im [PERSON_NAME] von 6 € sichern."
type textarea "Jetzt einzahlen & bis 5. Oktober 60 Freispiele im [PERSON_NAME] von 6 € sichern."
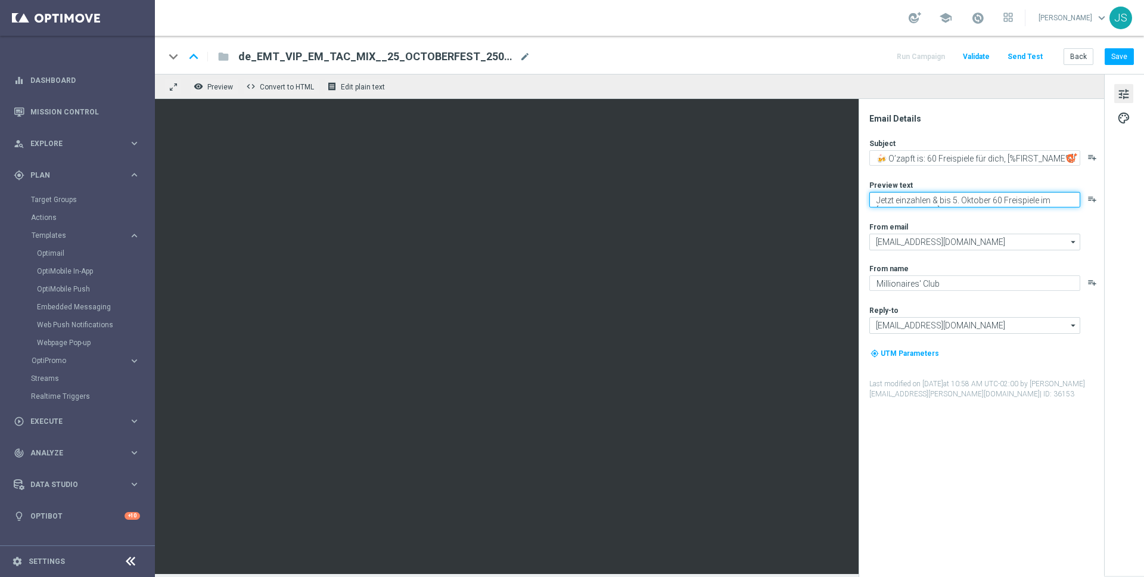
scroll to position [4, 0]
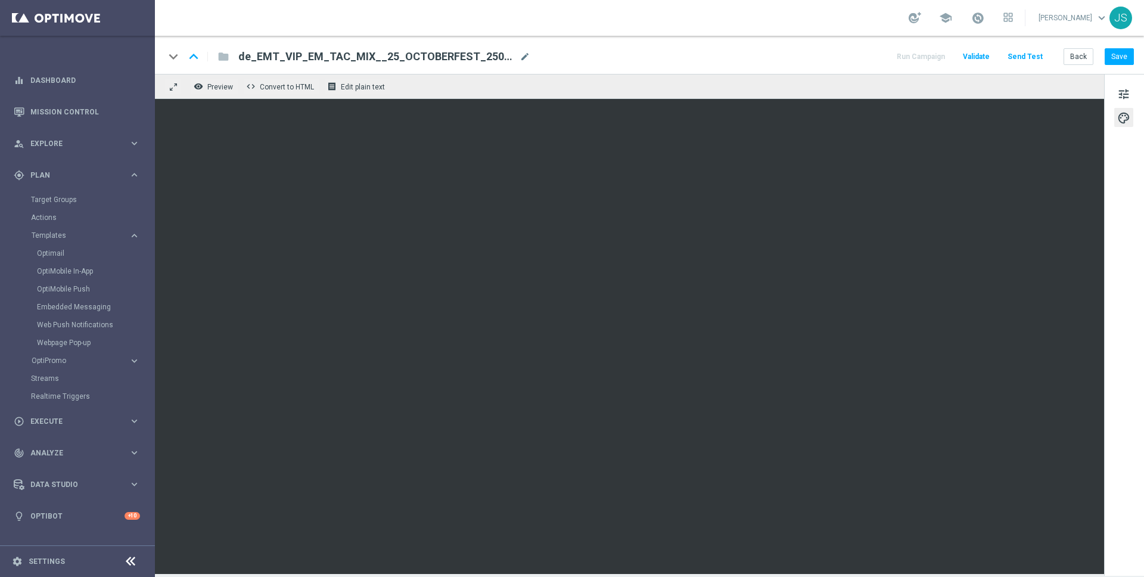
click at [1110, 88] on div "tune palette" at bounding box center [1124, 325] width 40 height 502
click at [1113, 87] on div "tune palette" at bounding box center [1124, 325] width 40 height 502
click at [1121, 96] on span "tune" at bounding box center [1123, 93] width 13 height 15
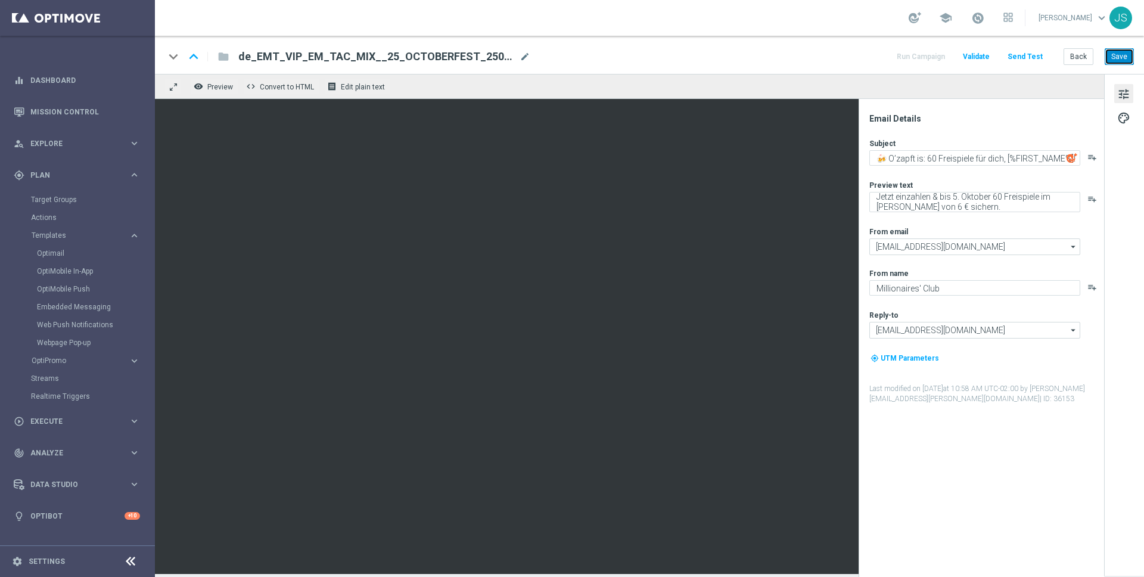
click at [1129, 59] on button "Save" at bounding box center [1118, 56] width 29 height 17
click at [1134, 58] on div "keyboard_arrow_down keyboard_arrow_up folder de_EMT_VIP_EM_TAC_MIX__25_OCTOBERF…" at bounding box center [649, 55] width 989 height 38
click at [1134, 54] on div "keyboard_arrow_down keyboard_arrow_up folder de_EMT_VIP_EM_TAC_MIX__25_OCTOBERF…" at bounding box center [649, 55] width 989 height 38
drag, startPoint x: 1125, startPoint y: 57, endPoint x: 1045, endPoint y: 45, distance: 81.2
click at [1125, 57] on button "Save" at bounding box center [1118, 56] width 29 height 17
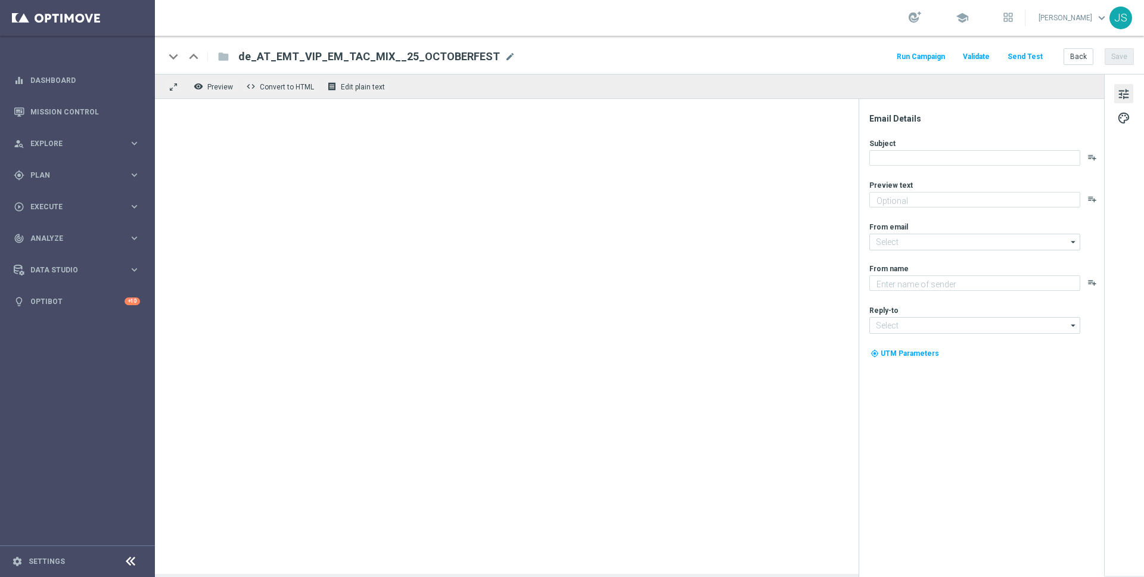
type textarea "Oans, zwoa, drei, gwunna."
type input "[EMAIL_ADDRESS][DOMAIN_NAME]"
type textarea "Millionaires' Club"
type input "[EMAIL_ADDRESS][DOMAIN_NAME]"
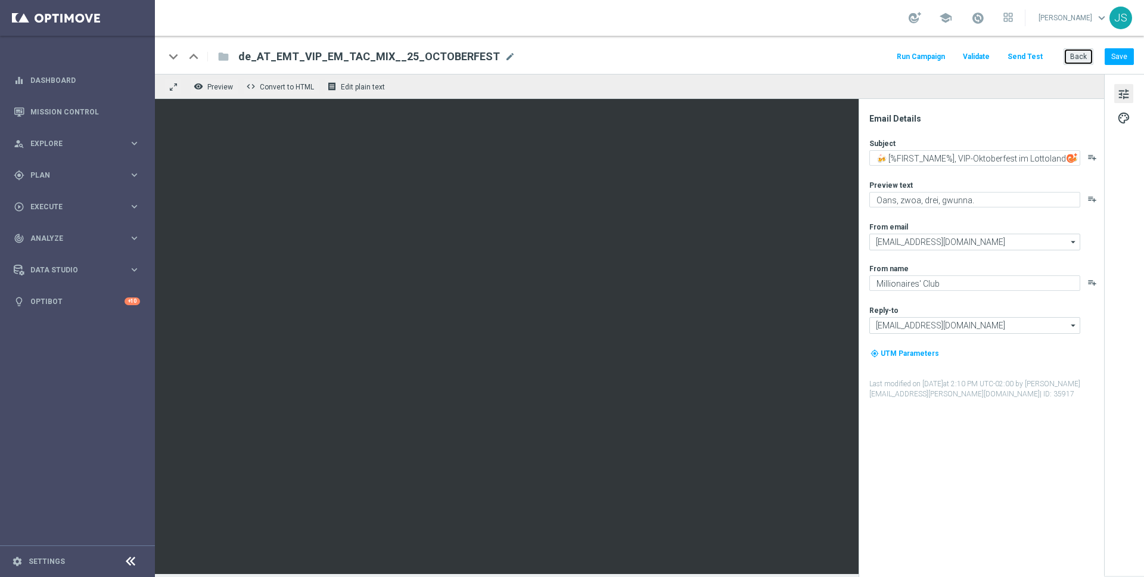
click at [1086, 53] on button "Back" at bounding box center [1078, 56] width 30 height 17
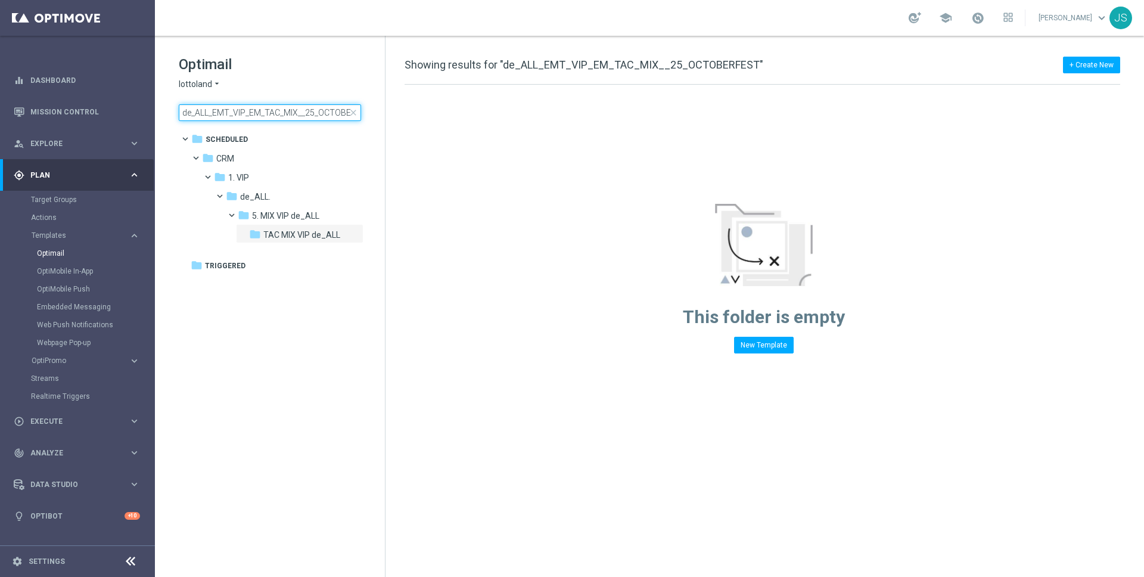
click at [287, 120] on input "de_ALL_EMT_VIP_EM_TAC_MIX__25_OCTOBERFEST" at bounding box center [270, 112] width 182 height 17
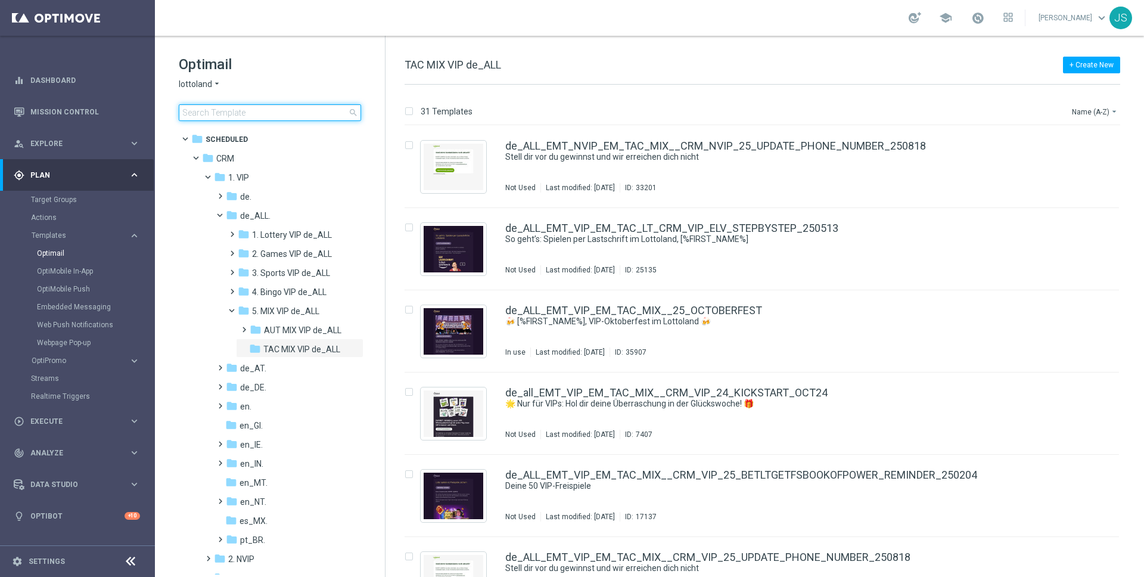
click at [292, 114] on input at bounding box center [270, 112] width 182 height 17
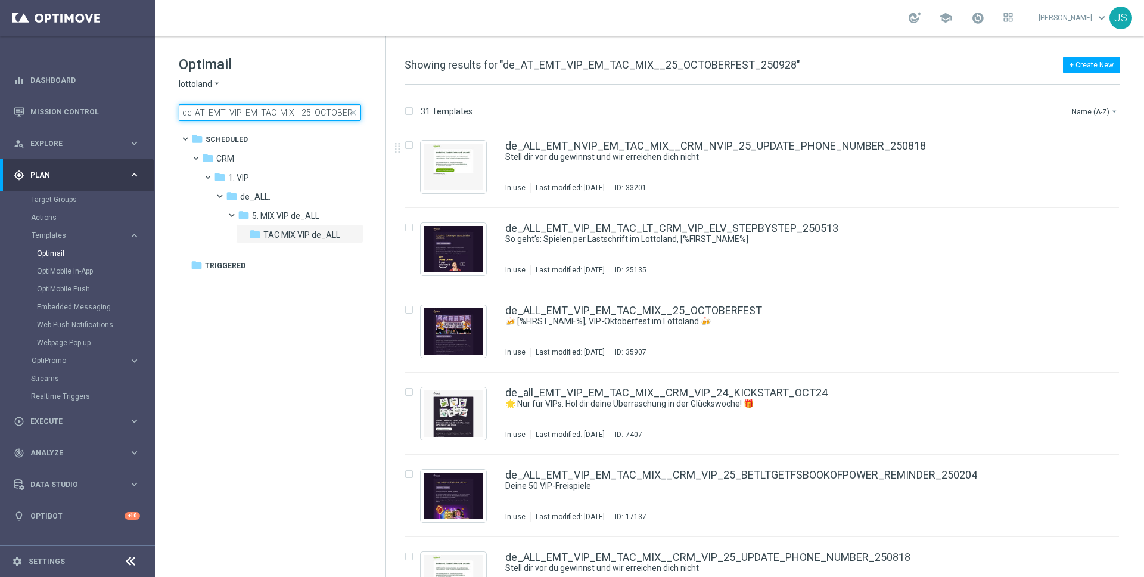
scroll to position [0, 49]
type input "de_AT_EMT_VIP_EM_TAC_MIX__25_OCTOBERFEST_250928"
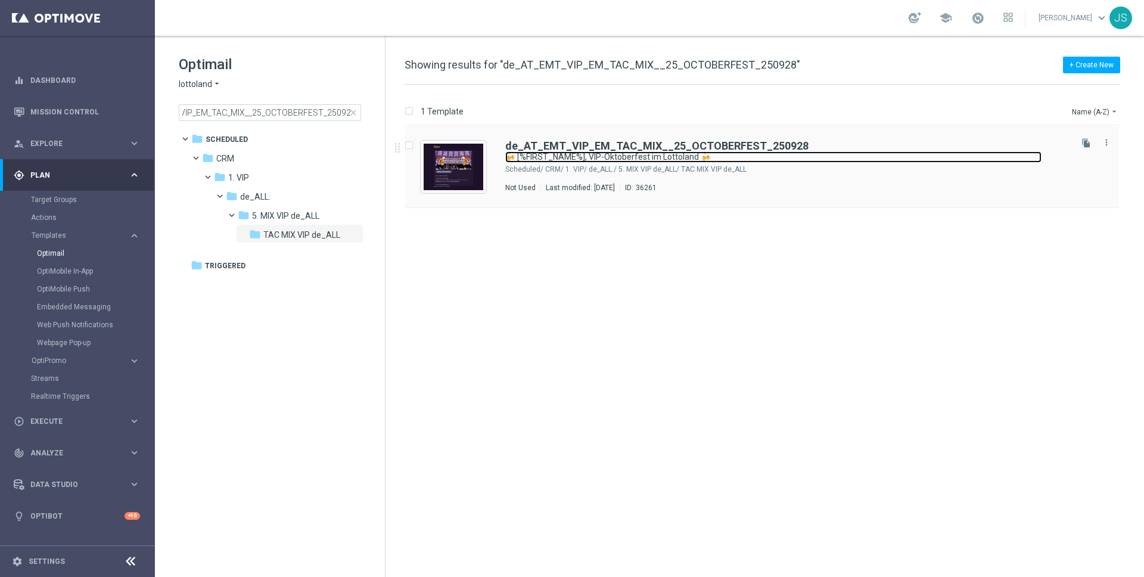
click at [770, 157] on link "🍻 [%FIRST_NAME%], VIP-Oktoberfest im Lottoland 🍻" at bounding box center [773, 156] width 536 height 11
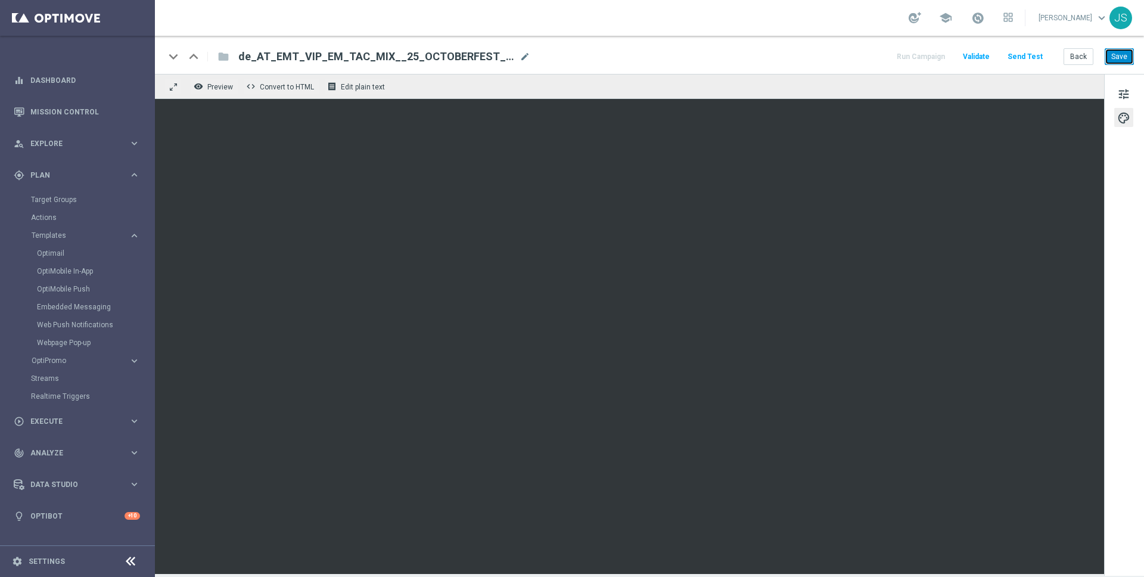
click at [1121, 58] on button "Save" at bounding box center [1118, 56] width 29 height 17
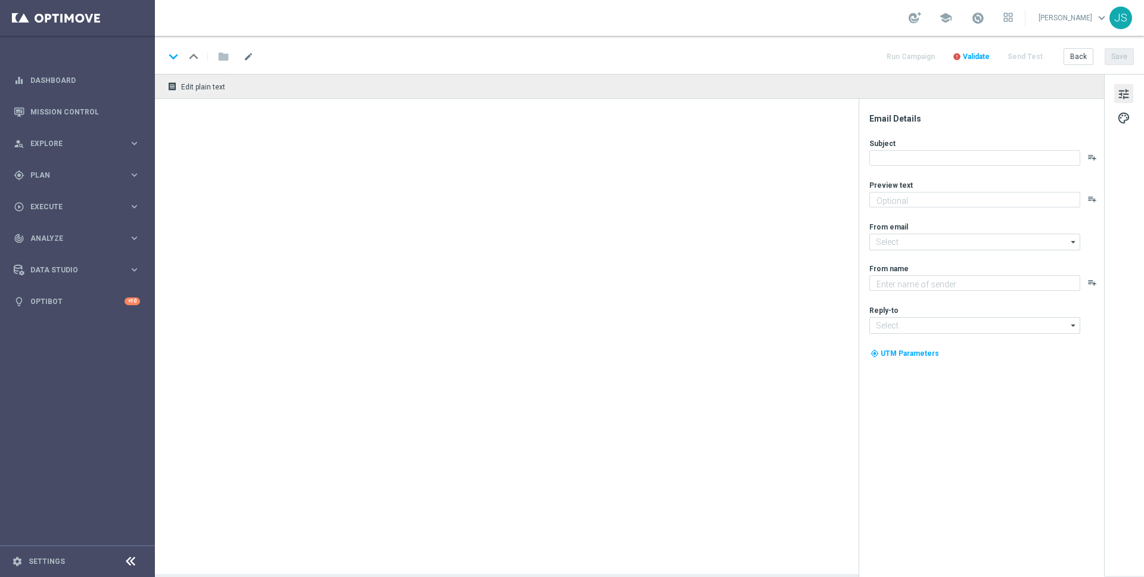
type textarea "Jetzt einzahlen & bis 5. Oktober 60 Freispiele im Wert von 6 € sichern."
type input "[EMAIL_ADDRESS][DOMAIN_NAME]"
type textarea "Millionaires' Club"
type input "[EMAIL_ADDRESS][DOMAIN_NAME]"
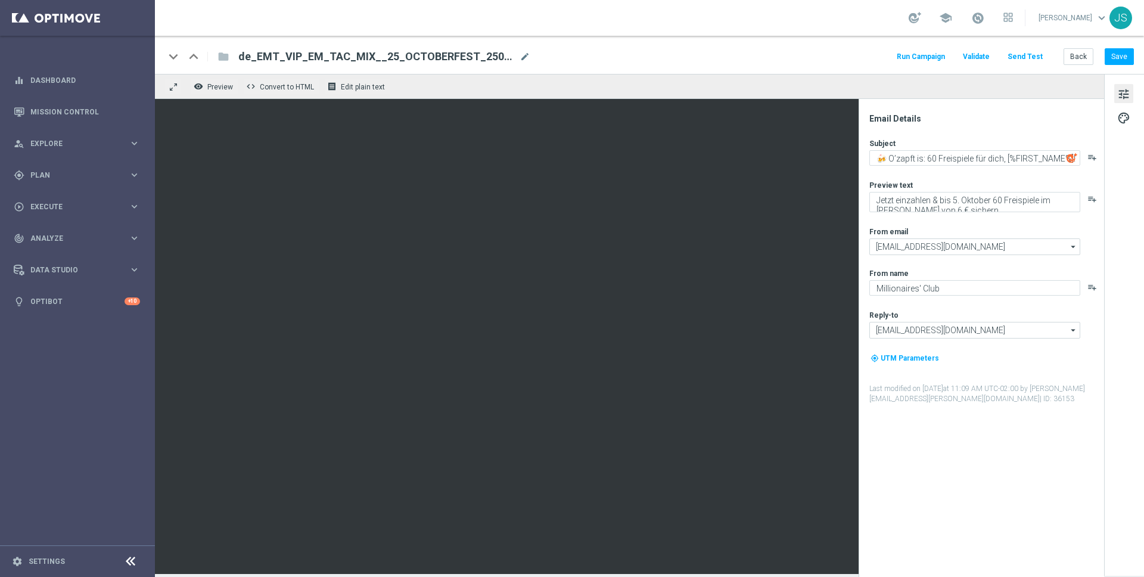
click at [1131, 96] on button "tune" at bounding box center [1123, 93] width 19 height 19
click at [1131, 95] on button "tune" at bounding box center [1123, 93] width 19 height 19
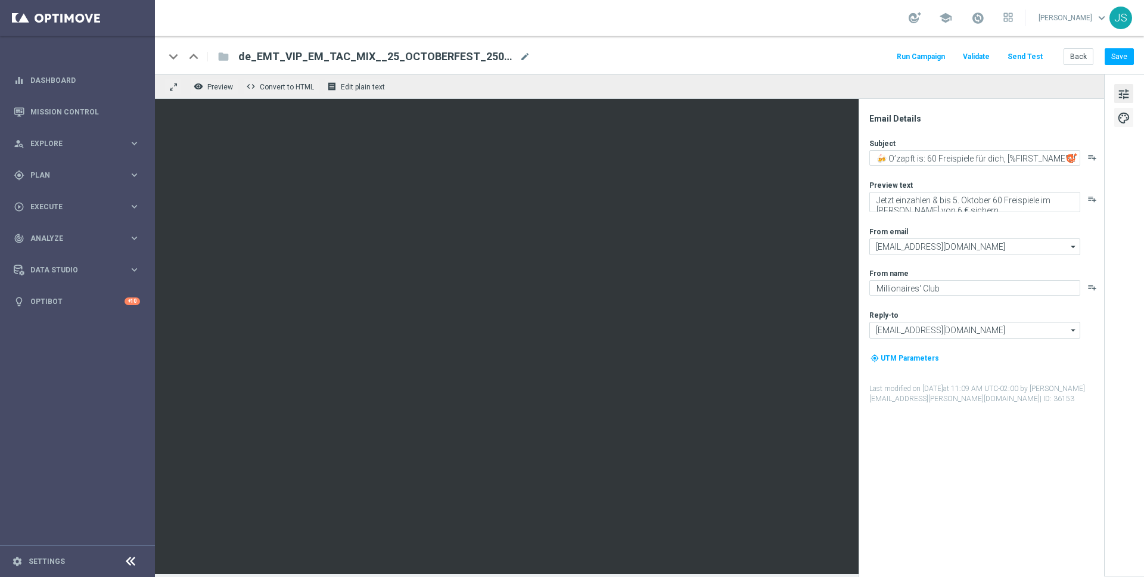
click at [1128, 105] on div "tune palette" at bounding box center [1124, 325] width 40 height 502
click at [1131, 126] on button "palette" at bounding box center [1123, 117] width 19 height 19
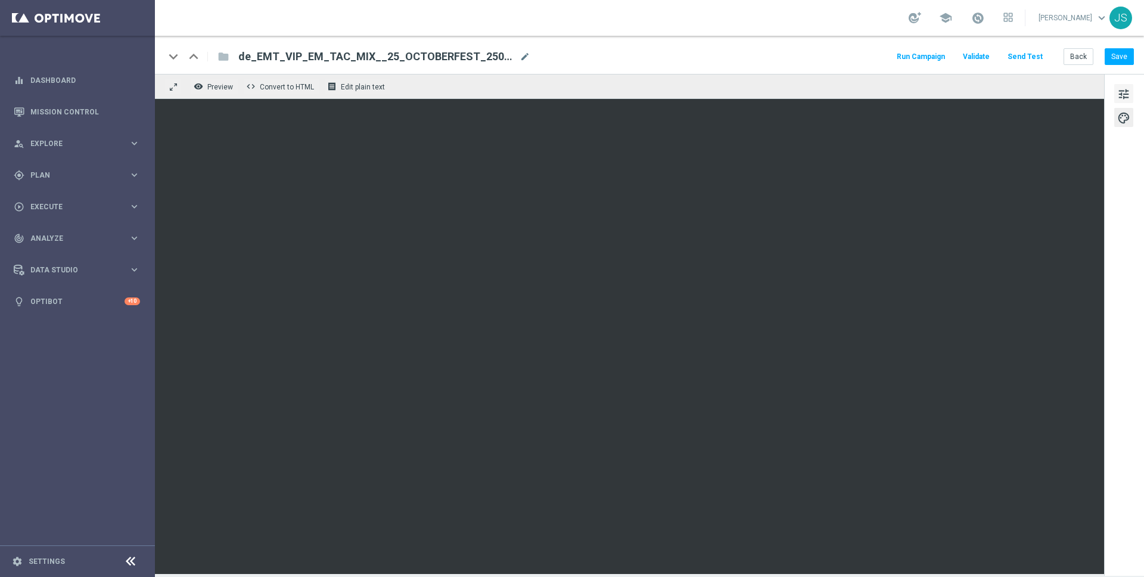
click at [1119, 92] on span "tune" at bounding box center [1123, 93] width 13 height 15
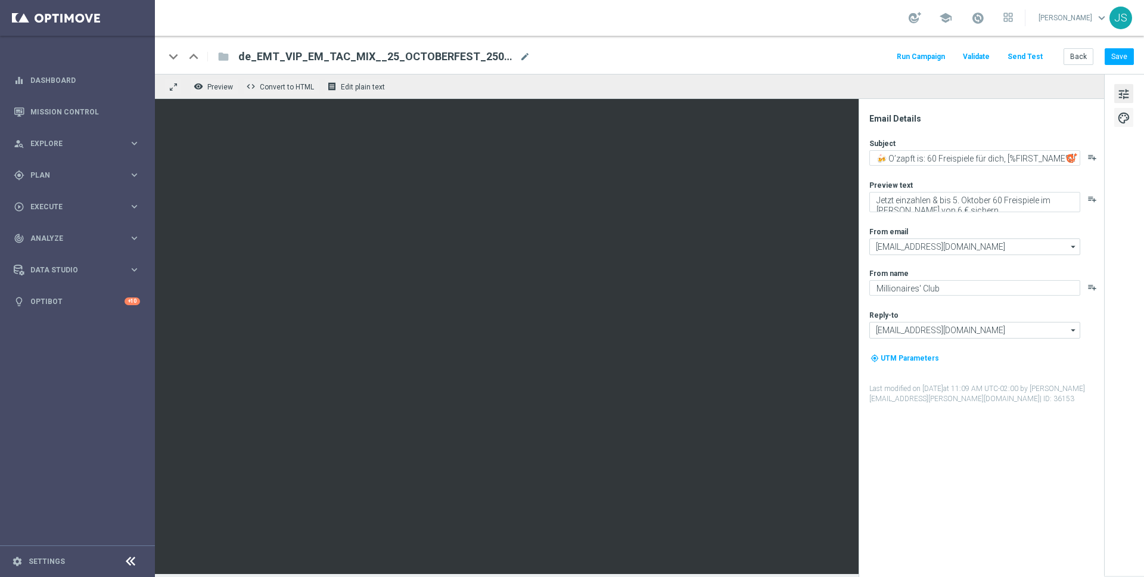
click at [1121, 118] on span "palette" at bounding box center [1123, 117] width 13 height 15
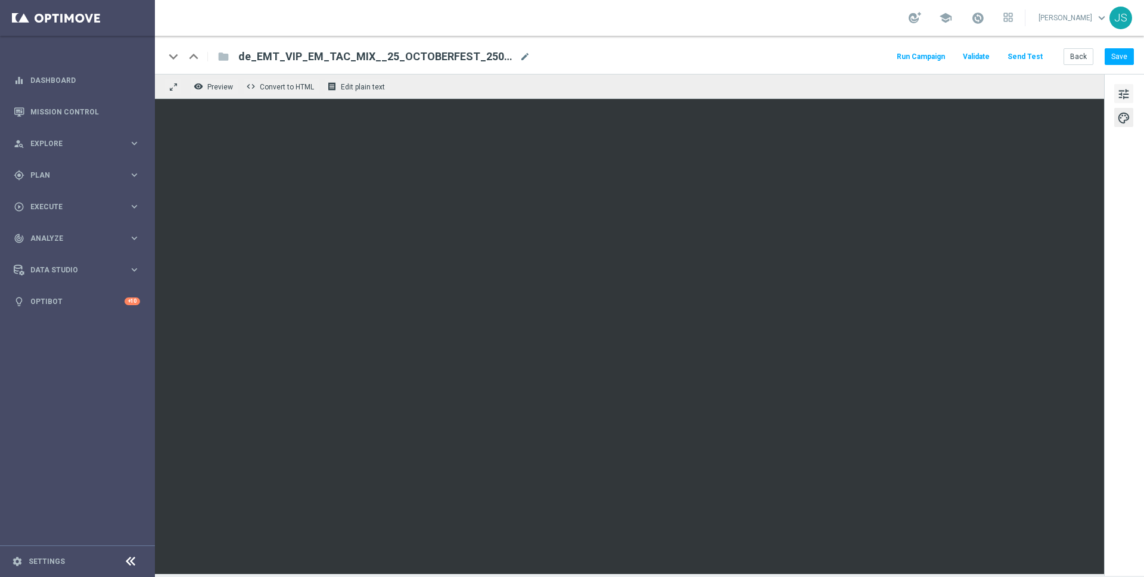
drag, startPoint x: 1106, startPoint y: 98, endPoint x: 1126, endPoint y: 98, distance: 20.3
click at [1107, 98] on div "tune palette" at bounding box center [1124, 325] width 40 height 502
click at [1126, 98] on span "tune" at bounding box center [1123, 93] width 13 height 15
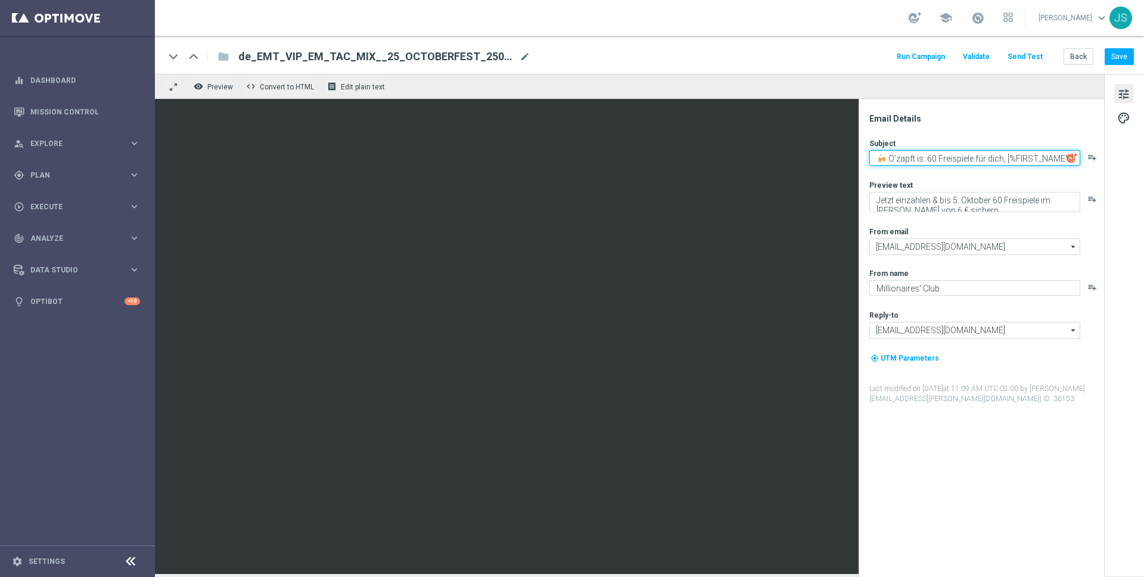
click at [1025, 151] on textarea "🍻 O’zapft is: 60 Freispiele für dich, [%FIRST_NAME%]!" at bounding box center [974, 157] width 211 height 15
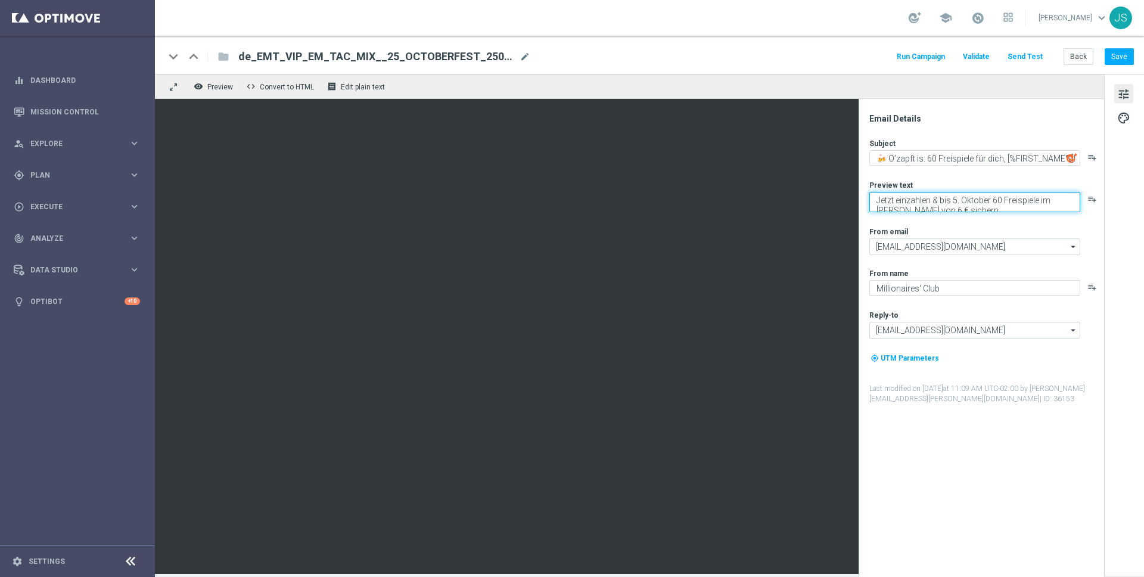
click at [911, 199] on textarea "Jetzt einzahlen & bis 5. Oktober 60 Freispiele im Wert von 6 € sichern." at bounding box center [974, 202] width 211 height 20
drag, startPoint x: 1120, startPoint y: 46, endPoint x: 1103, endPoint y: 46, distance: 17.3
click at [1120, 46] on div "keyboard_arrow_down keyboard_arrow_up folder de_EMT_VIP_EM_TAC_MIX__25_OCTOBERF…" at bounding box center [649, 55] width 989 height 38
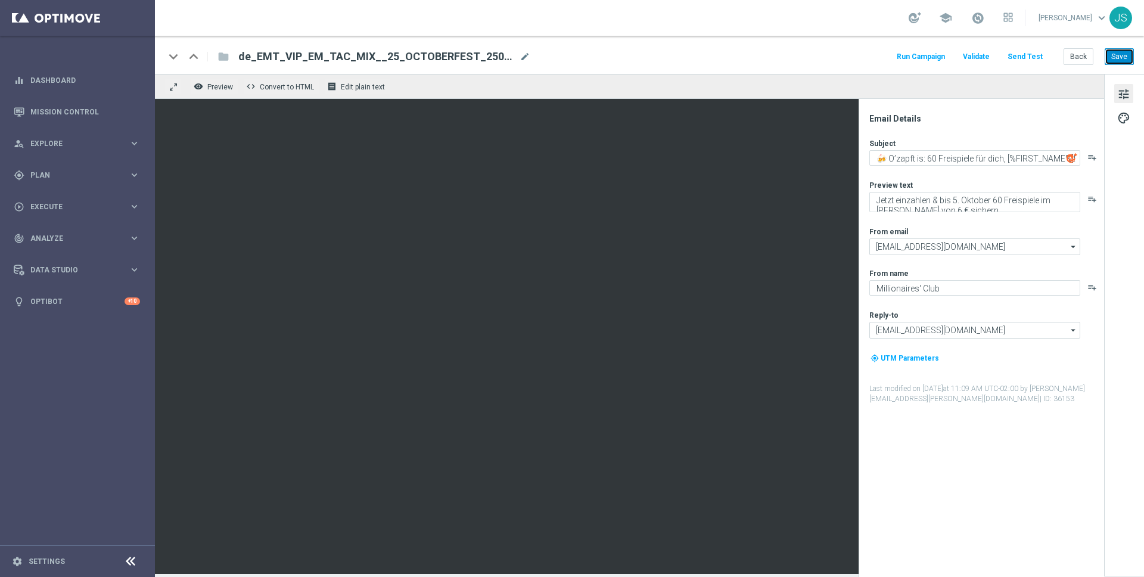
click at [1111, 54] on button "Save" at bounding box center [1118, 56] width 29 height 17
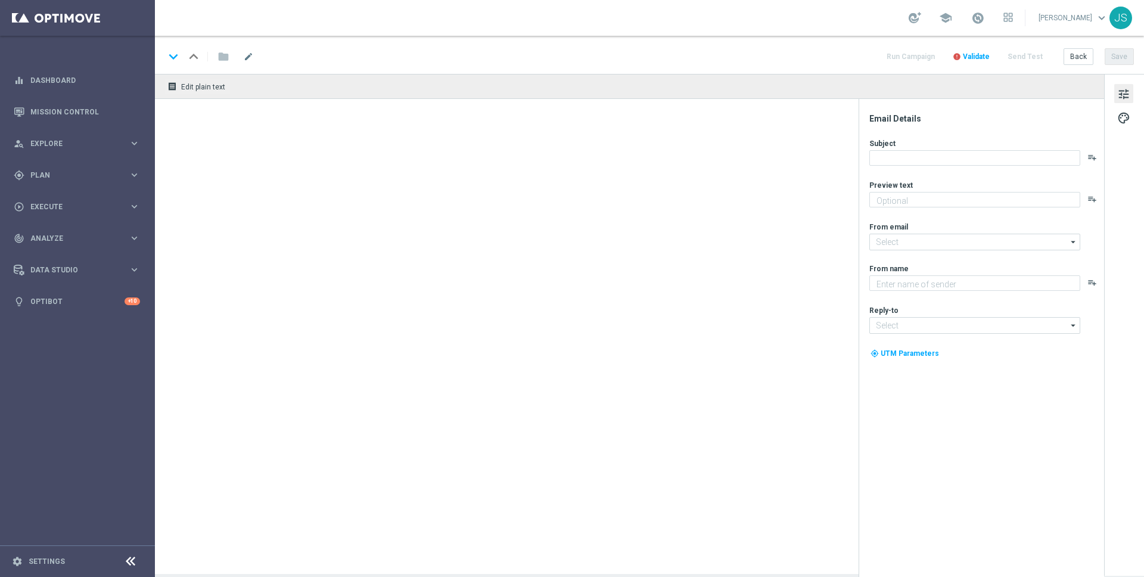
type textarea "Prosit der Gemütlichkeit – dein VIP-Lotto Highlight wartet."
type input "[EMAIL_ADDRESS][DOMAIN_NAME]"
type textarea "Millionaires' Club"
type input "[EMAIL_ADDRESS][DOMAIN_NAME]"
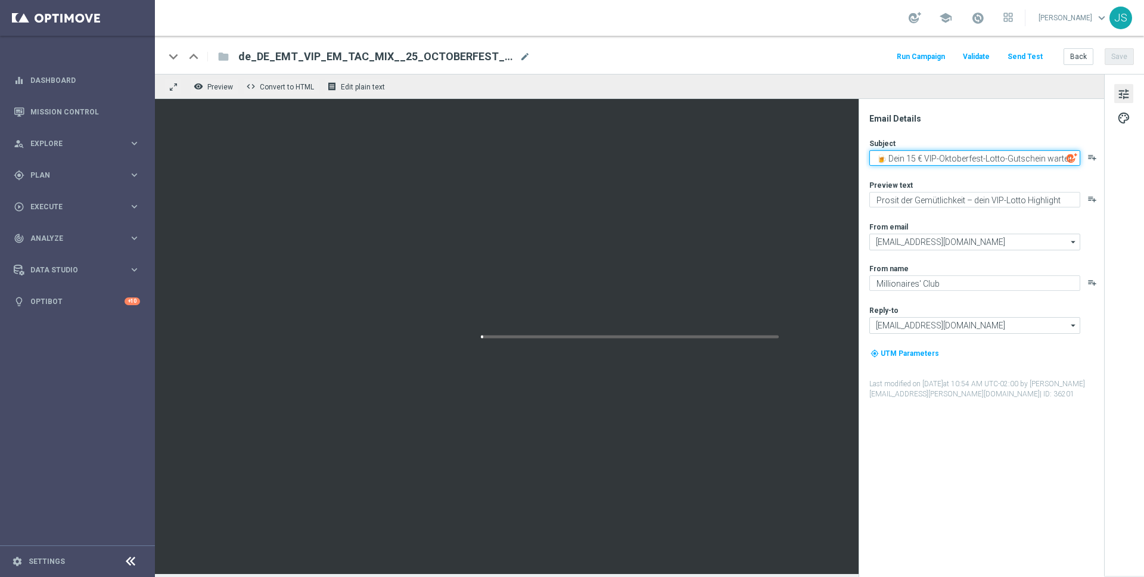
click at [953, 161] on textarea "🍺 Dein 15 € VIP-Oktoberfest-Lotto-Gutschein wartet!" at bounding box center [974, 157] width 211 height 15
click at [1066, 170] on div "Subject 🍺 Dein 15 € VIP-Oktoberfest-Lotto-Gutschein wartet! playlist_add Previe…" at bounding box center [985, 268] width 233 height 261
drag, startPoint x: 1052, startPoint y: 160, endPoint x: 1060, endPoint y: 163, distance: 8.3
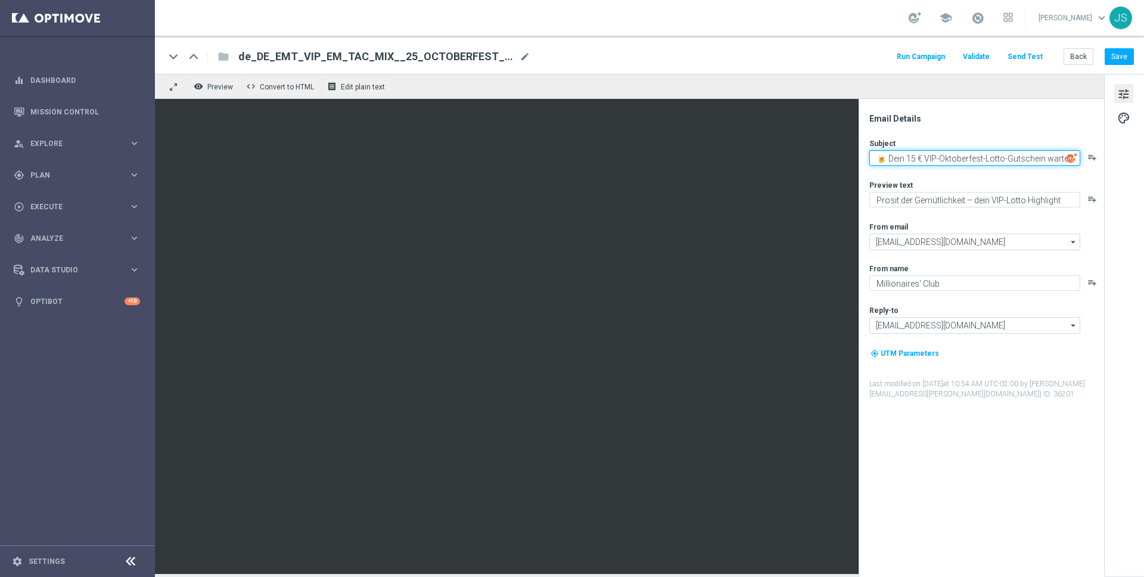
click at [1089, 165] on div "🍺 Dein 15 € VIP-Oktoberfest-Lotto-Gutschein wartet! playlist_add" at bounding box center [985, 157] width 233 height 15
click at [1055, 161] on textarea "🍺 Dein 15 € VIP-Oktoberfest-Lotto-Gutschein wartet!" at bounding box center [974, 157] width 211 height 15
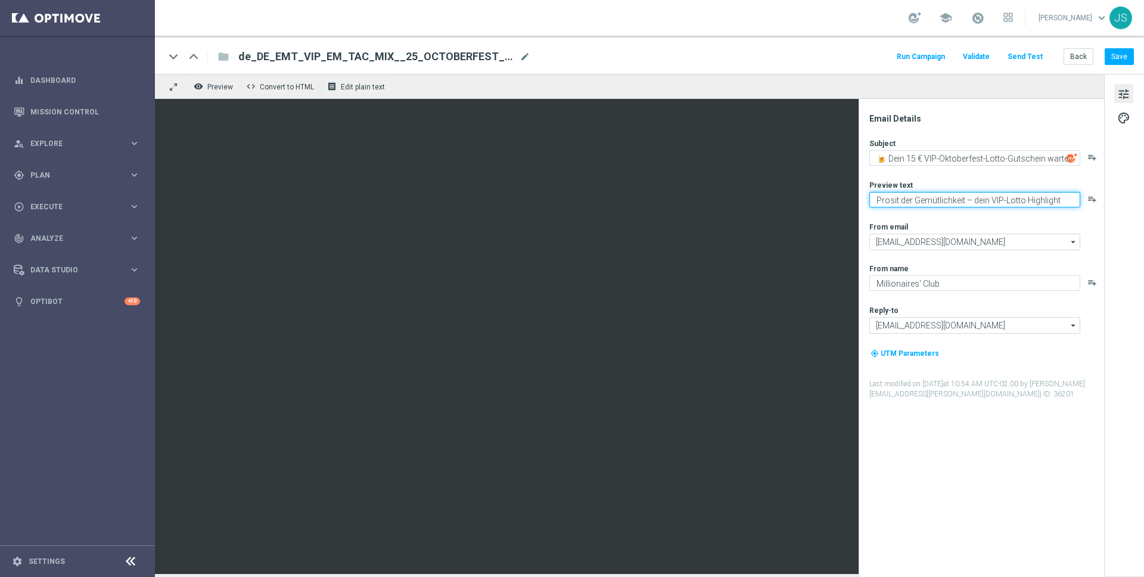
click at [932, 201] on textarea "Prosit der Gemütlichkeit – dein VIP-Lotto Highlight wartet." at bounding box center [974, 199] width 211 height 15
drag, startPoint x: 1125, startPoint y: 58, endPoint x: 853, endPoint y: 10, distance: 276.4
click at [1125, 58] on button "Save" at bounding box center [1118, 56] width 29 height 17
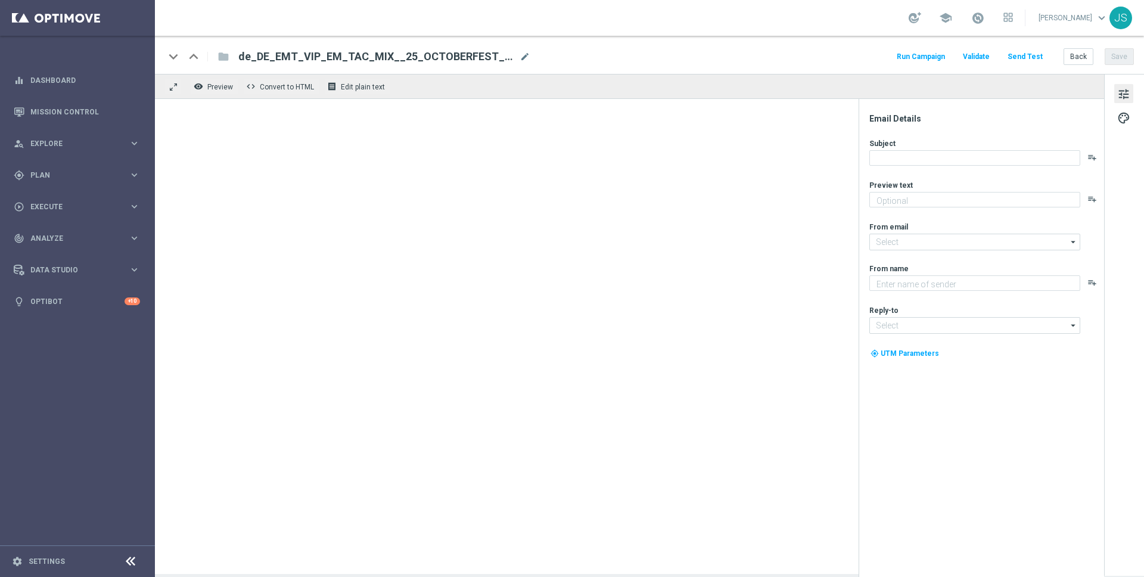
type textarea "Prosit der Gemütlichkeit – dein VIP-Lotto Highlight wartet."
type input "[EMAIL_ADDRESS][DOMAIN_NAME]"
type textarea "Millionaires' Club"
type input "[EMAIL_ADDRESS][DOMAIN_NAME]"
type textarea "Oans, zwoa, drei, gwunna."
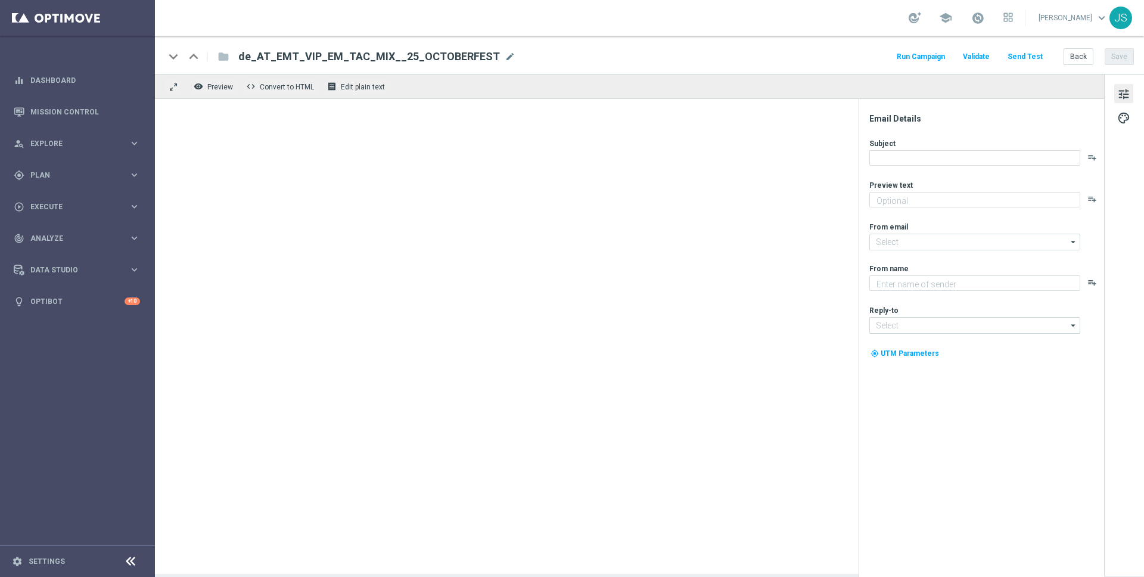
type input "[EMAIL_ADDRESS][DOMAIN_NAME]"
type textarea "Millionaires' Club"
type input "[EMAIL_ADDRESS][DOMAIN_NAME]"
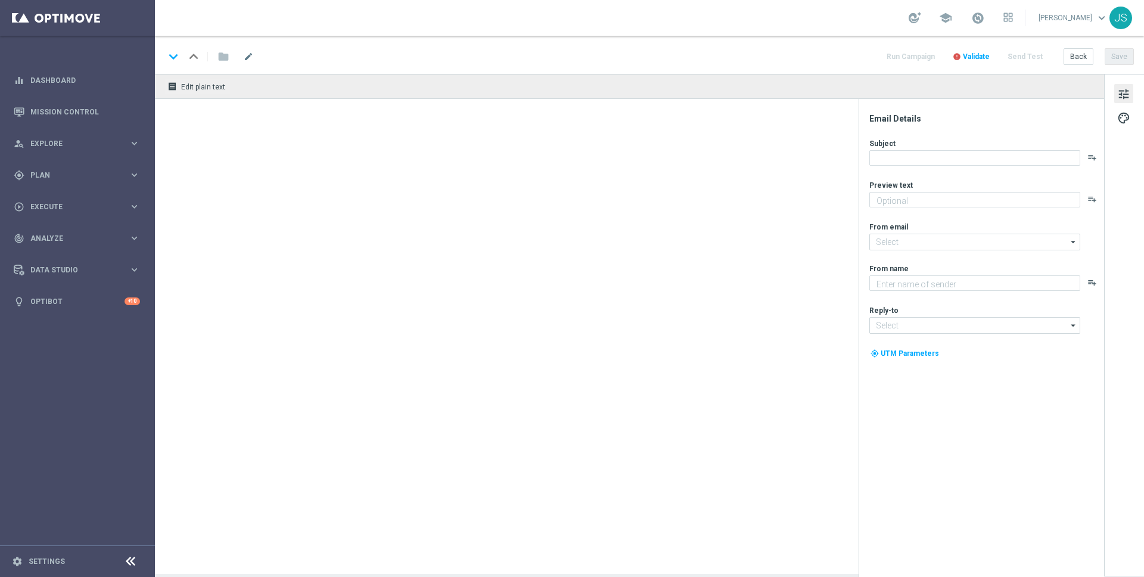
type textarea "Oans, zwoa, drei, gwunna."
type textarea "Millionaires' Club"
type input "[EMAIL_ADDRESS][DOMAIN_NAME]"
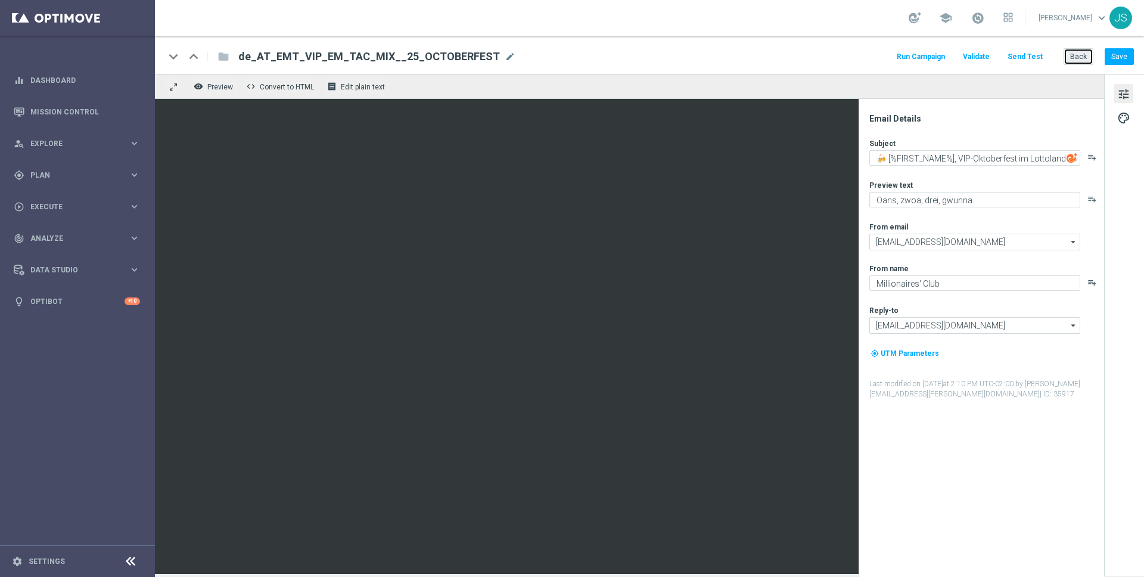
click at [1090, 54] on button "Back" at bounding box center [1078, 56] width 30 height 17
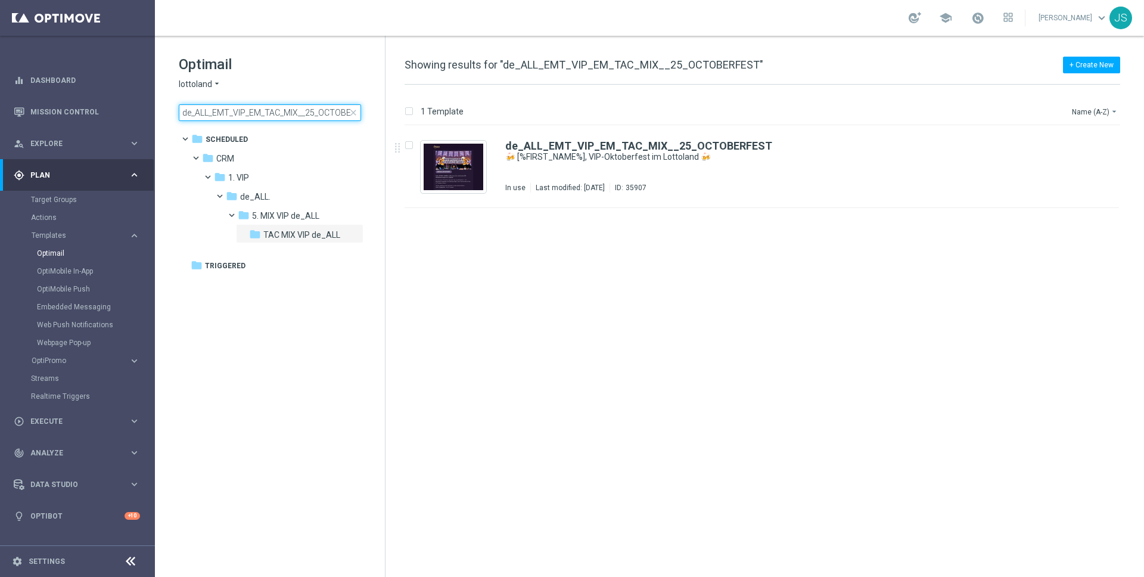
click at [317, 113] on input "de_ALL_EMT_VIP_EM_TAC_MIX__25_OCTOBERFEST" at bounding box center [270, 112] width 182 height 17
type input "de_AT_EMT_VIP_EM_TAC_MIX__25_OCTOBERFEST_250928"
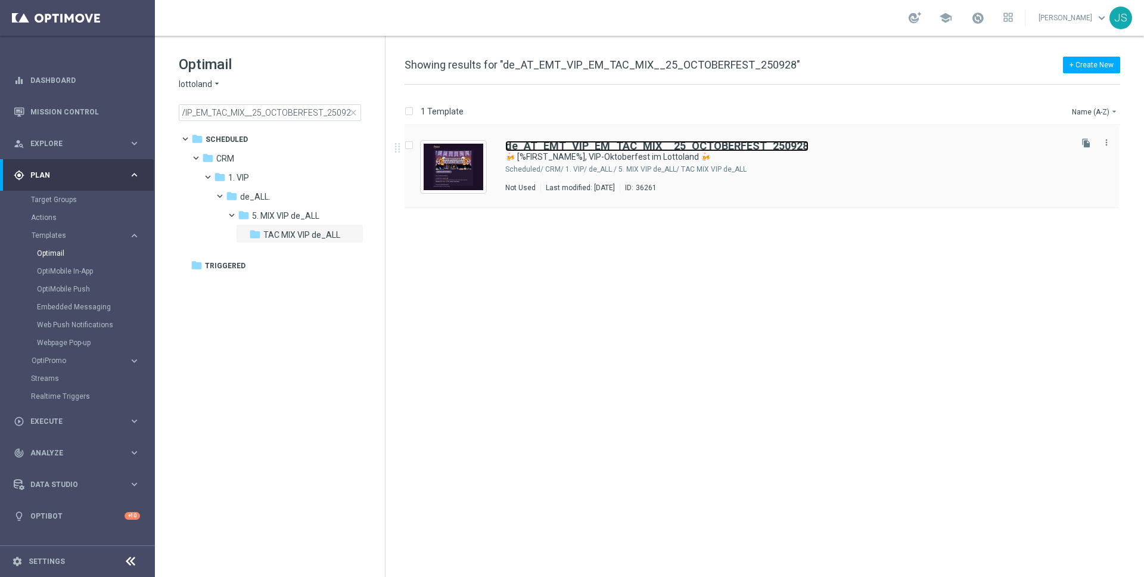
click at [666, 148] on b "de_AT_EMT_VIP_EM_TAC_MIX__25_OCTOBERFEST_250928" at bounding box center [656, 145] width 303 height 13
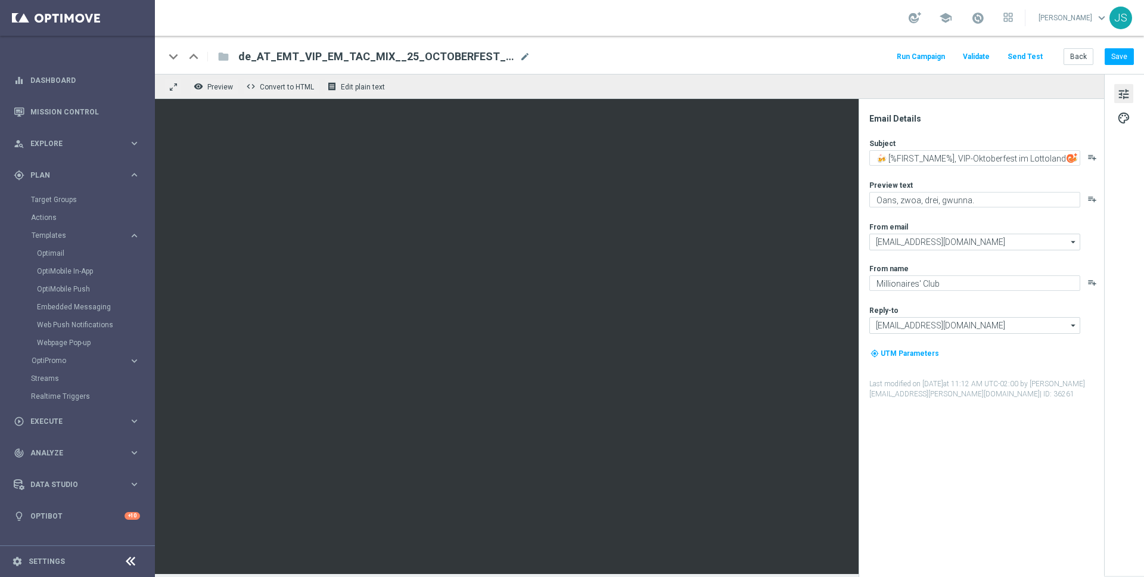
click at [1120, 90] on span "tune" at bounding box center [1123, 93] width 13 height 15
click at [971, 154] on textarea "🍻 [%FIRST_NAME%], VIP-Oktoberfest im Lottoland 🍻" at bounding box center [974, 157] width 211 height 15
click at [1092, 152] on icon "playlist_add" at bounding box center [1092, 157] width 10 height 10
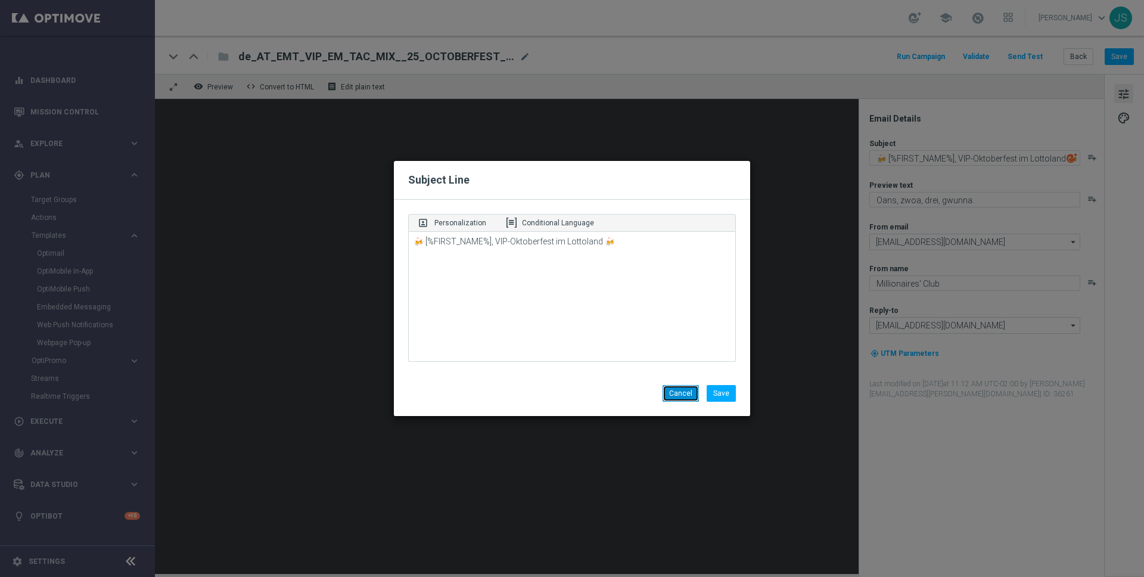
click at [690, 387] on button "Cancel" at bounding box center [680, 393] width 36 height 17
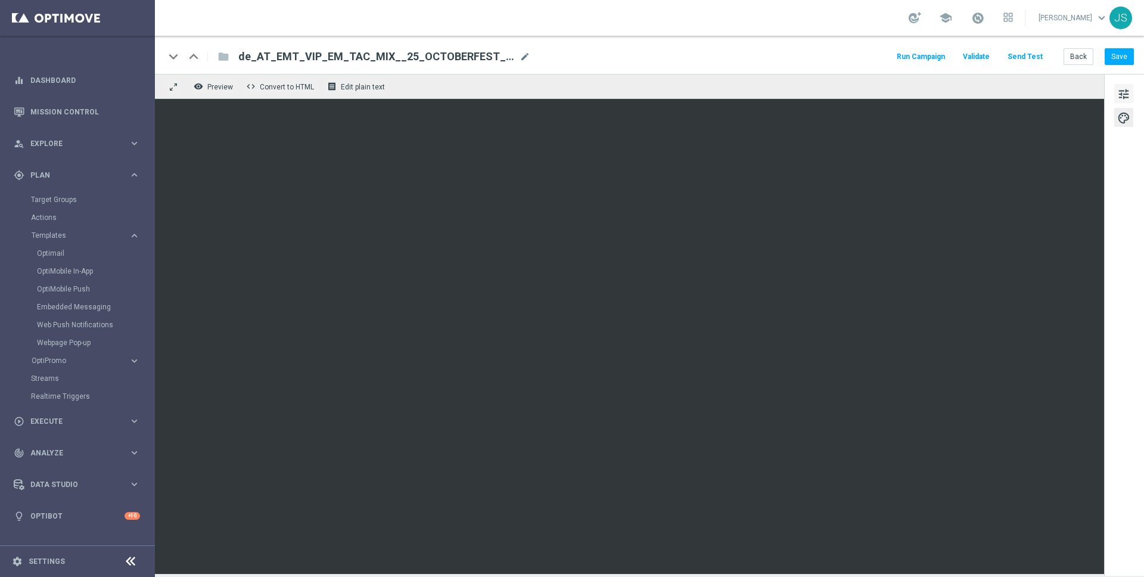
click at [1121, 94] on span "tune" at bounding box center [1123, 93] width 13 height 15
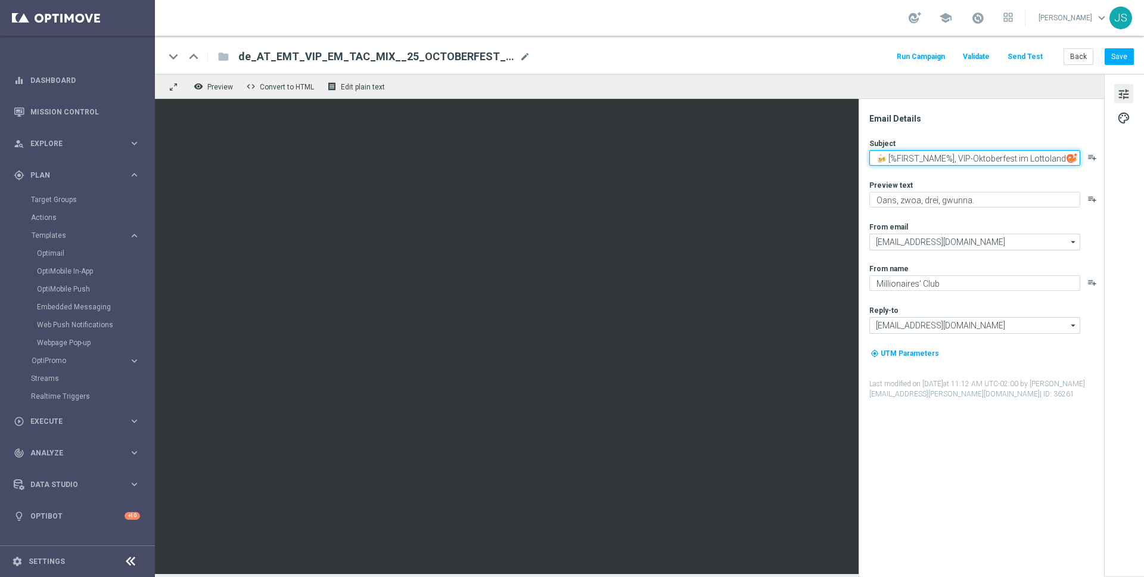
click at [910, 157] on textarea "🍻 [%FIRST_NAME%], VIP-Oktoberfest im Lottoland 🍻" at bounding box center [974, 157] width 211 height 15
paste textarea "🍺 Dein 15 € VIP-Oktoberfest-Lotto-Gutschein wartet!"
type textarea "🍺 Dein 15 € VIP-Oktoberfest-Lotto-Gutschein wartet!"
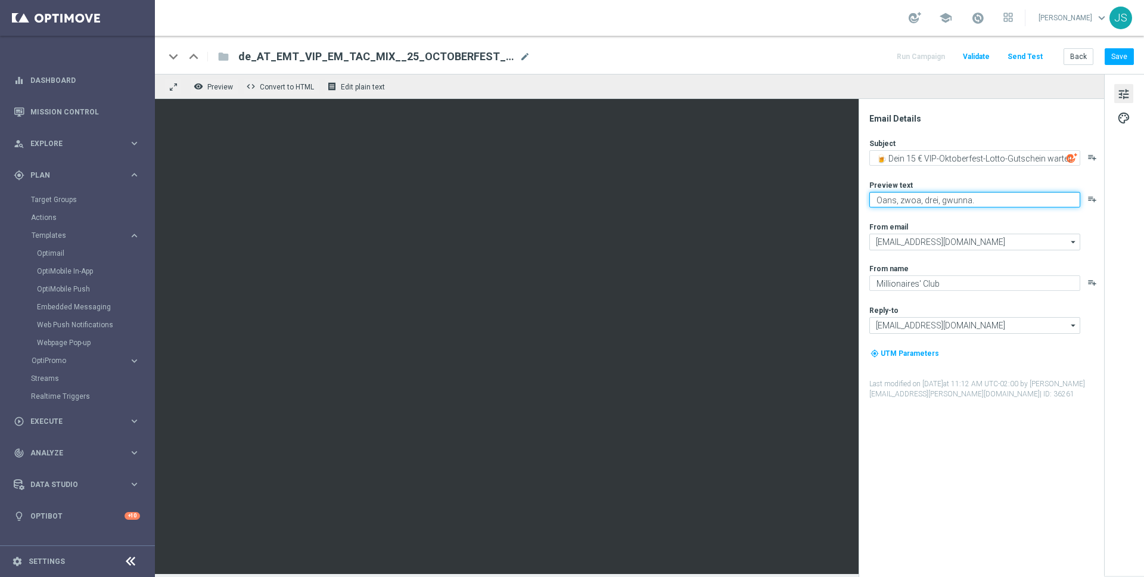
click at [986, 194] on textarea "Oans, zwoa, drei, gwunna." at bounding box center [974, 199] width 211 height 15
paste textarea "🍺 Dein 15 € VIP-Oktoberfest-Lotto-Gutschein wartet!"
type textarea "🍺 Dein 15 € VIP-Oktoberfest-Lotto-Gutschein wartet!"
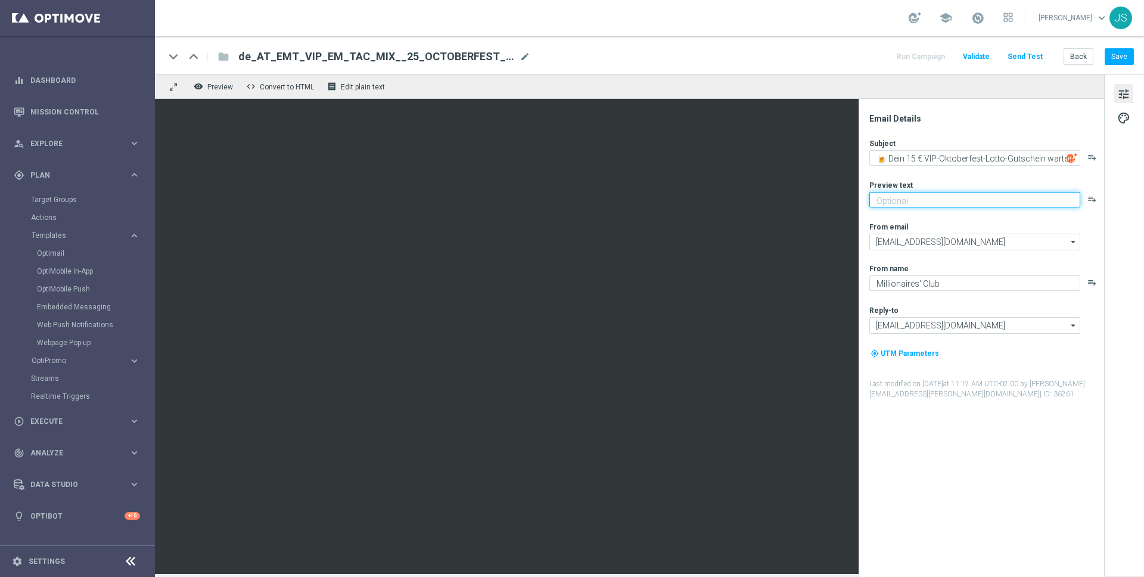
type textarea "Oans, zwoa, drei, gwunna."
click at [1120, 63] on button "Save" at bounding box center [1118, 56] width 29 height 17
